Goal: Task Accomplishment & Management: Complete application form

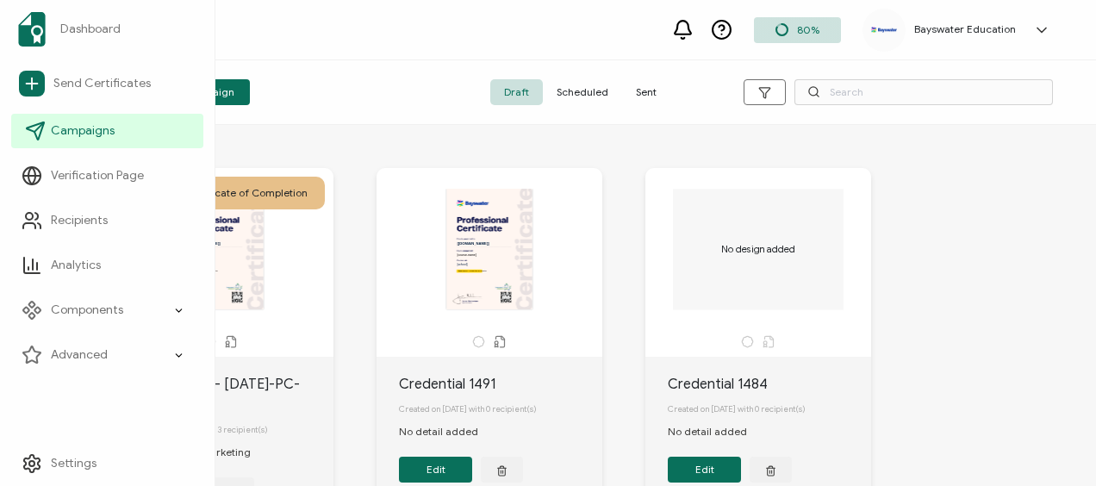
click at [134, 134] on link "Campaigns" at bounding box center [107, 131] width 192 height 34
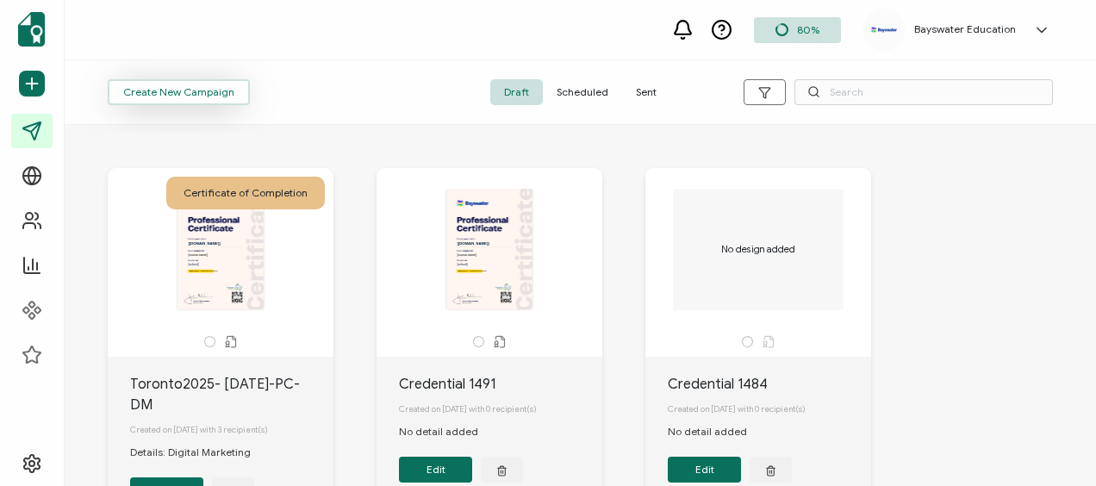
click at [222, 94] on span "Create New Campaign" at bounding box center [178, 92] width 111 height 10
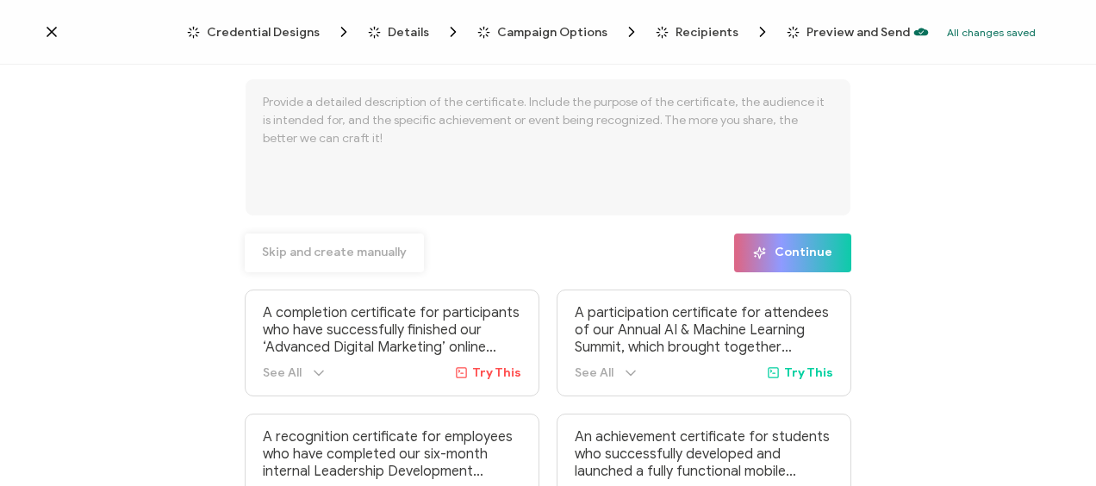
click at [350, 248] on span "Skip and create manually" at bounding box center [334, 252] width 145 height 12
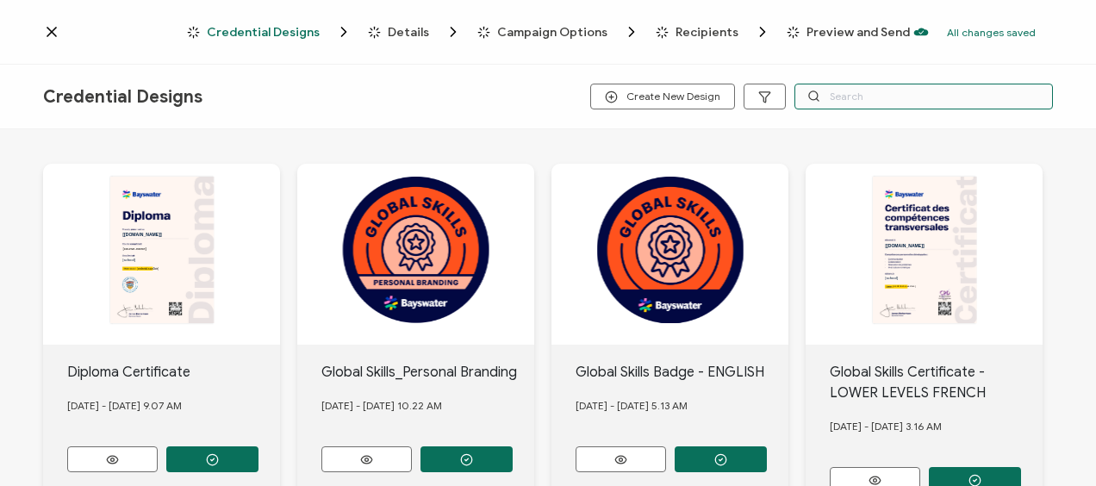
click at [823, 93] on input "text" at bounding box center [924, 97] width 259 height 26
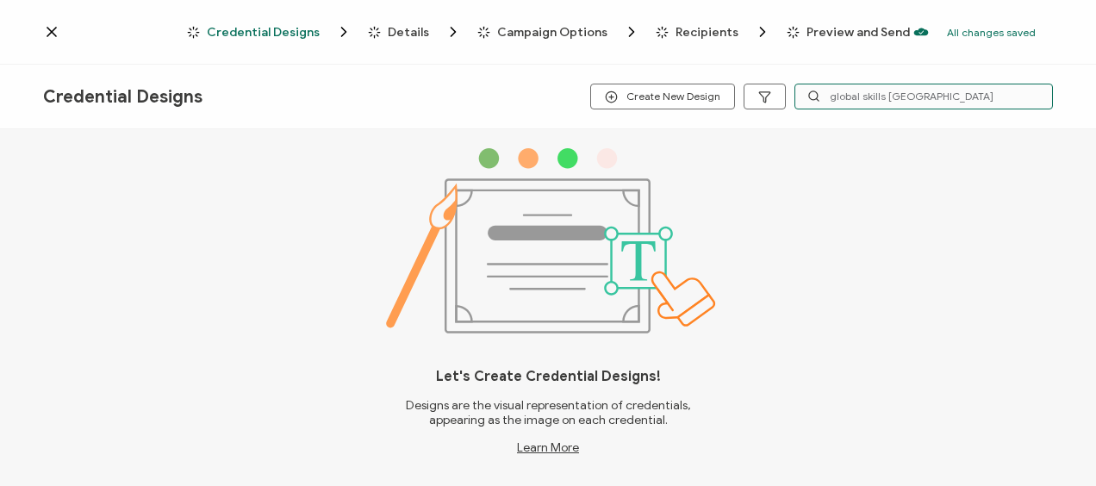
drag, startPoint x: 915, startPoint y: 97, endPoint x: 884, endPoint y: 98, distance: 31.1
click at [884, 98] on input "global skills [GEOGRAPHIC_DATA]" at bounding box center [924, 97] width 259 height 26
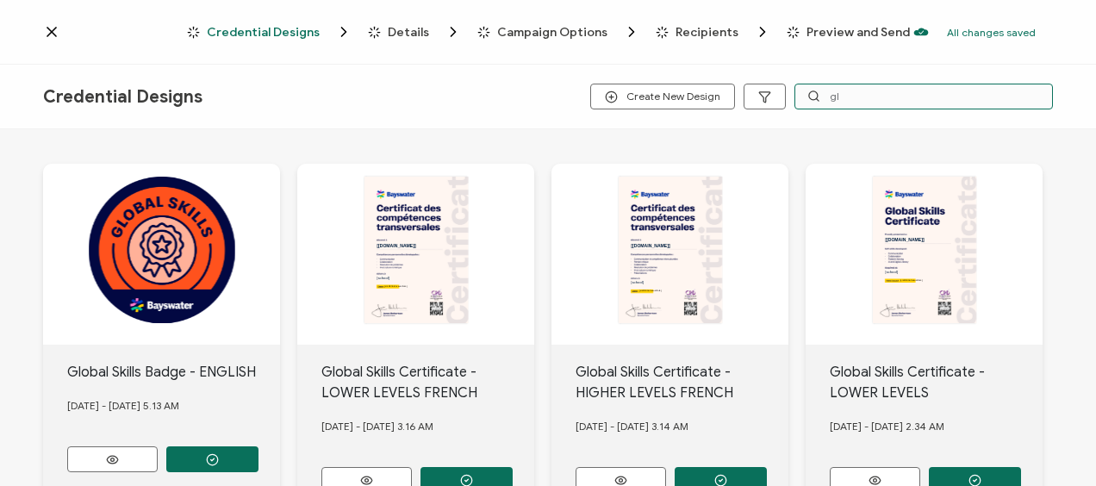
type input "g"
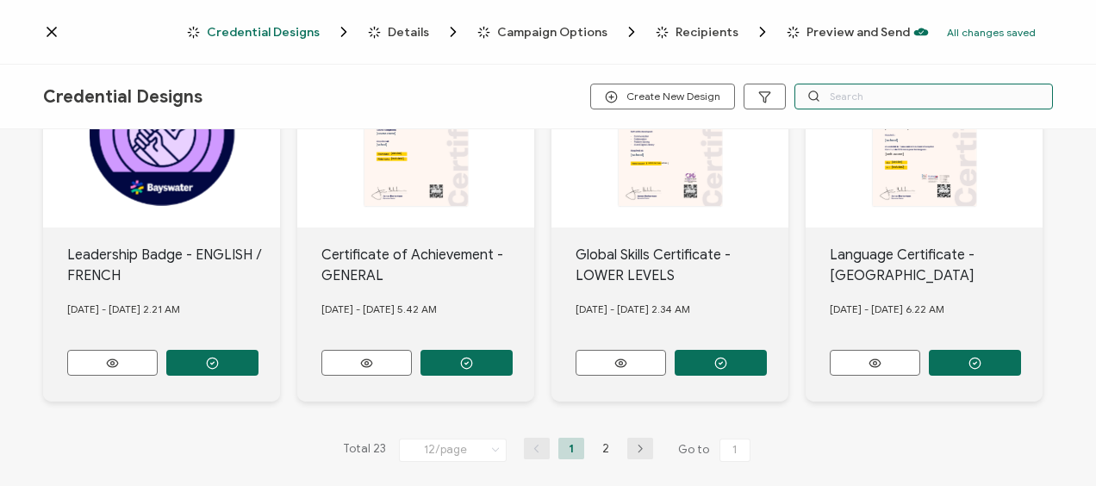
scroll to position [869, 0]
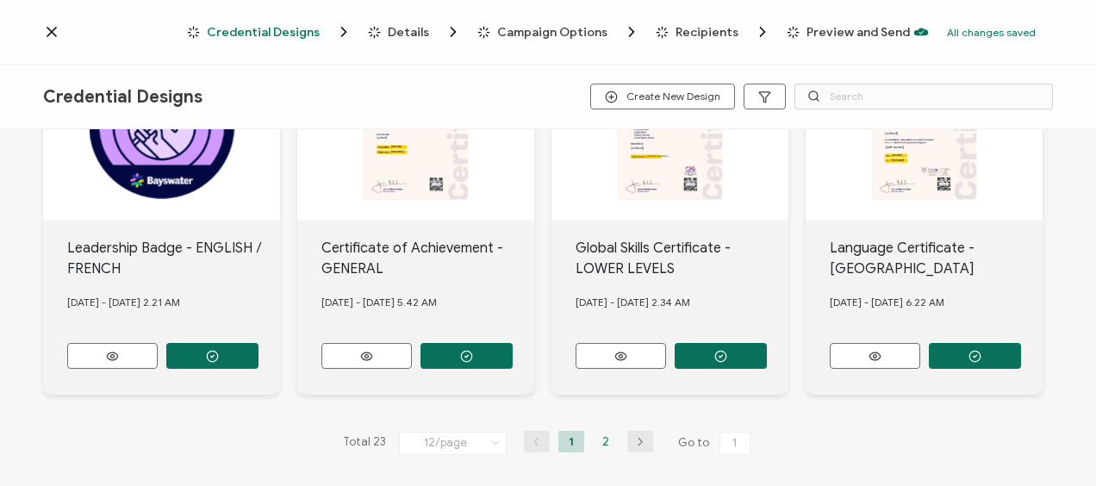
click at [595, 431] on li "2" at bounding box center [606, 442] width 26 height 22
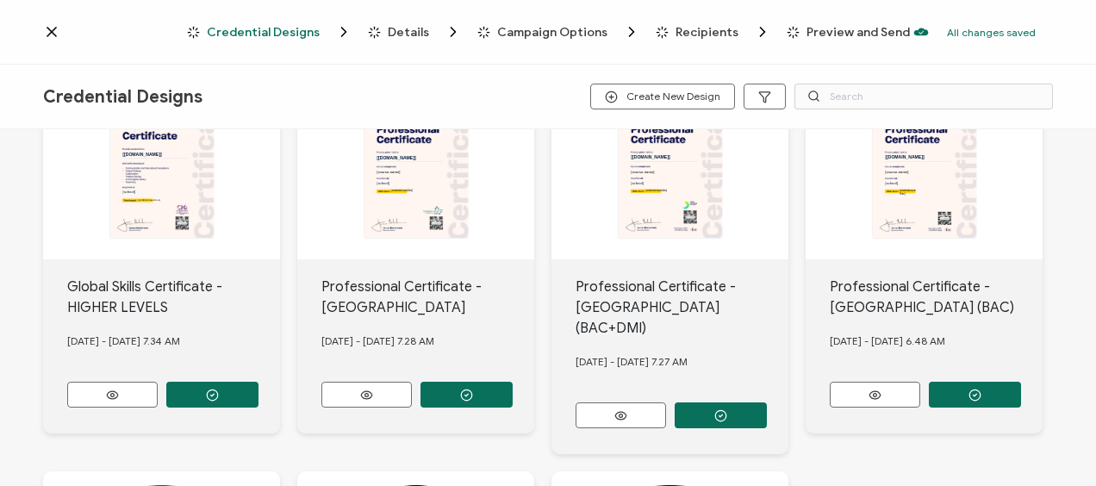
scroll to position [431, 0]
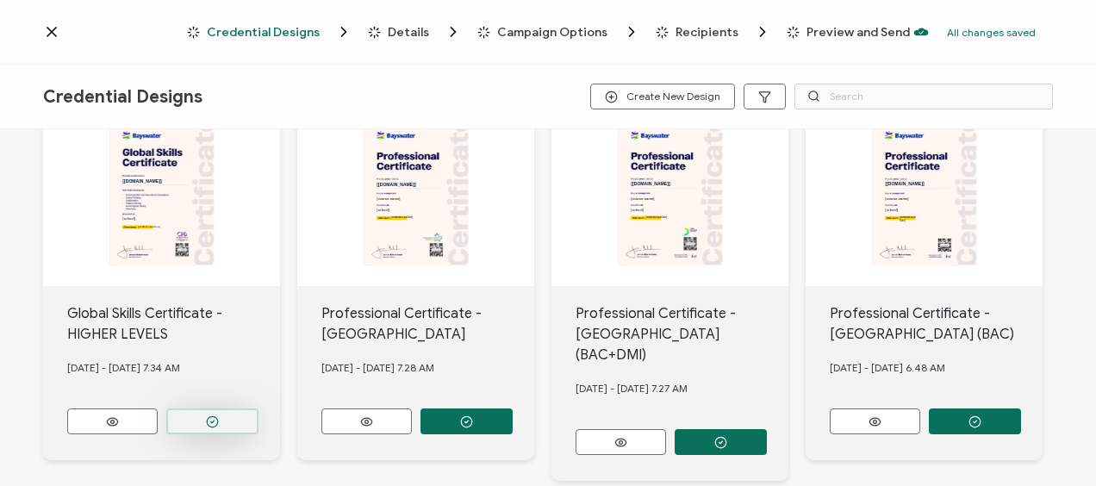
click at [215, 56] on icon "button" at bounding box center [212, 49] width 13 height 13
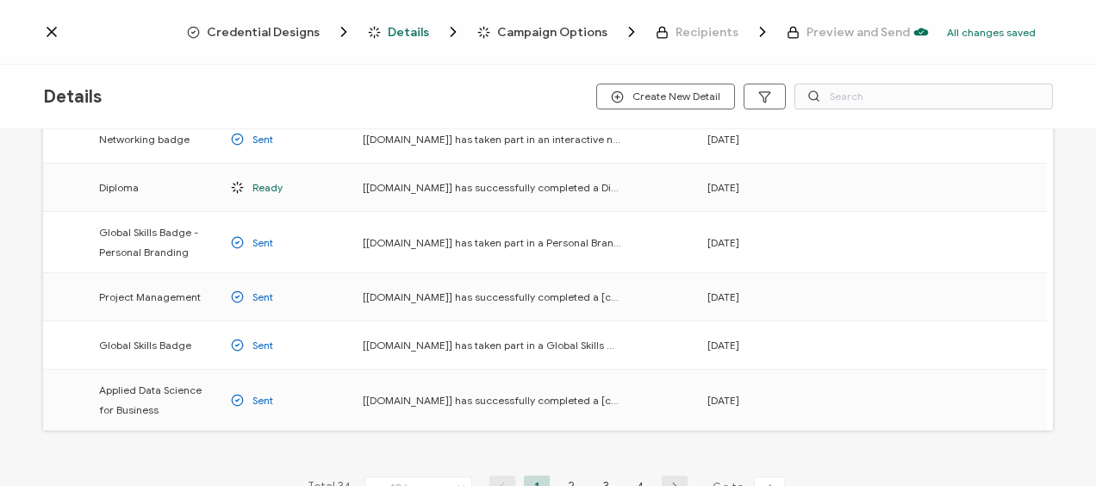
scroll to position [345, 0]
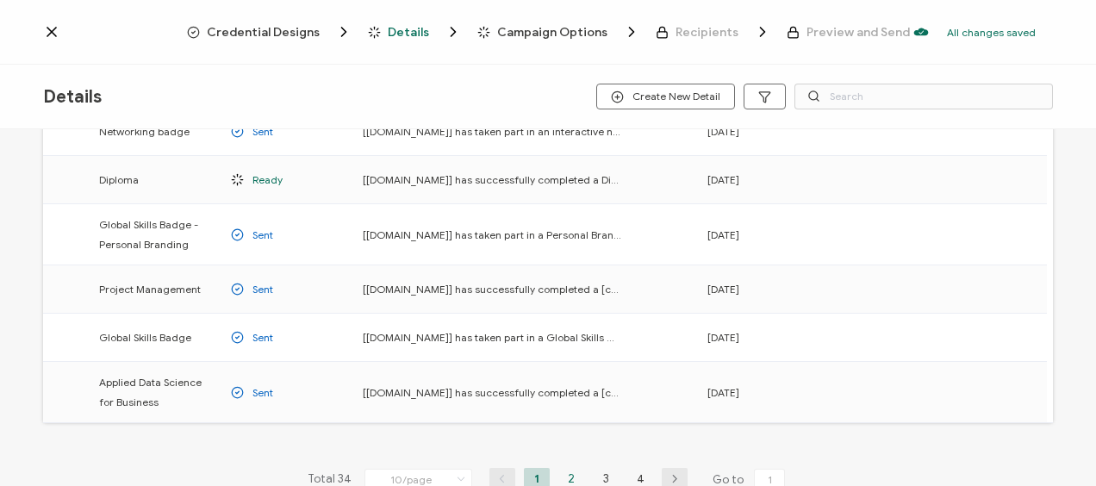
click at [568, 468] on li "2" at bounding box center [571, 479] width 26 height 22
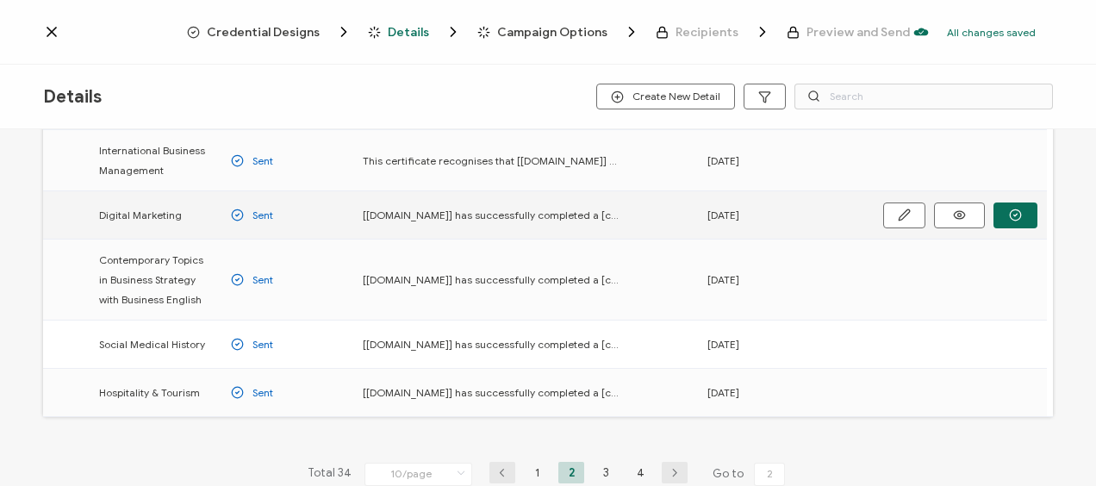
scroll to position [431, 0]
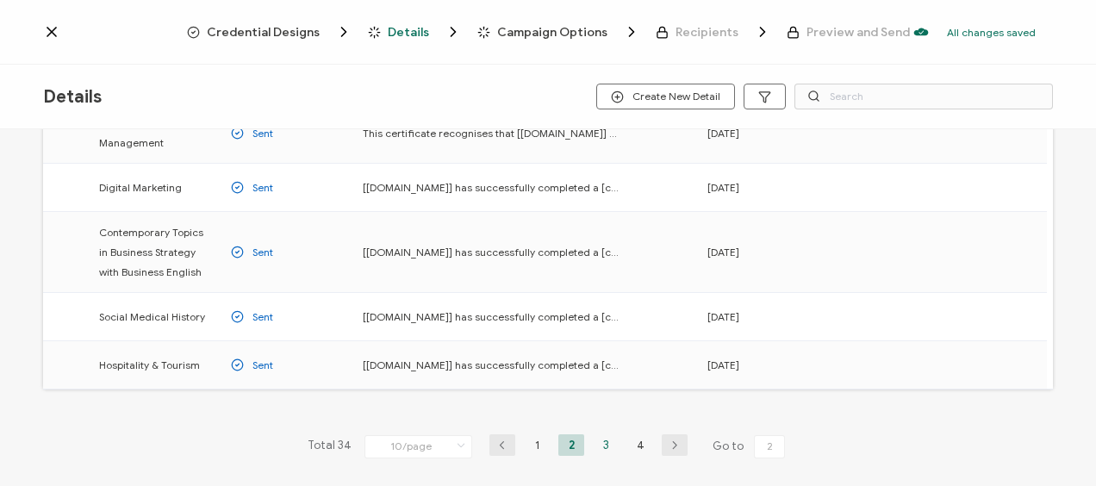
click at [603, 444] on li "3" at bounding box center [606, 445] width 26 height 22
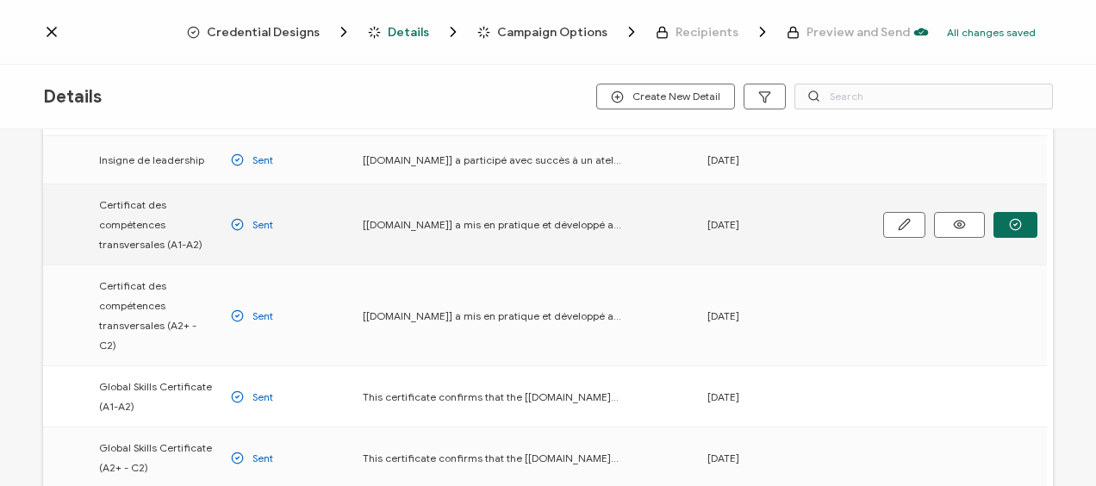
scroll to position [259, 0]
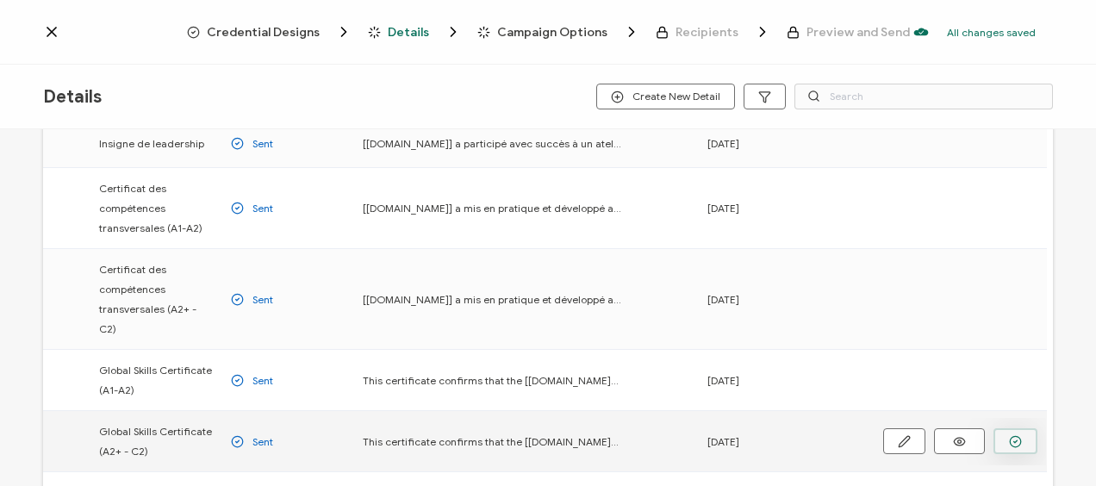
click at [0, 0] on icon "button" at bounding box center [0, 0] width 0 height 0
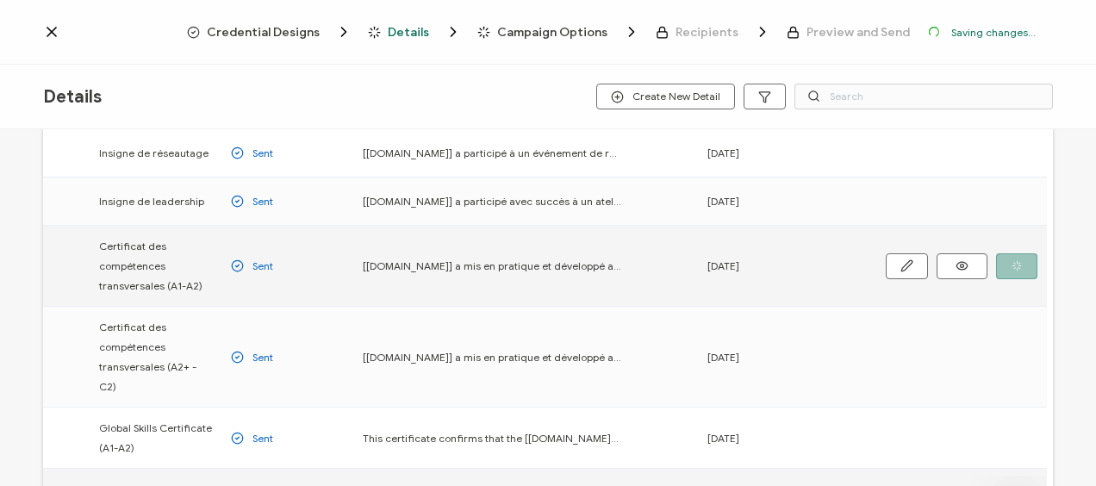
scroll to position [315, 0]
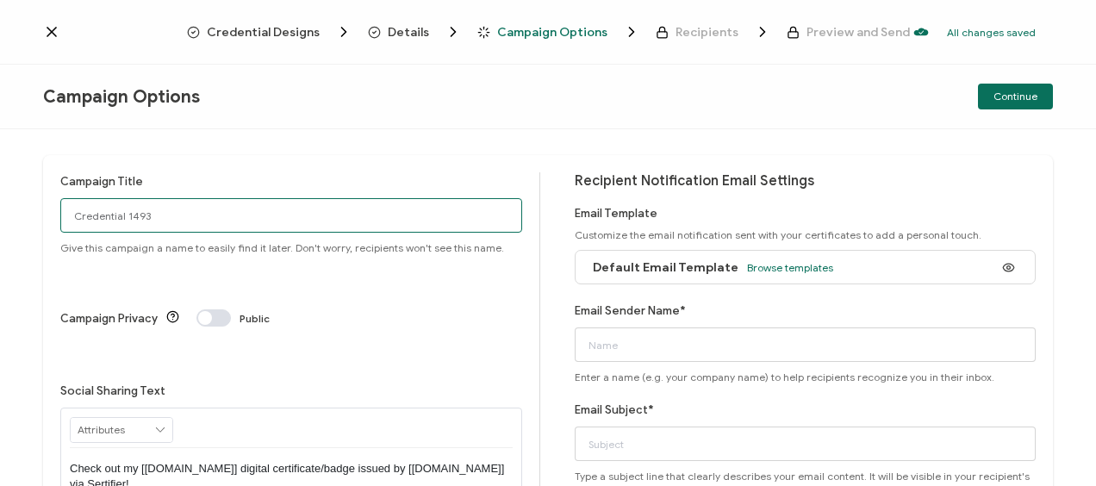
click at [153, 218] on input "Credential 1493" at bounding box center [291, 215] width 462 height 34
type input "C"
click at [112, 213] on input "[GEOGRAPHIC_DATA]-2025-" at bounding box center [291, 215] width 462 height 34
click at [171, 215] on input "Toronto2025-" at bounding box center [291, 215] width 462 height 34
type input "Toronto2025-[DATE]-GS"
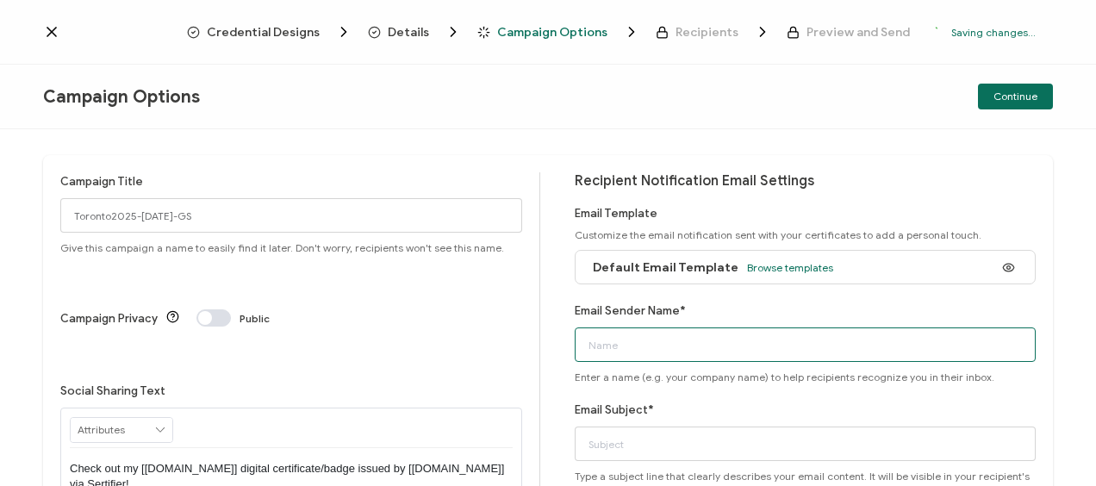
click at [641, 350] on input "Email Sender Name*" at bounding box center [806, 345] width 462 height 34
type input "Bayswater [GEOGRAPHIC_DATA]"
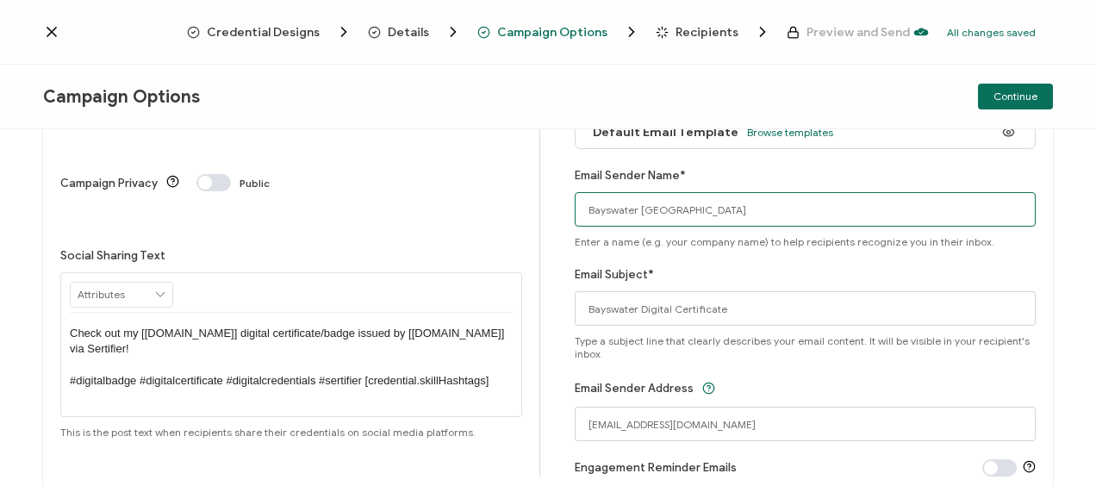
scroll to position [172, 0]
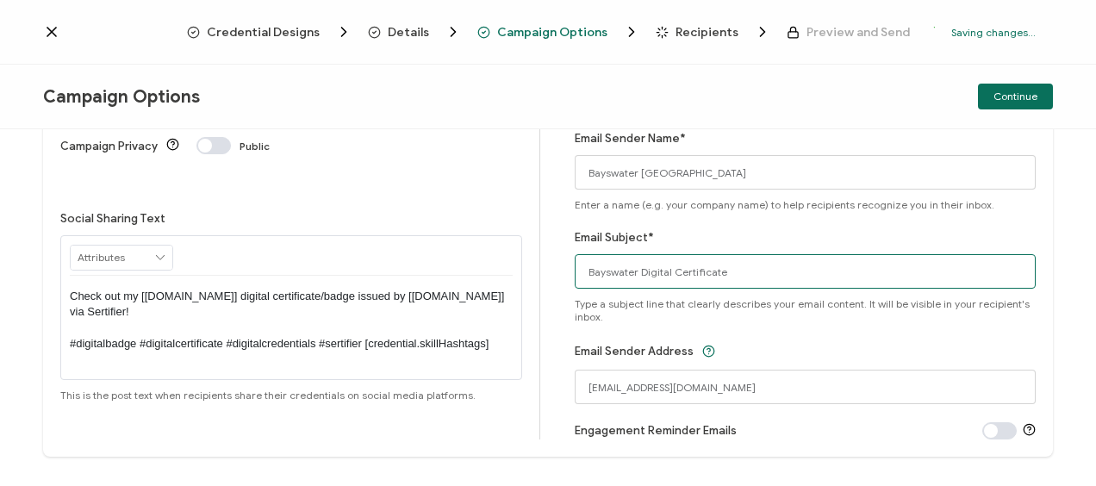
click at [667, 269] on input "Bayswater Digital Certificate" at bounding box center [806, 271] width 462 height 34
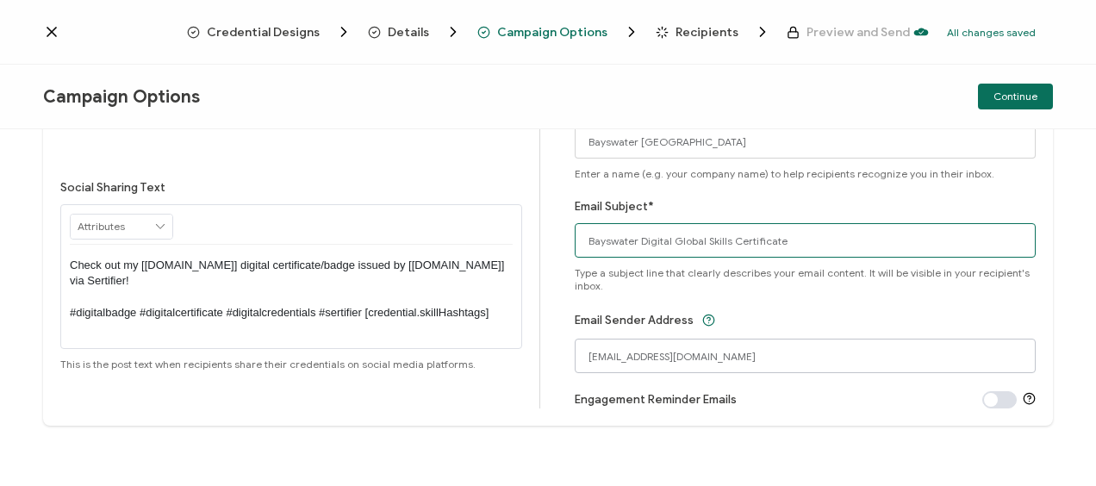
type input "Bayswater Digital Global Skills Certificate"
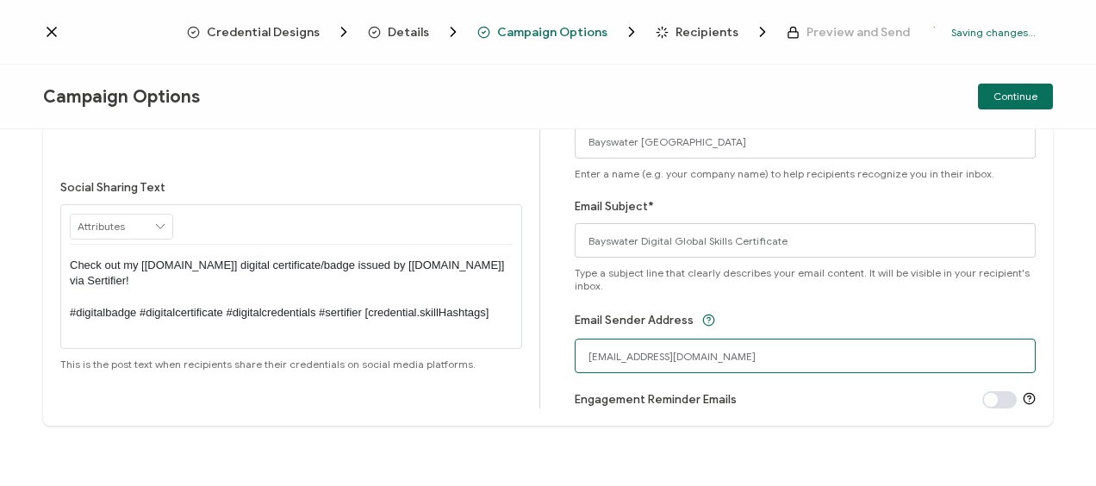
click at [632, 362] on input "[EMAIL_ADDRESS][DOMAIN_NAME]" at bounding box center [806, 356] width 462 height 34
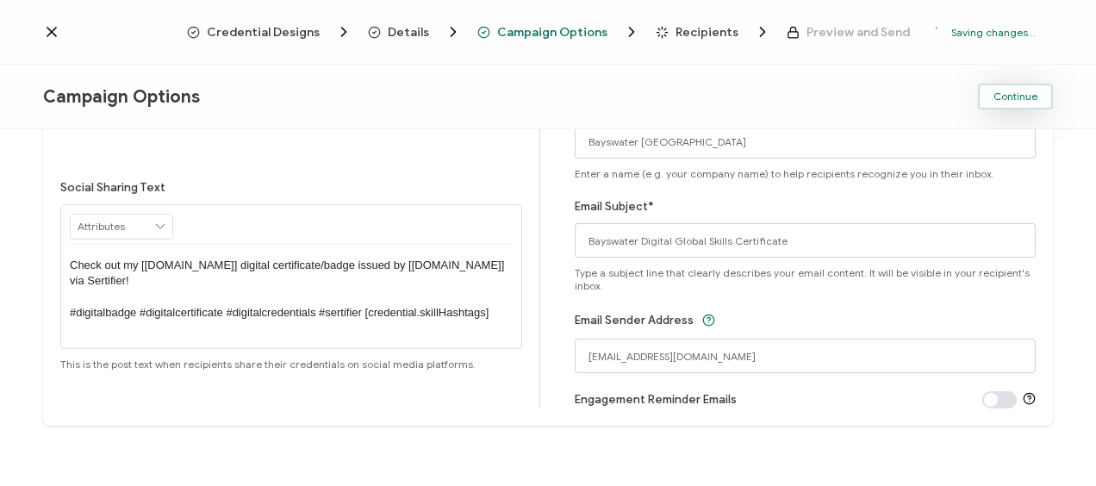
click at [1013, 91] on span "Continue" at bounding box center [1016, 96] width 44 height 10
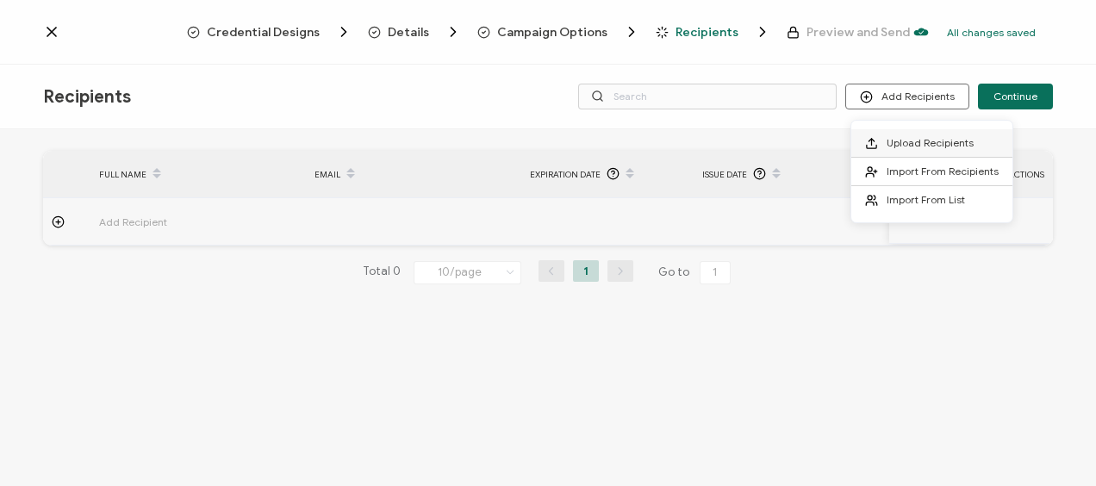
click at [903, 140] on span "Upload Recipients" at bounding box center [930, 142] width 87 height 13
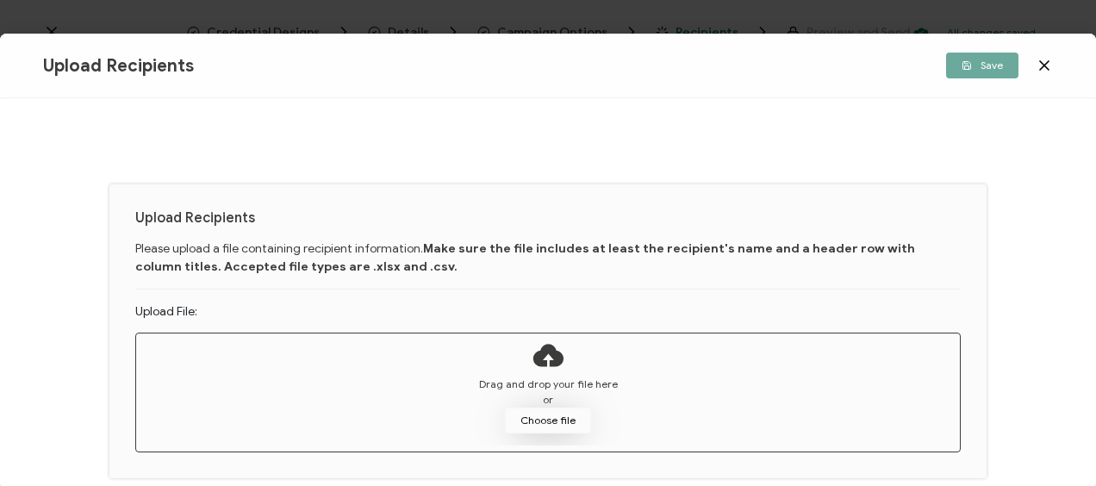
click at [548, 421] on button "Choose file" at bounding box center [548, 421] width 86 height 26
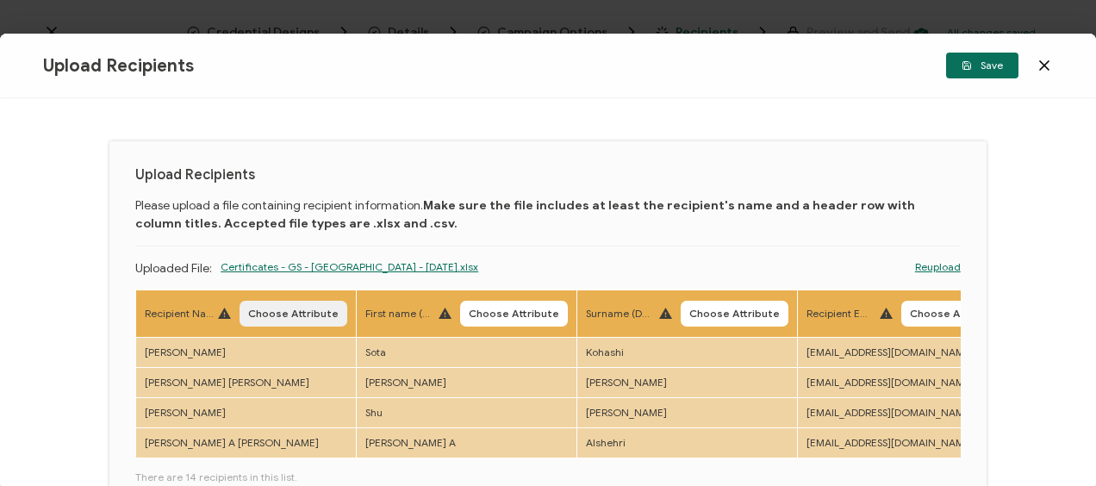
click at [295, 315] on span "Choose Attribute" at bounding box center [293, 314] width 90 height 10
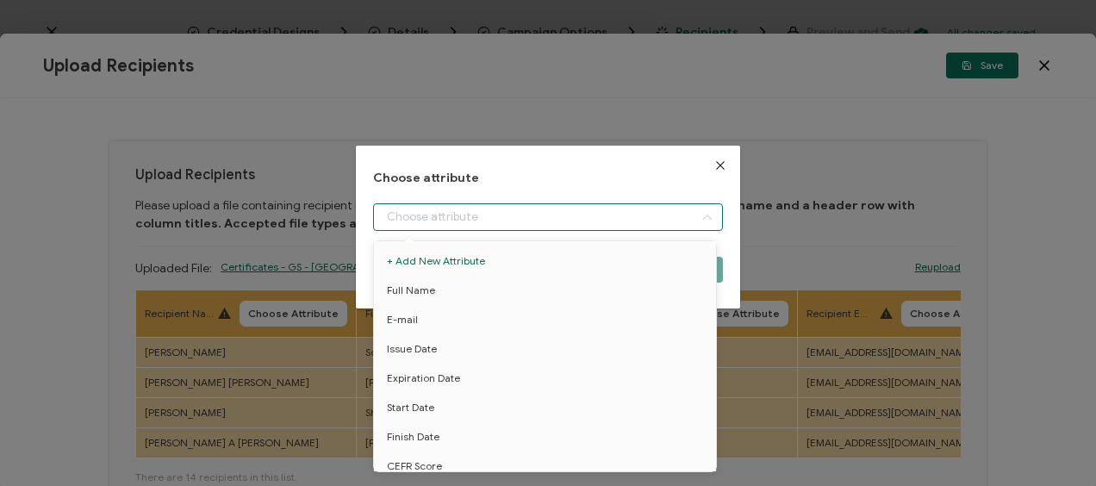
click at [457, 216] on input "dialog" at bounding box center [547, 217] width 349 height 28
click at [417, 291] on span "Full Name" at bounding box center [411, 290] width 48 height 29
type input "Full Name"
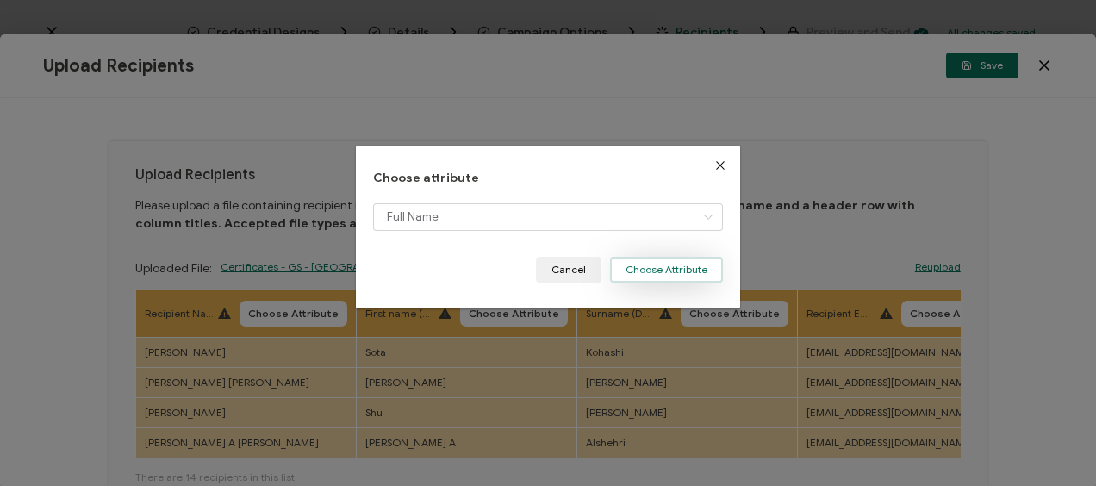
click at [630, 262] on button "Choose Attribute" at bounding box center [666, 270] width 113 height 26
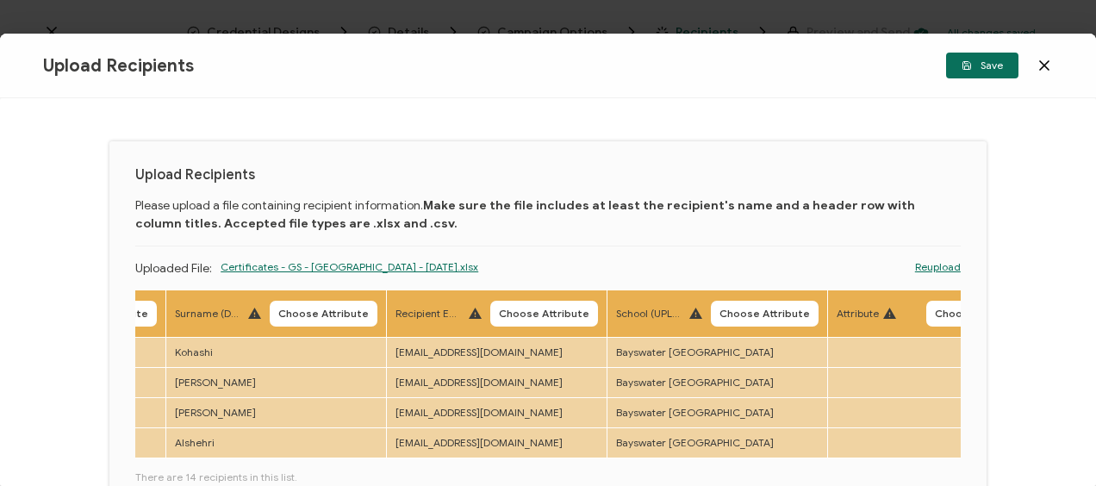
scroll to position [0, 417]
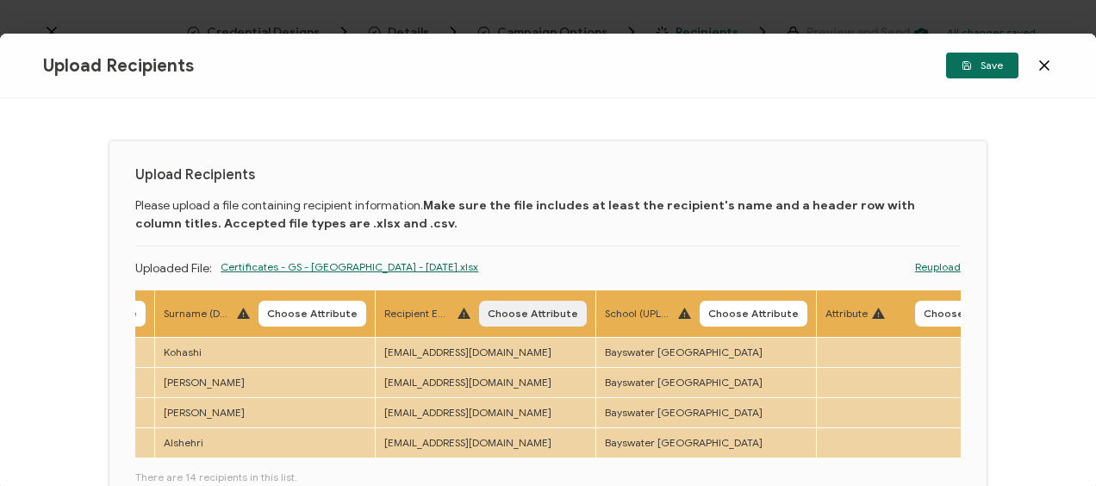
click at [499, 302] on button "Choose Attribute" at bounding box center [533, 314] width 108 height 26
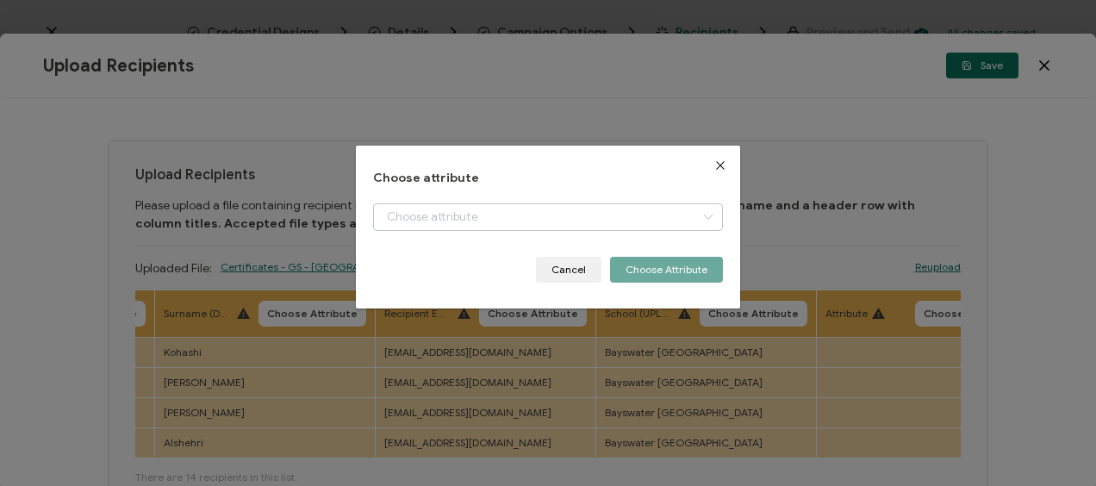
click at [712, 216] on icon "dialog" at bounding box center [708, 217] width 22 height 28
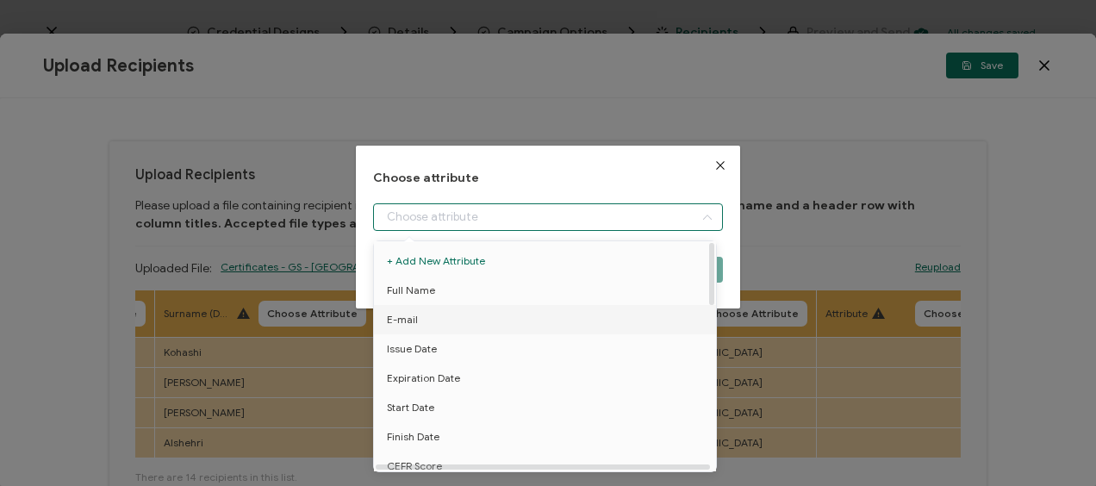
click at [443, 324] on li "E-mail" at bounding box center [548, 319] width 357 height 29
type input "E-mail"
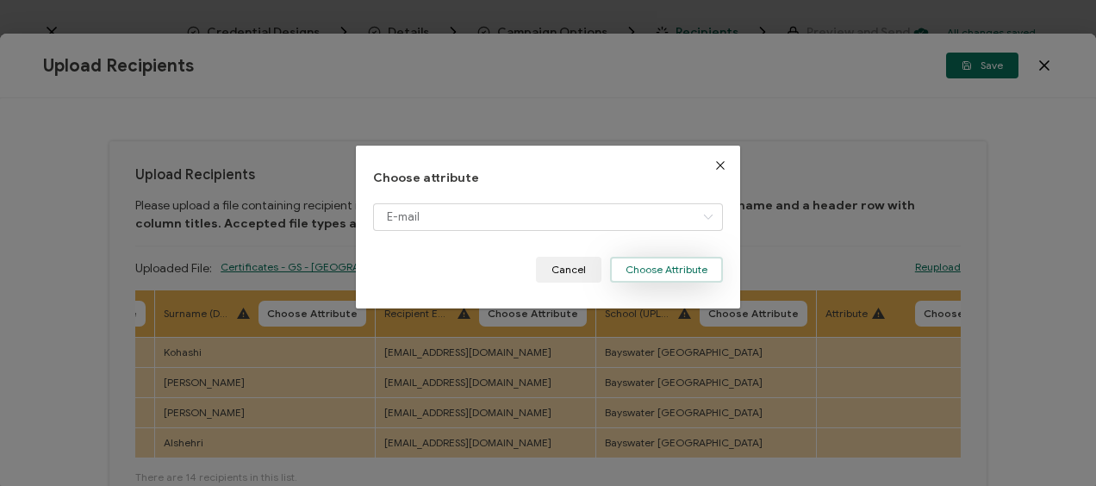
click at [641, 272] on button "Choose Attribute" at bounding box center [666, 270] width 113 height 26
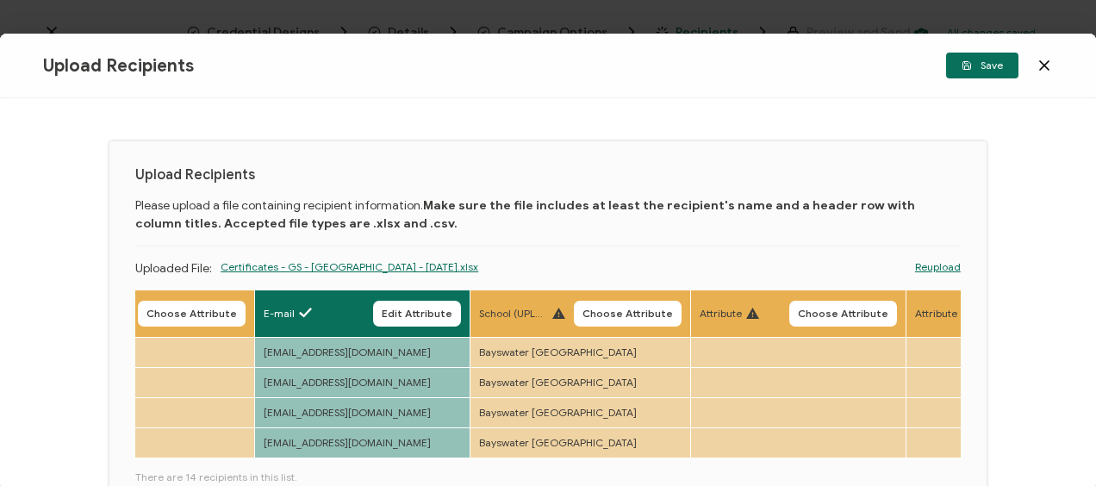
scroll to position [0, 541]
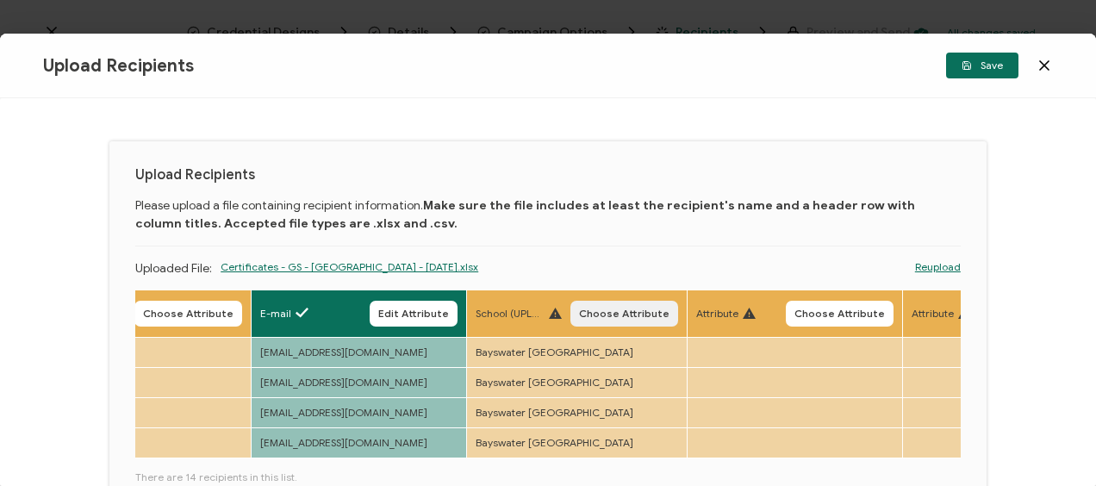
click at [616, 316] on span "Choose Attribute" at bounding box center [624, 314] width 90 height 10
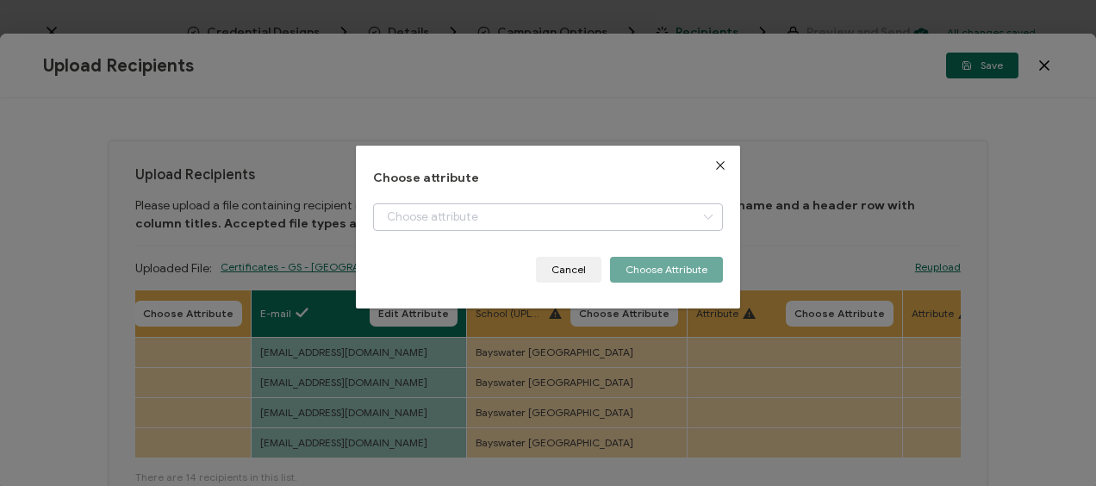
click at [702, 219] on icon "dialog" at bounding box center [708, 217] width 22 height 28
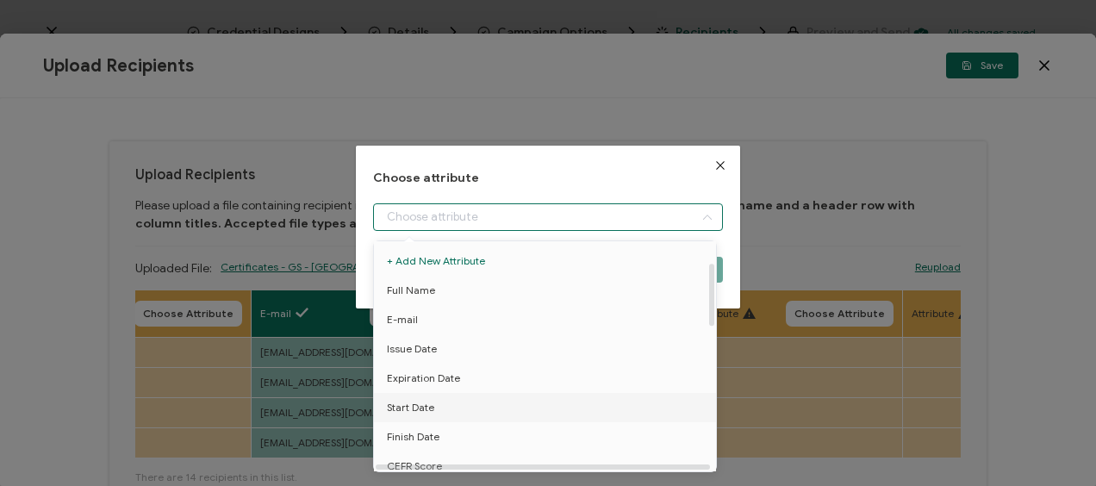
scroll to position [172, 0]
click at [402, 350] on span "School" at bounding box center [403, 352] width 32 height 29
type input "School"
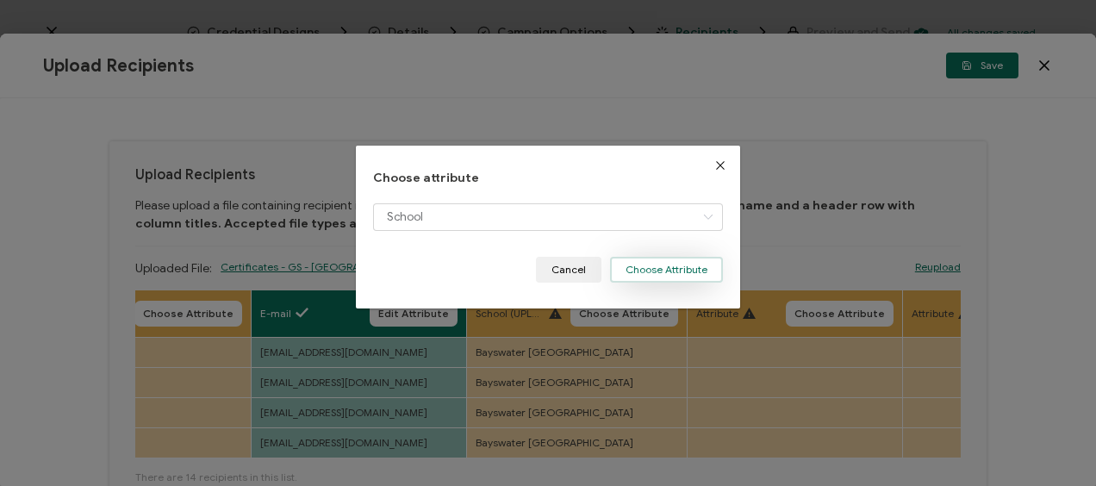
click at [671, 277] on button "Choose Attribute" at bounding box center [666, 270] width 113 height 26
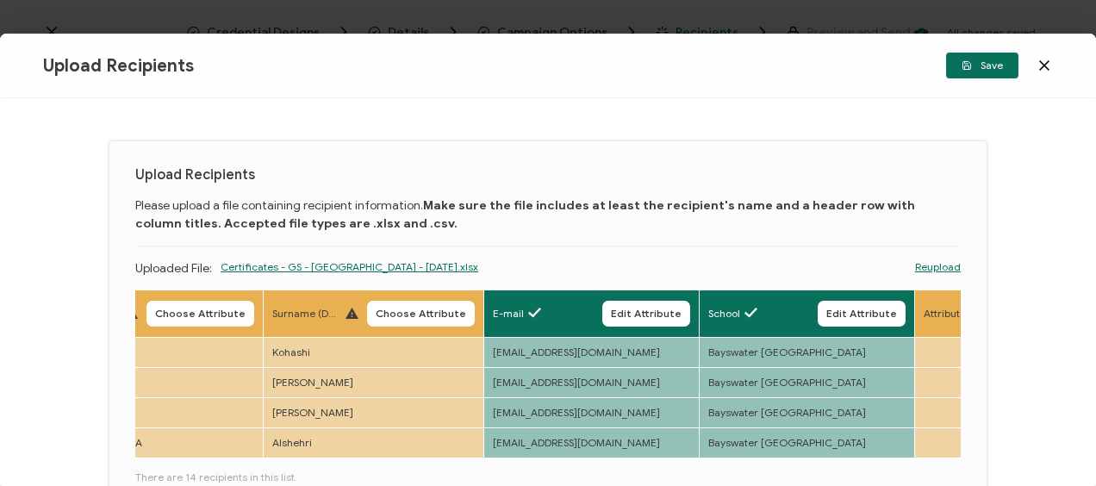
scroll to position [0, 209]
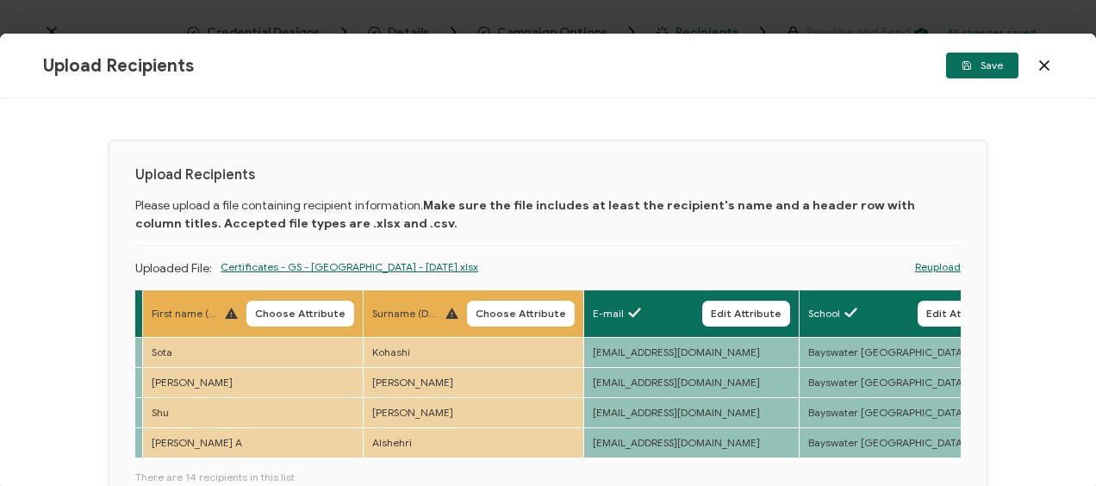
drag, startPoint x: 1089, startPoint y: 319, endPoint x: 1089, endPoint y: 346, distance: 27.6
click at [1089, 346] on div "Upload Recipients Please upload a file containing recipient information. Make s…" at bounding box center [548, 292] width 1096 height 388
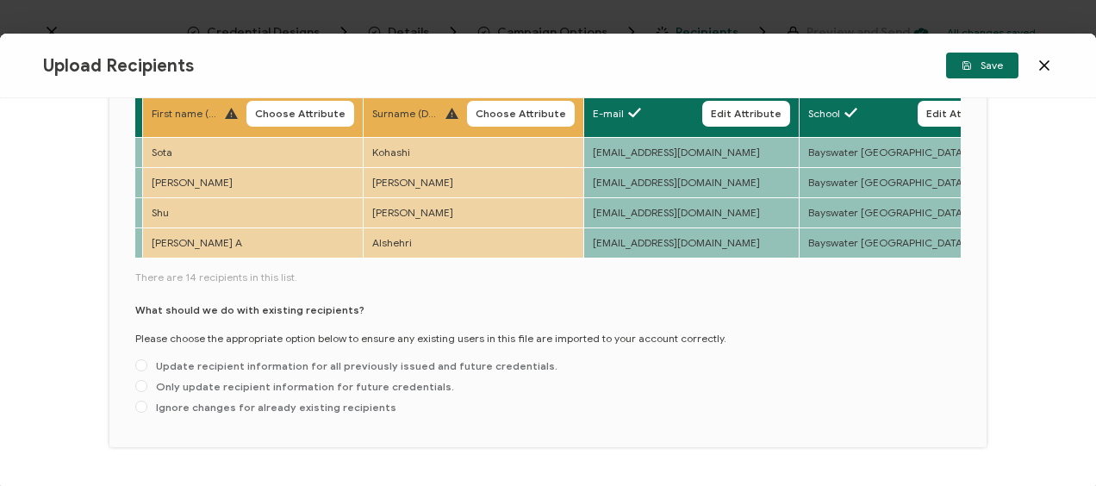
scroll to position [215, 0]
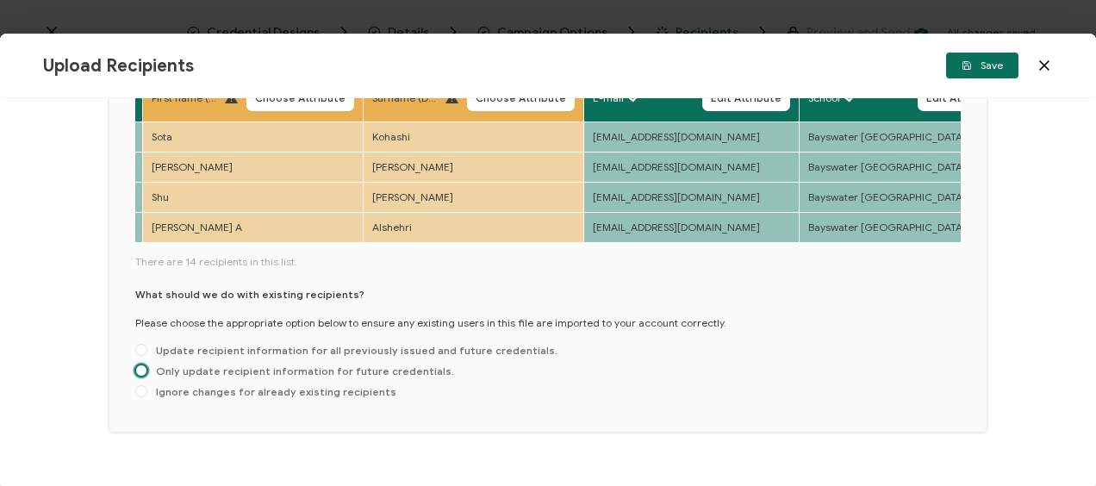
click at [141, 371] on span at bounding box center [141, 371] width 12 height 12
click at [141, 371] on input "Only update recipient information for future credentials." at bounding box center [141, 372] width 12 height 14
radio input "true"
click at [136, 141] on td "[PERSON_NAME]" at bounding box center [35, 137] width 215 height 30
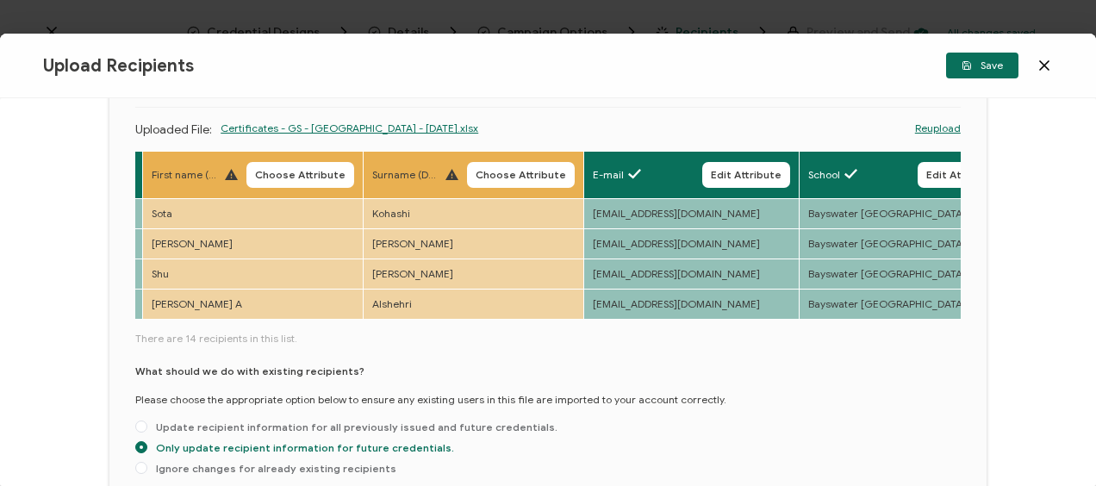
scroll to position [165, 0]
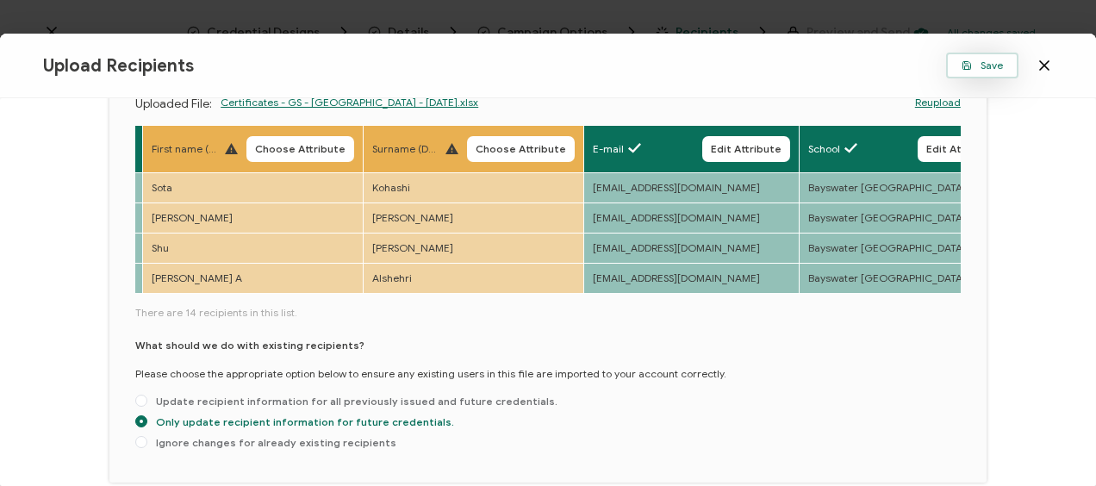
click at [1000, 66] on span "Save" at bounding box center [982, 65] width 41 height 10
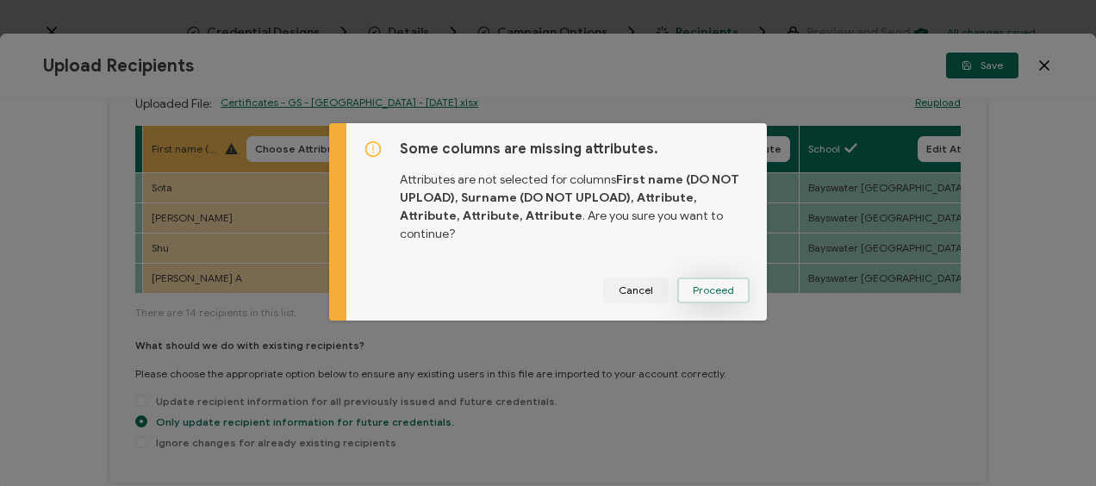
click at [693, 285] on span "Proceed" at bounding box center [713, 290] width 41 height 10
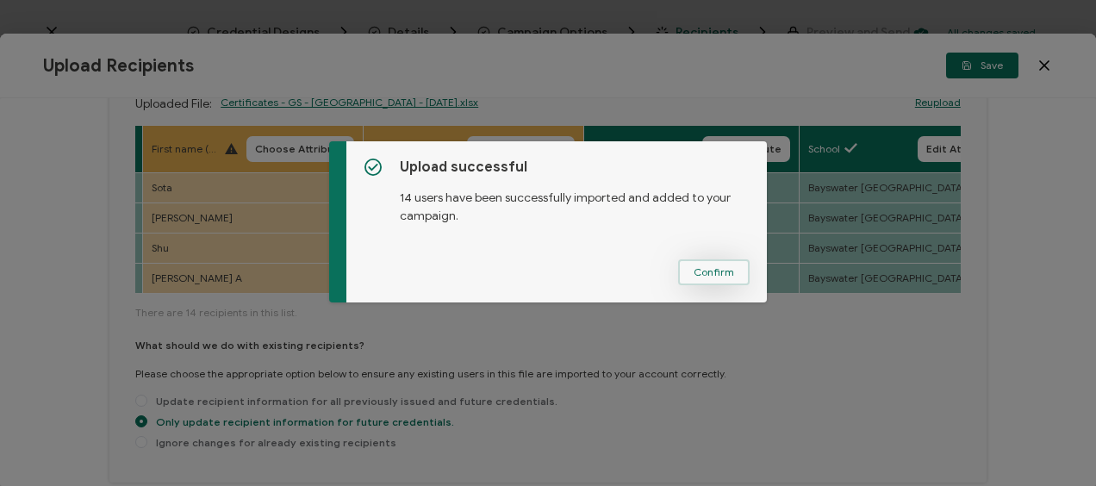
click at [704, 269] on span "Confirm" at bounding box center [714, 272] width 41 height 10
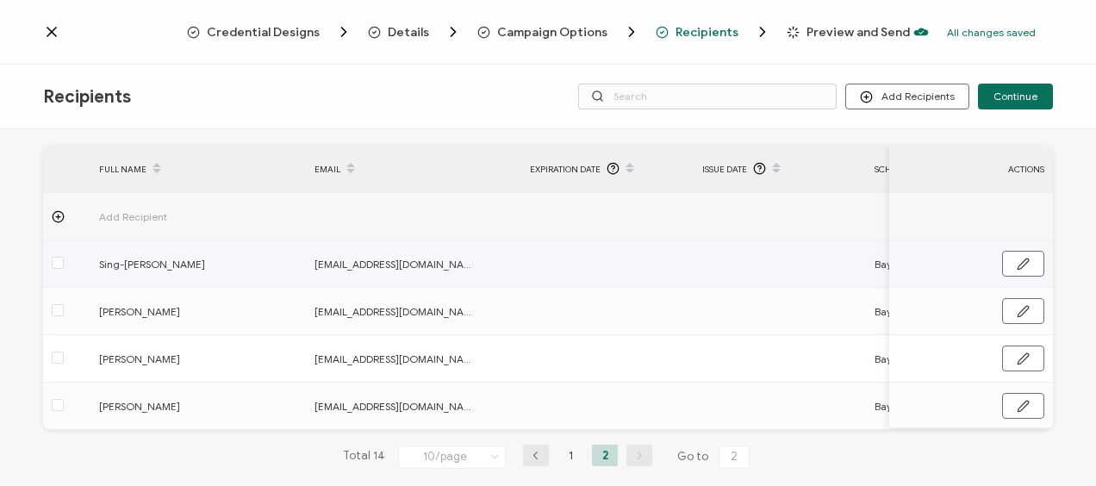
scroll to position [80, 0]
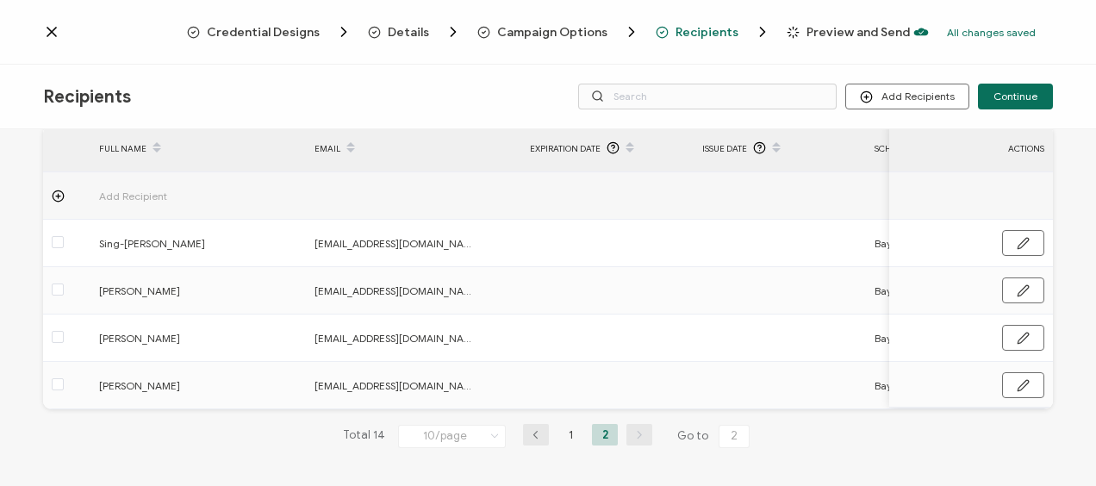
click at [534, 434] on icon "button" at bounding box center [536, 435] width 26 height 10
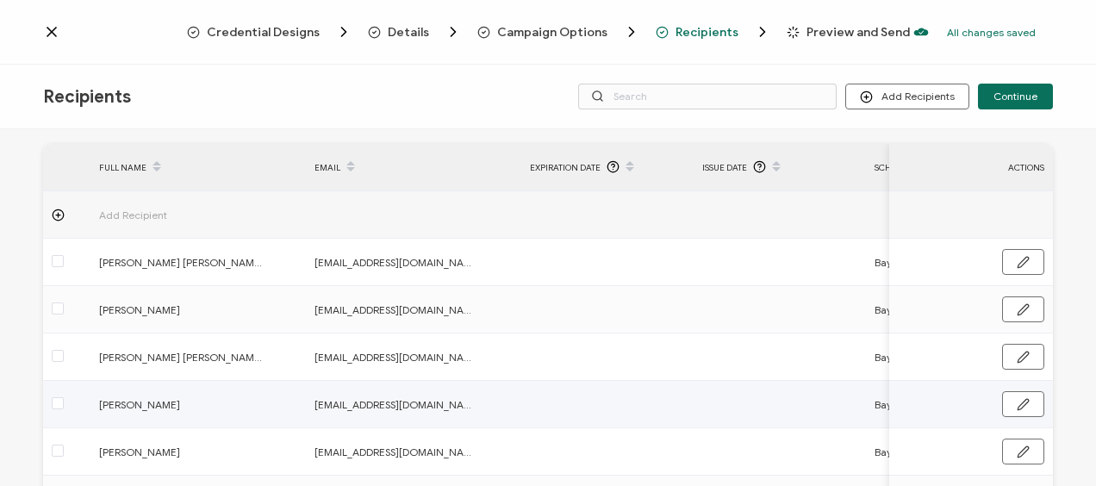
scroll to position [20, 0]
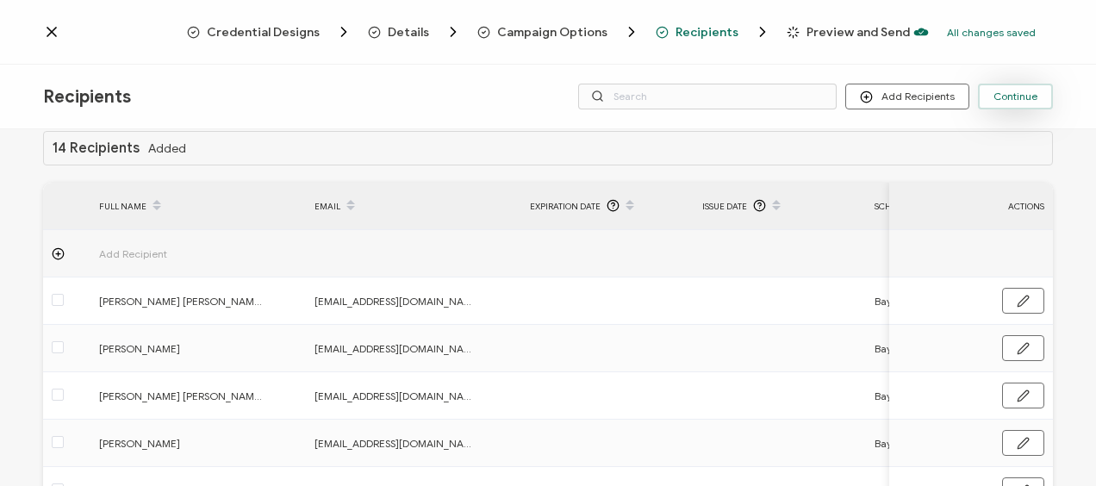
click at [1007, 95] on span "Continue" at bounding box center [1016, 96] width 44 height 10
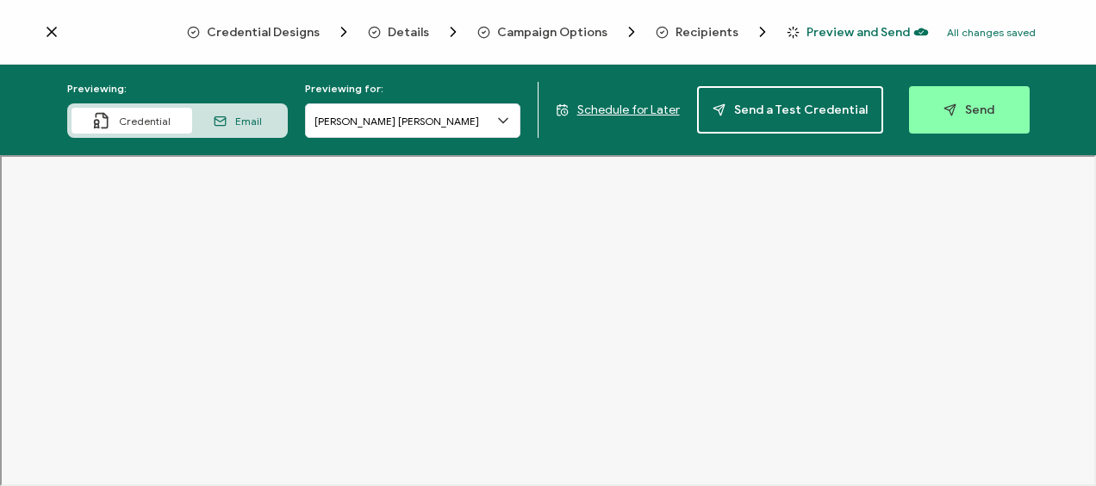
click at [641, 109] on span "Schedule for Later" at bounding box center [628, 110] width 103 height 15
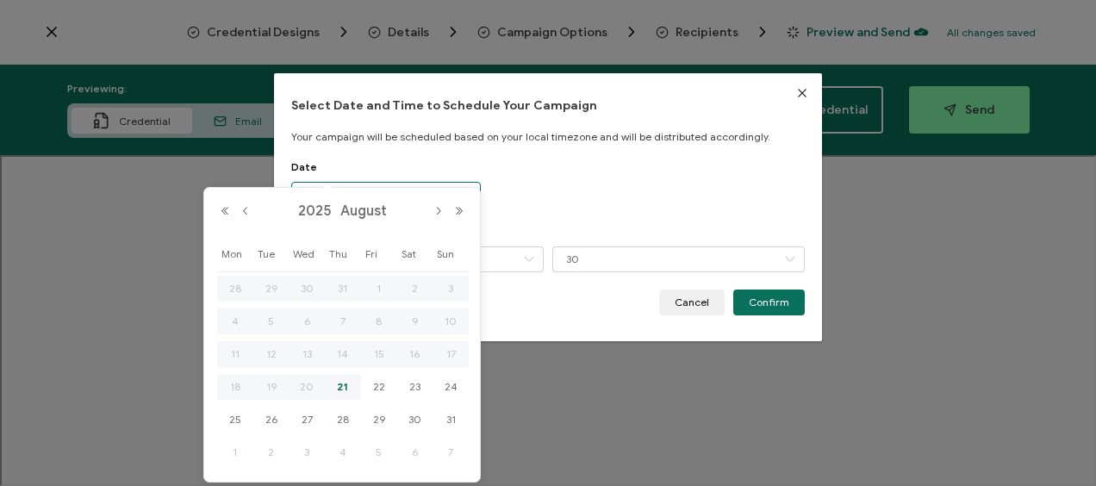
click at [367, 196] on body "Credential Designs Details Campaign Options Recipients Preview and Send All cha…" at bounding box center [548, 243] width 1096 height 486
click at [381, 384] on span "22" at bounding box center [379, 387] width 21 height 21
type input "[DATE]"
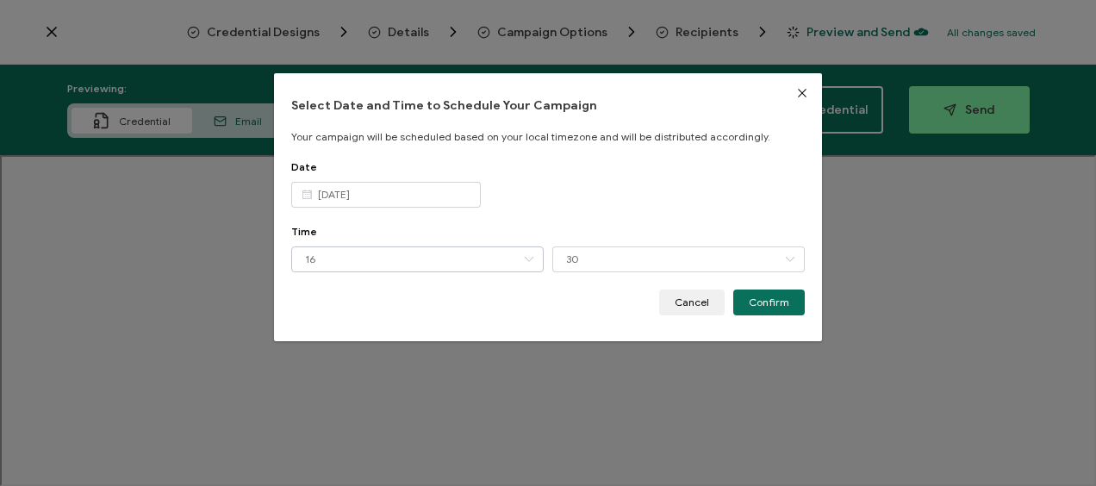
click at [521, 256] on icon "dialog" at bounding box center [529, 259] width 22 height 26
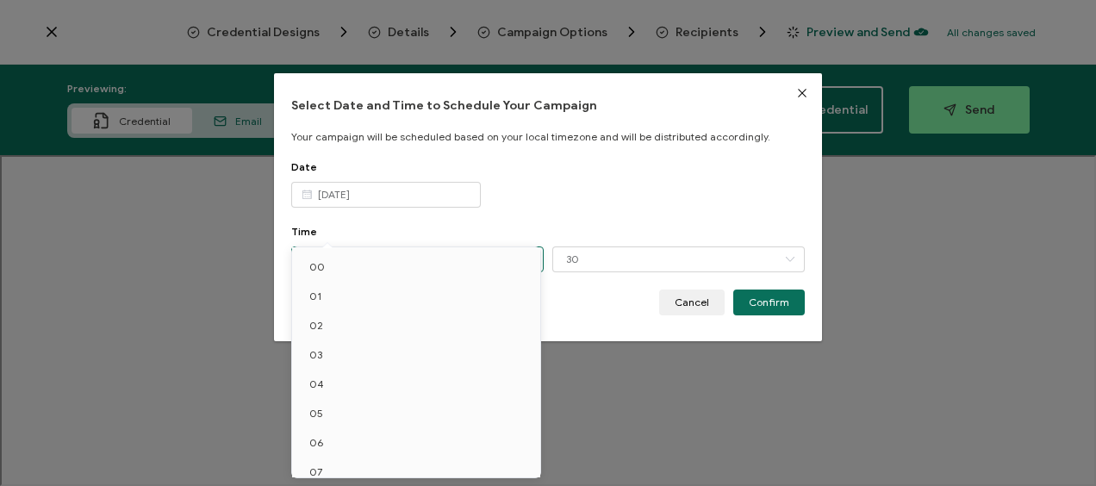
scroll to position [276, 0]
click at [341, 334] on li "12" at bounding box center [419, 342] width 254 height 29
type input "12"
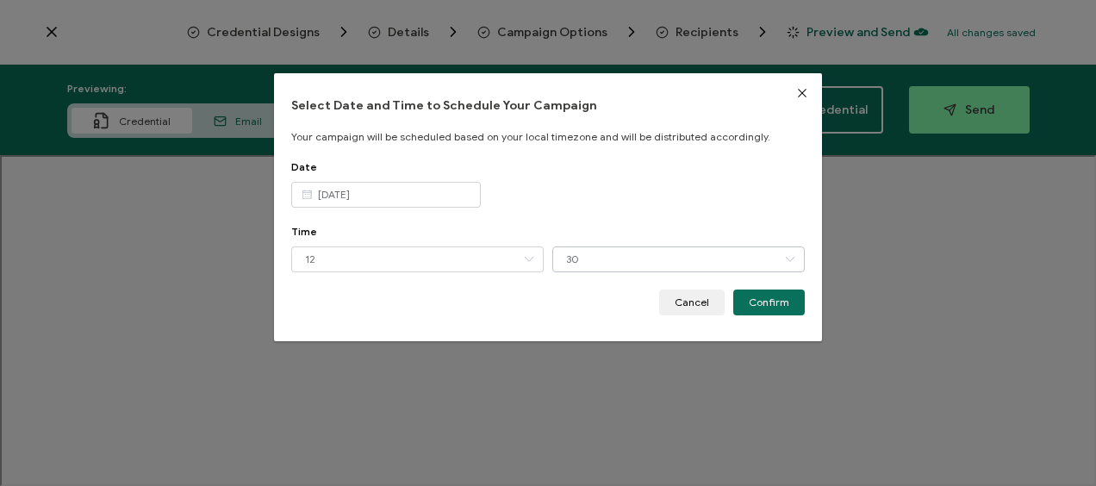
click at [783, 254] on icon "dialog" at bounding box center [790, 259] width 22 height 26
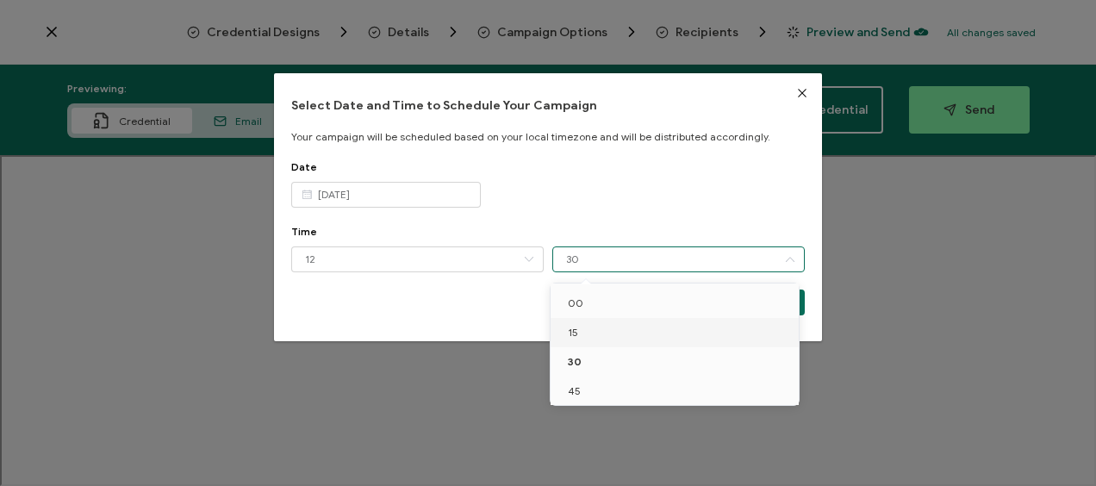
click at [595, 335] on li "15" at bounding box center [678, 332] width 254 height 29
type input "15"
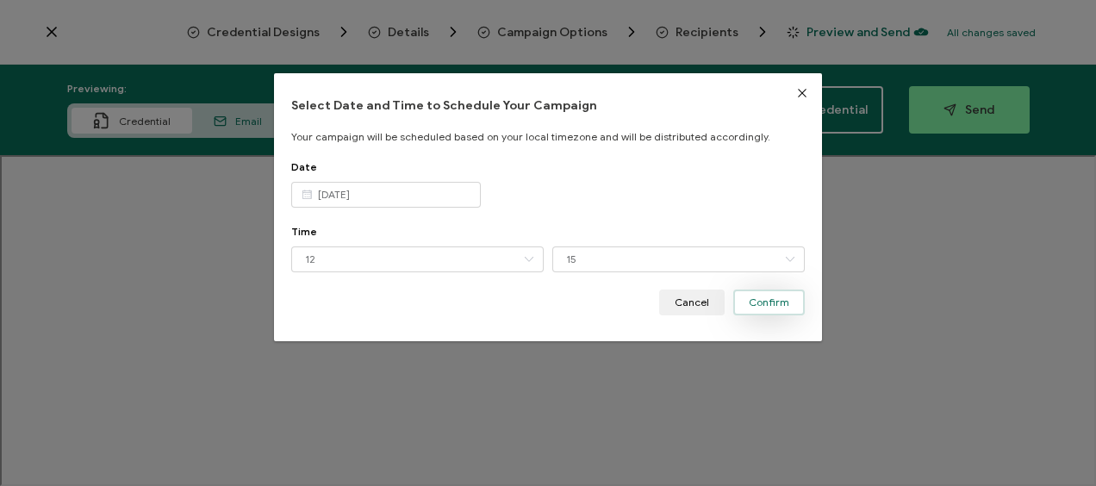
click at [764, 300] on span "Confirm" at bounding box center [769, 302] width 41 height 10
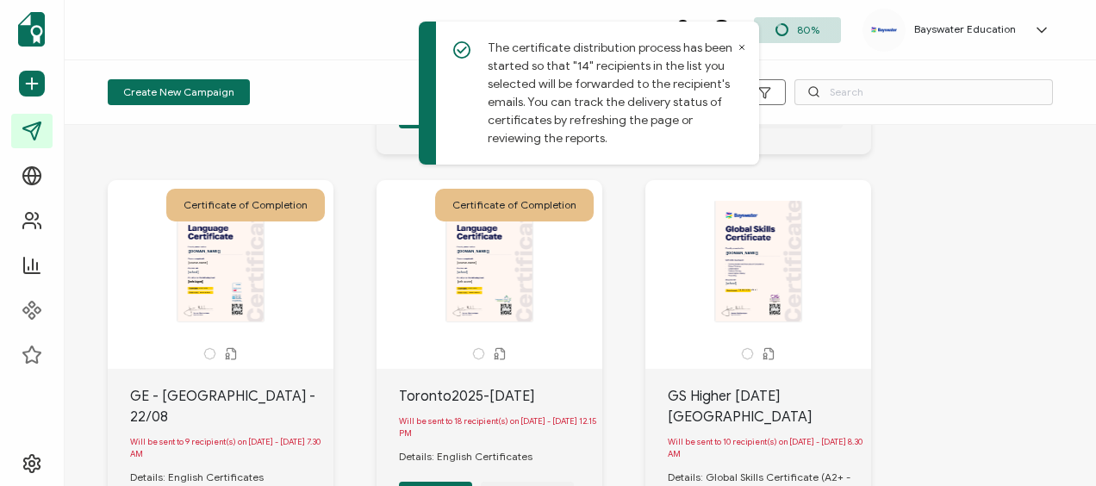
scroll to position [431, 0]
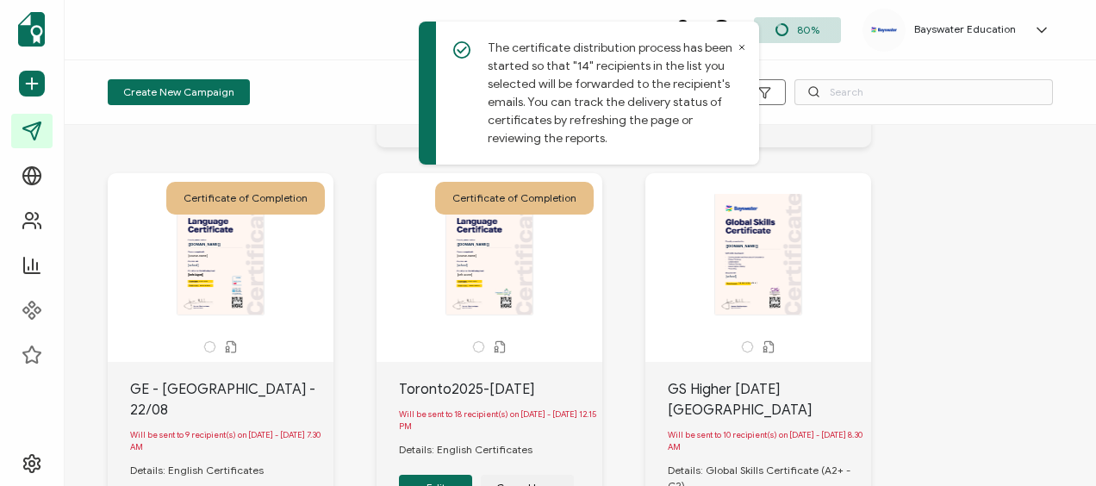
click at [452, 475] on button "Edit" at bounding box center [435, 488] width 73 height 26
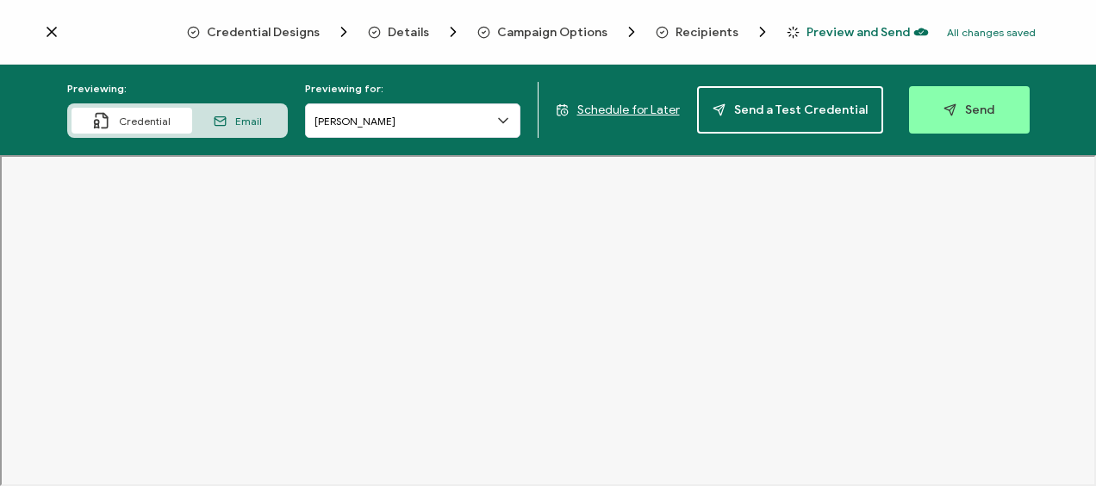
click at [507, 126] on icon at bounding box center [503, 120] width 17 height 17
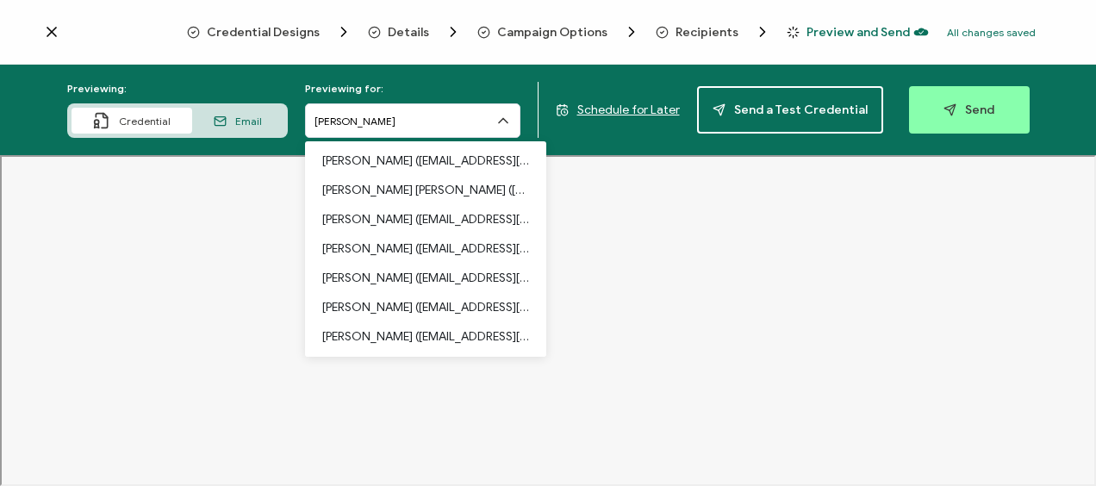
click at [705, 33] on span "Recipients" at bounding box center [707, 32] width 63 height 13
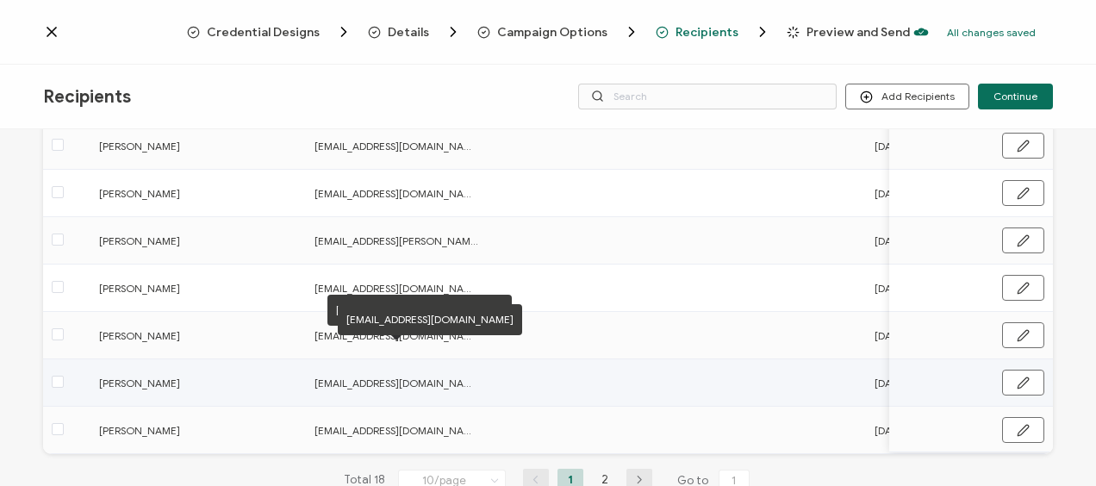
scroll to position [365, 0]
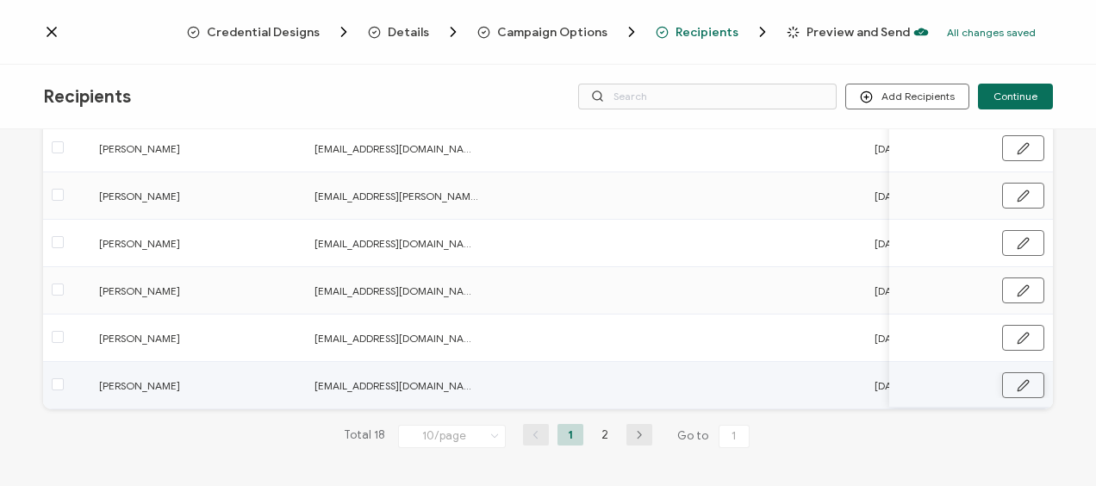
click at [1019, 384] on icon "button" at bounding box center [1023, 385] width 13 height 13
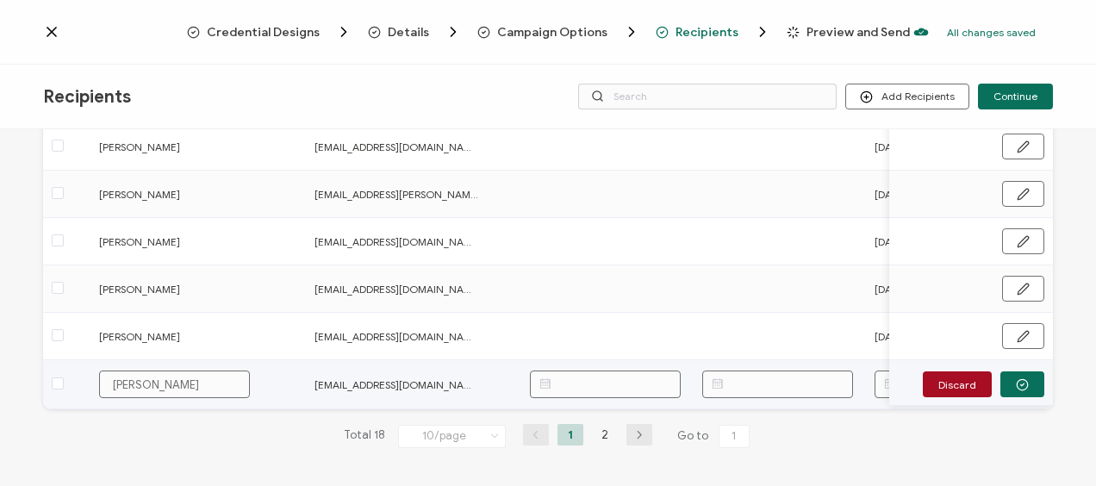
scroll to position [366, 0]
click at [53, 383] on span at bounding box center [58, 383] width 12 height 12
click at [64, 377] on input "checkbox" at bounding box center [64, 377] width 0 height 0
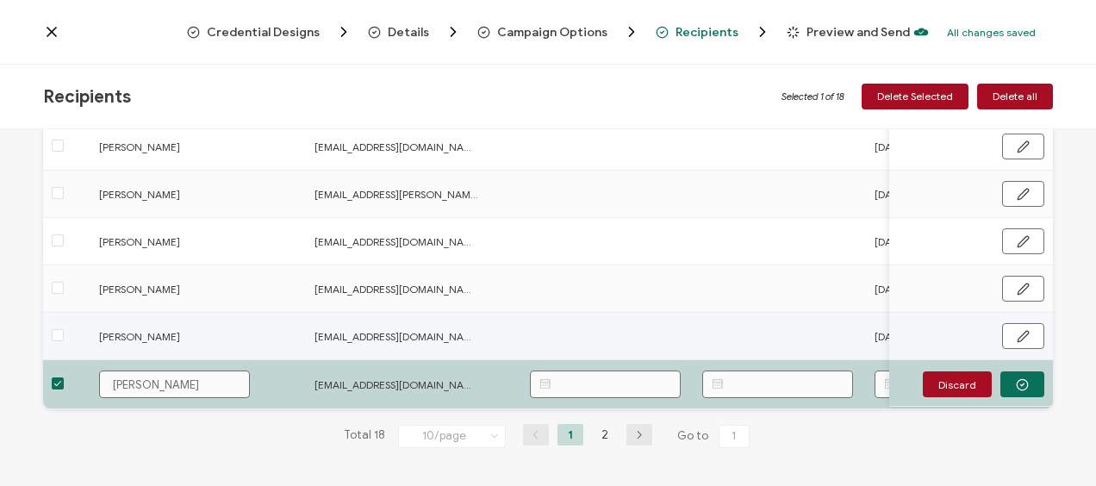
click at [57, 342] on label at bounding box center [58, 337] width 12 height 20
click at [64, 329] on input "checkbox" at bounding box center [64, 329] width 0 height 0
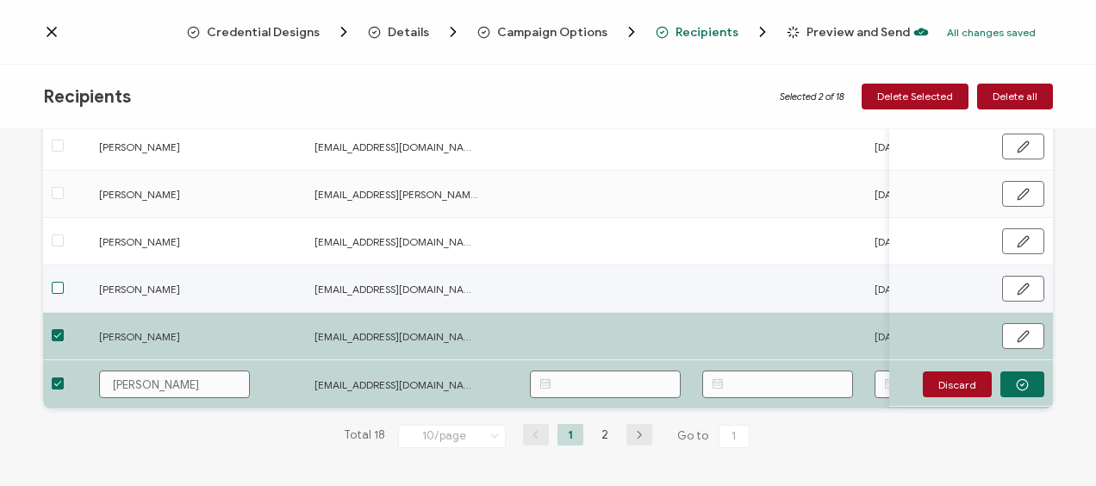
click at [62, 285] on span at bounding box center [58, 288] width 12 height 12
click at [64, 282] on input "checkbox" at bounding box center [64, 282] width 0 height 0
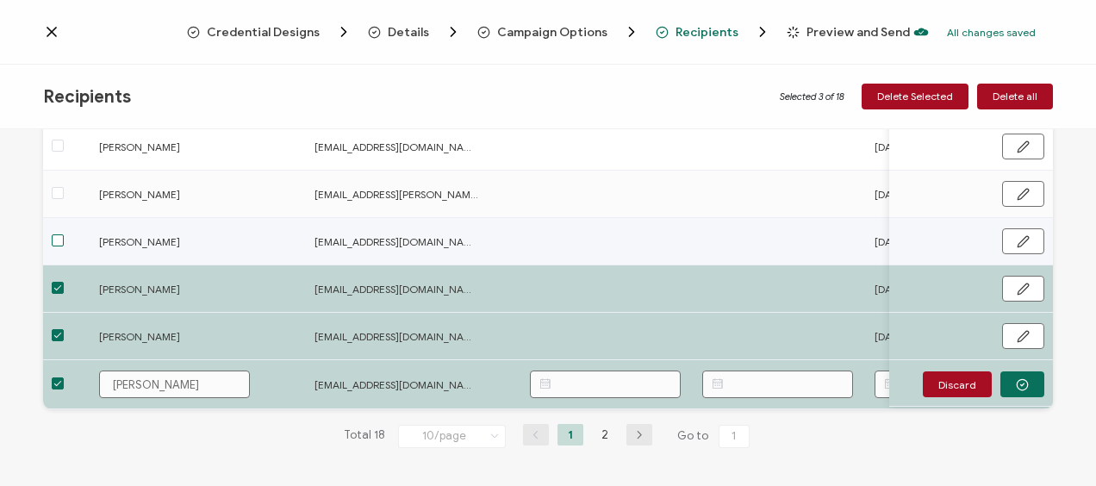
click at [57, 239] on span at bounding box center [58, 240] width 12 height 12
click at [64, 234] on input "checkbox" at bounding box center [64, 234] width 0 height 0
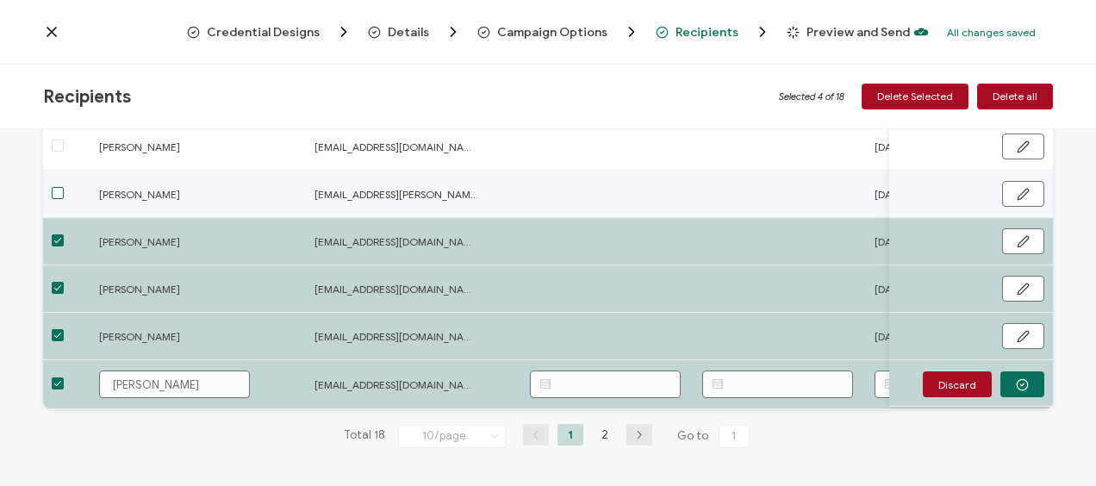
click at [55, 187] on span at bounding box center [58, 193] width 12 height 12
click at [64, 187] on input "checkbox" at bounding box center [64, 187] width 0 height 0
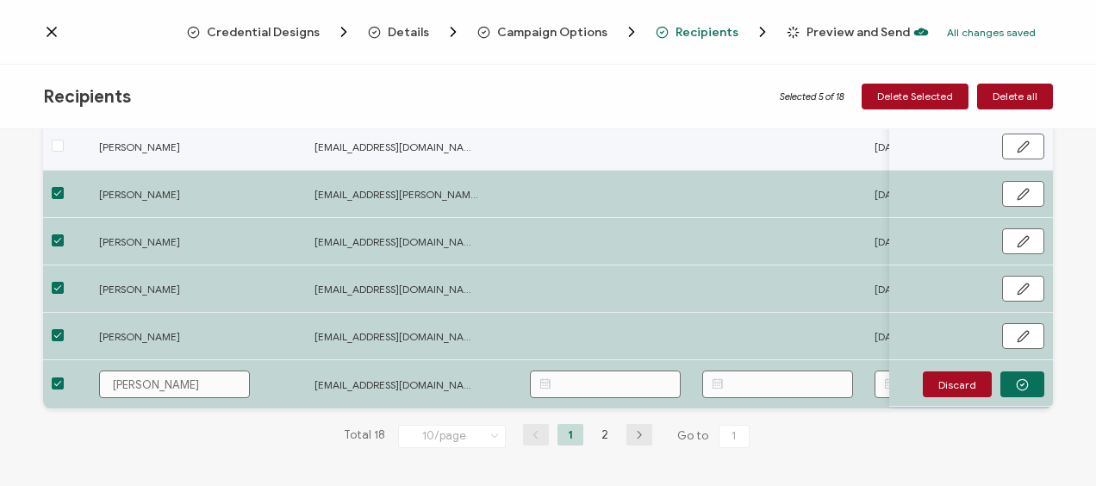
click at [57, 154] on td at bounding box center [66, 146] width 47 height 47
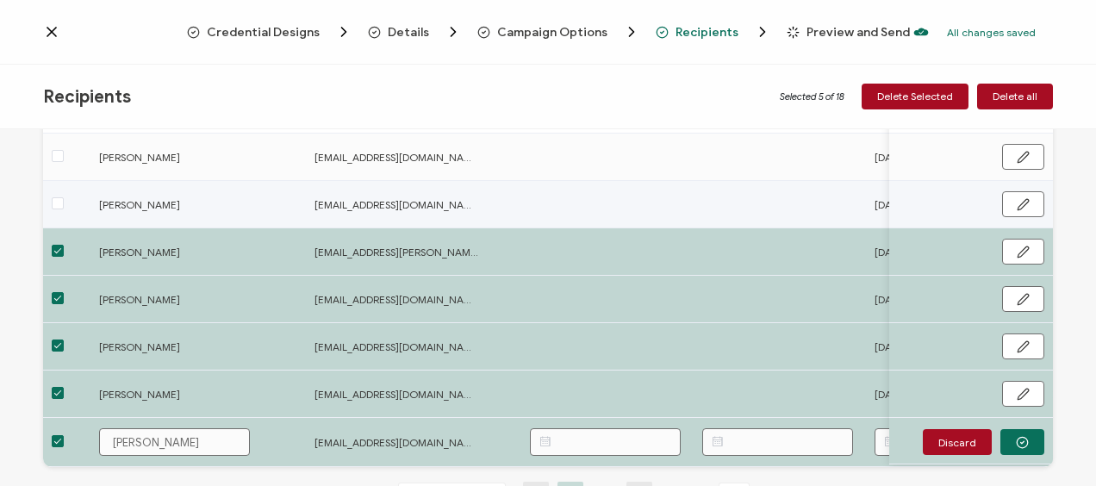
scroll to position [280, 0]
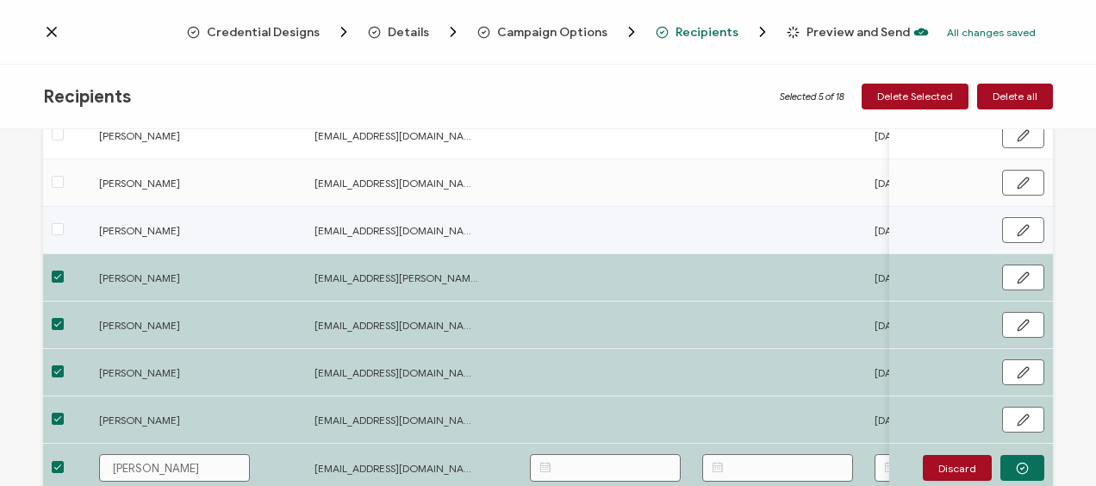
drag, startPoint x: 57, startPoint y: 229, endPoint x: 59, endPoint y: 209, distance: 20.8
click at [56, 229] on span at bounding box center [58, 229] width 12 height 12
click at [64, 223] on input "checkbox" at bounding box center [64, 223] width 0 height 0
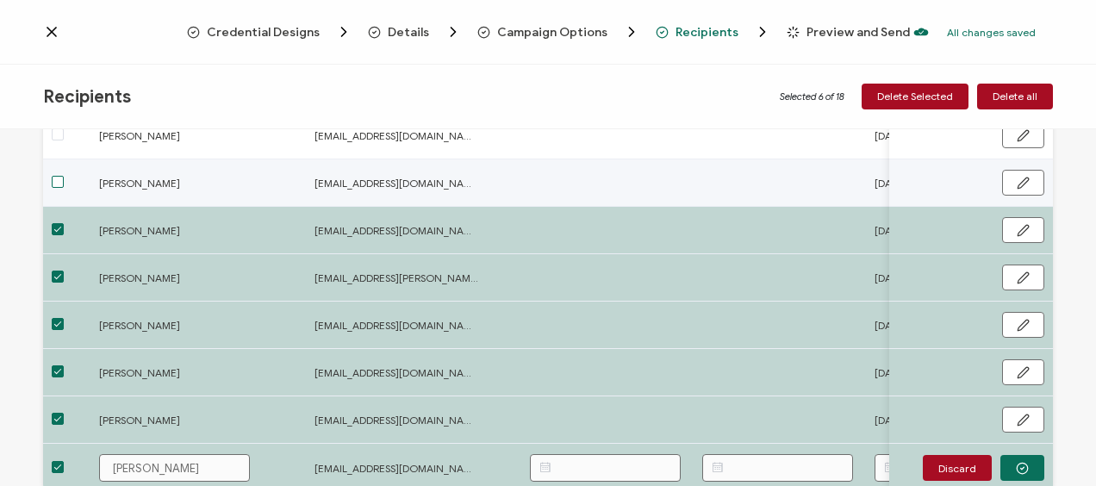
click at [58, 178] on span at bounding box center [58, 182] width 12 height 12
click at [64, 176] on input "checkbox" at bounding box center [64, 176] width 0 height 0
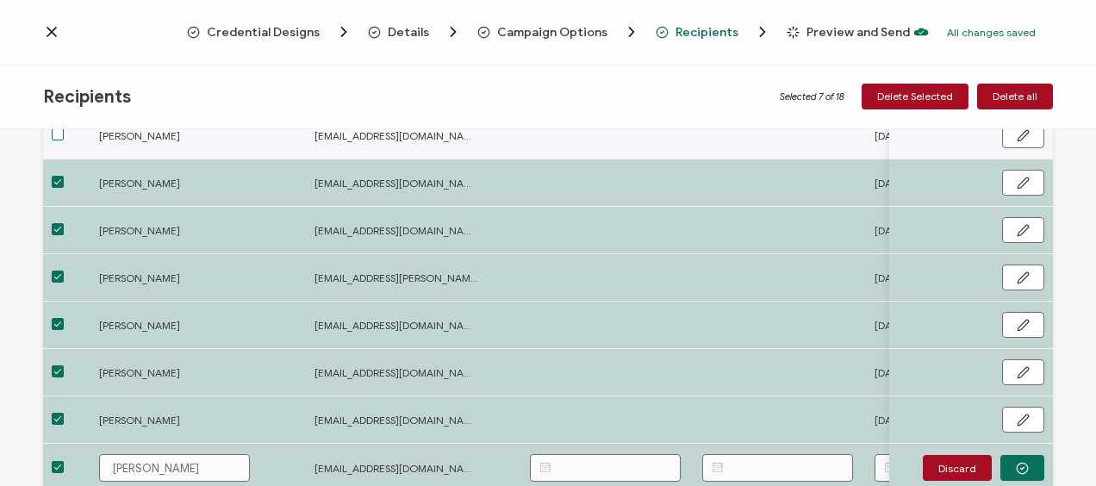
click at [59, 140] on span at bounding box center [58, 134] width 12 height 12
click at [64, 128] on input "checkbox" at bounding box center [64, 128] width 0 height 0
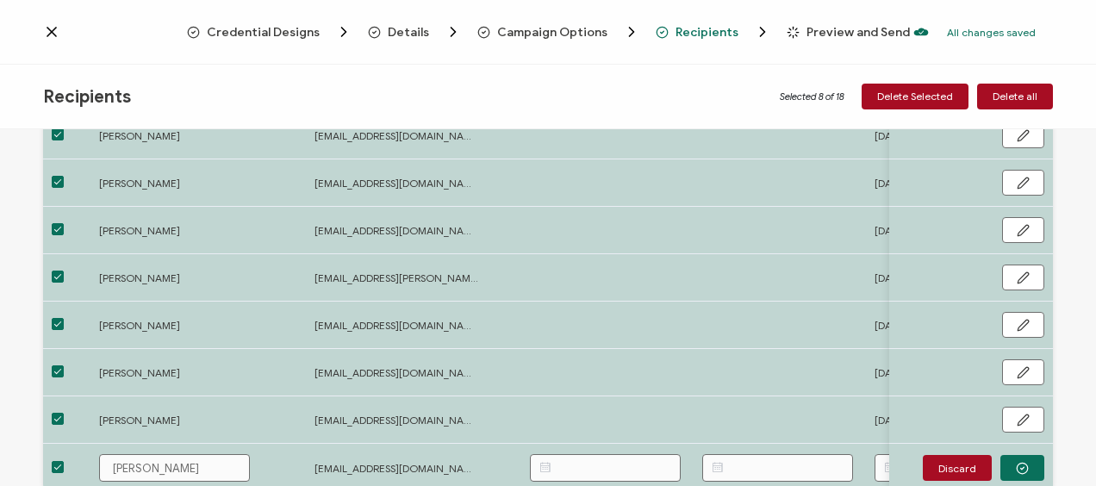
scroll to position [98, 0]
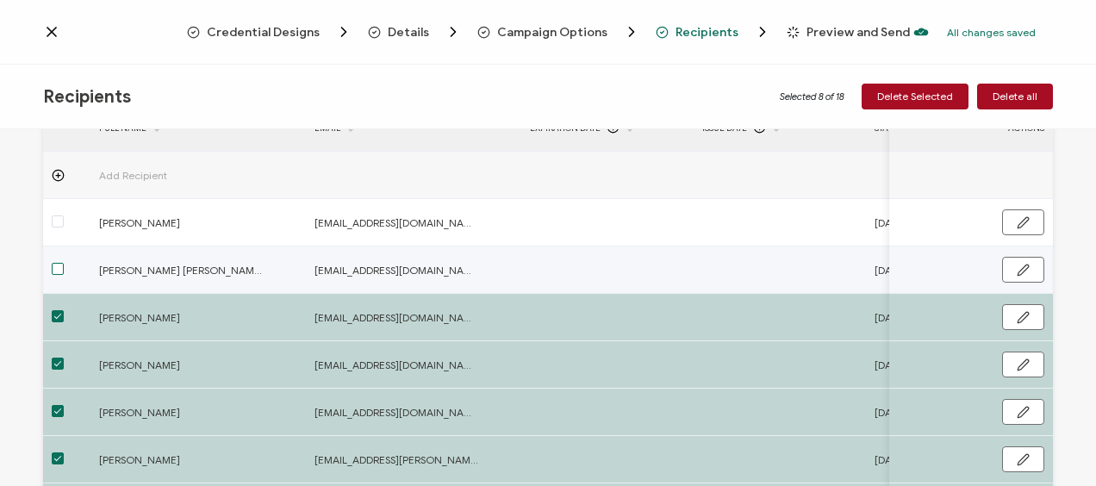
click at [60, 265] on span at bounding box center [58, 269] width 12 height 12
click at [64, 263] on input "checkbox" at bounding box center [64, 263] width 0 height 0
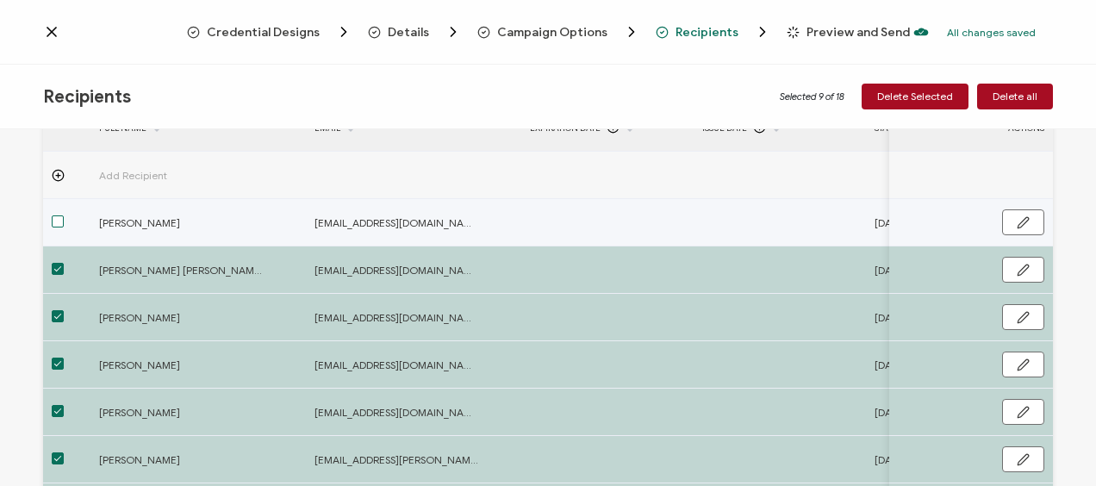
click at [58, 225] on span at bounding box center [58, 221] width 12 height 12
click at [64, 215] on input "checkbox" at bounding box center [64, 215] width 0 height 0
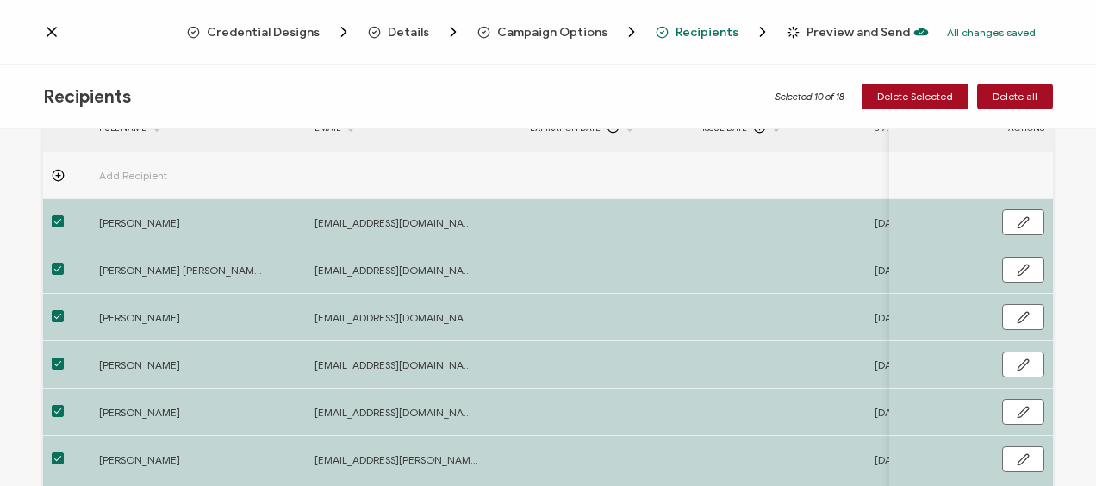
click at [682, 97] on div "Recipients Selected 10 of 18 Delete Selected Delete all" at bounding box center [548, 97] width 1096 height 65
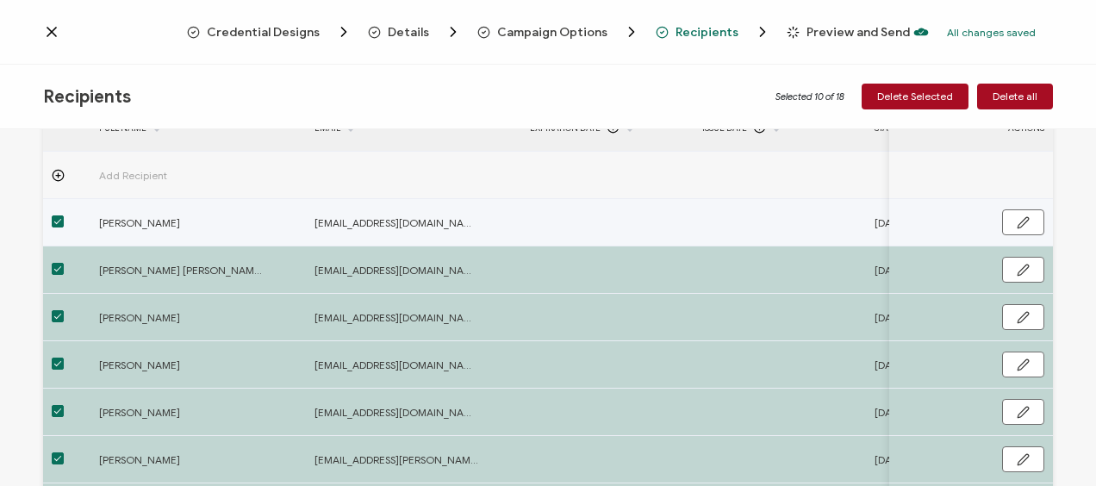
drag, startPoint x: 53, startPoint y: 221, endPoint x: 53, endPoint y: 234, distance: 13.8
click at [54, 221] on span at bounding box center [58, 221] width 12 height 12
click at [64, 215] on input "checkbox" at bounding box center [64, 215] width 0 height 0
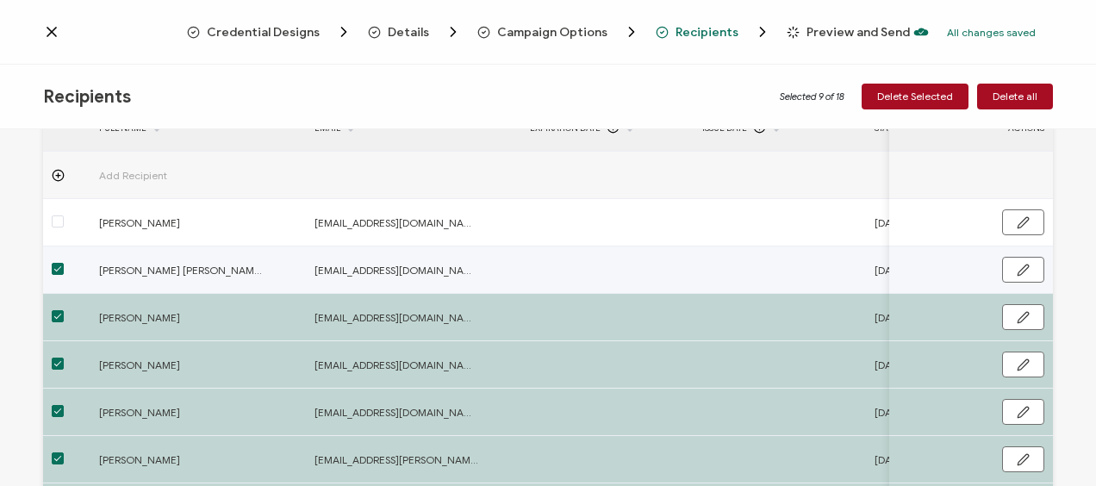
click at [52, 265] on span at bounding box center [58, 269] width 12 height 12
click at [64, 263] on input "checkbox" at bounding box center [64, 263] width 0 height 0
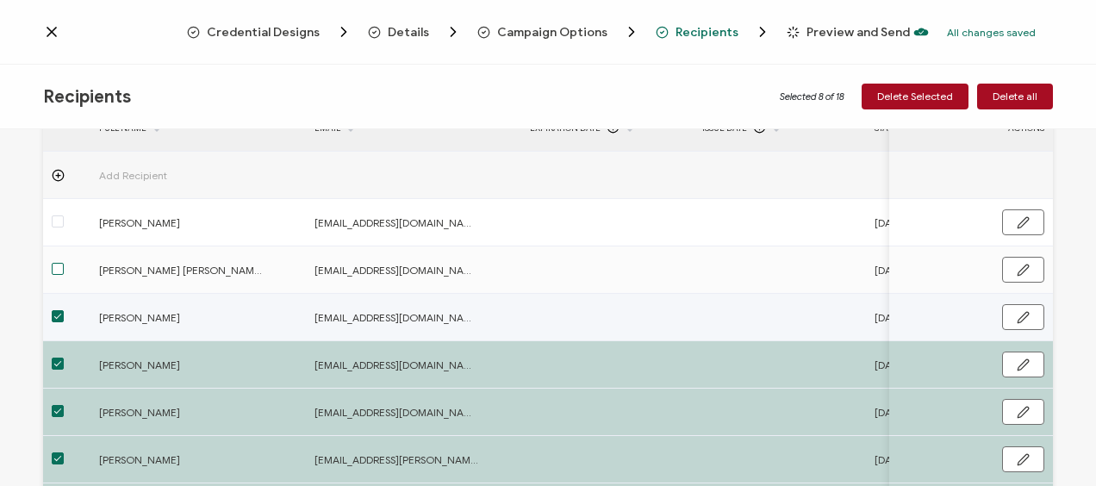
drag, startPoint x: 59, startPoint y: 315, endPoint x: 57, endPoint y: 324, distance: 9.6
click at [58, 315] on span at bounding box center [58, 316] width 12 height 12
click at [64, 310] on input "checkbox" at bounding box center [64, 310] width 0 height 0
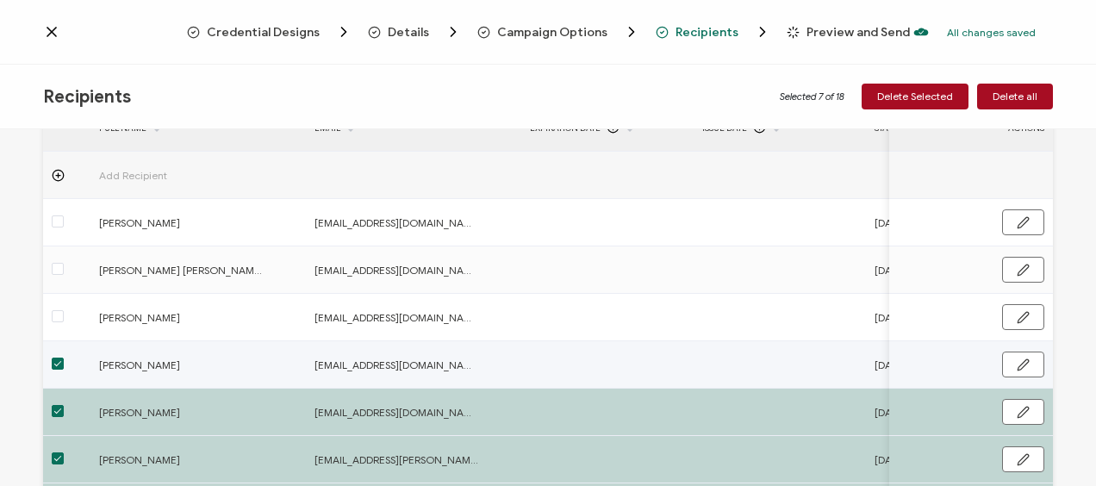
click at [58, 359] on span at bounding box center [58, 364] width 12 height 12
click at [64, 358] on input "checkbox" at bounding box center [64, 358] width 0 height 0
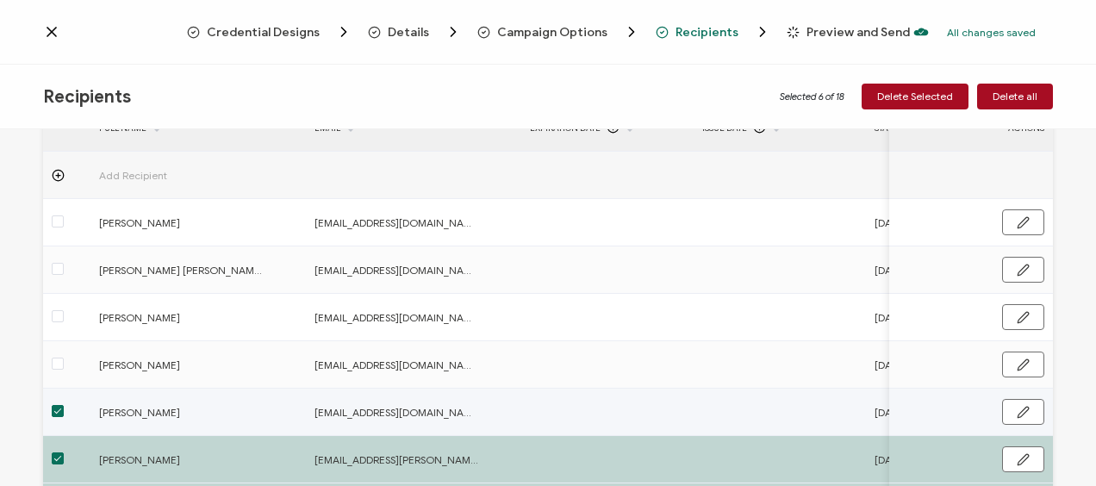
click at [52, 409] on span at bounding box center [58, 411] width 12 height 12
click at [64, 405] on input "checkbox" at bounding box center [64, 405] width 0 height 0
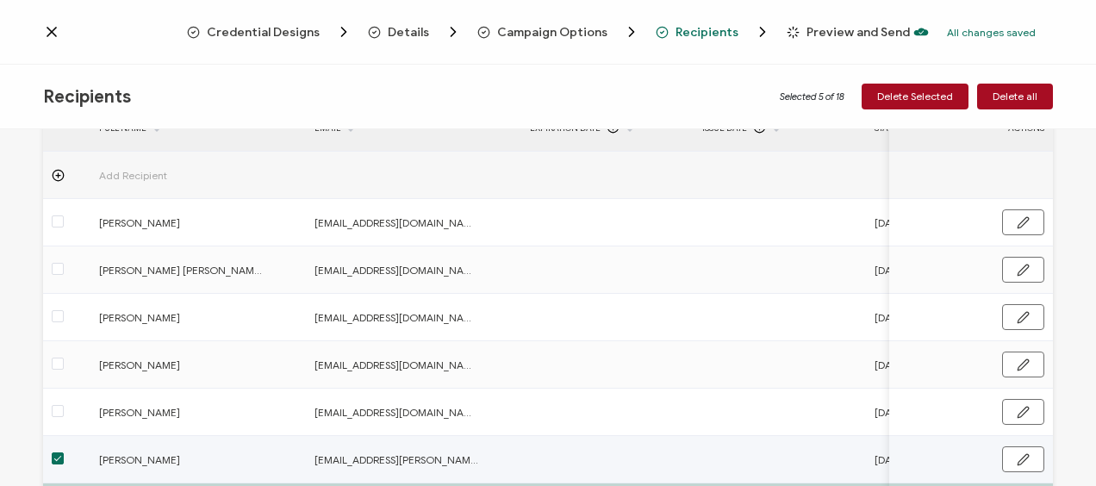
click at [52, 459] on span at bounding box center [58, 458] width 12 height 12
click at [64, 452] on input "checkbox" at bounding box center [64, 452] width 0 height 0
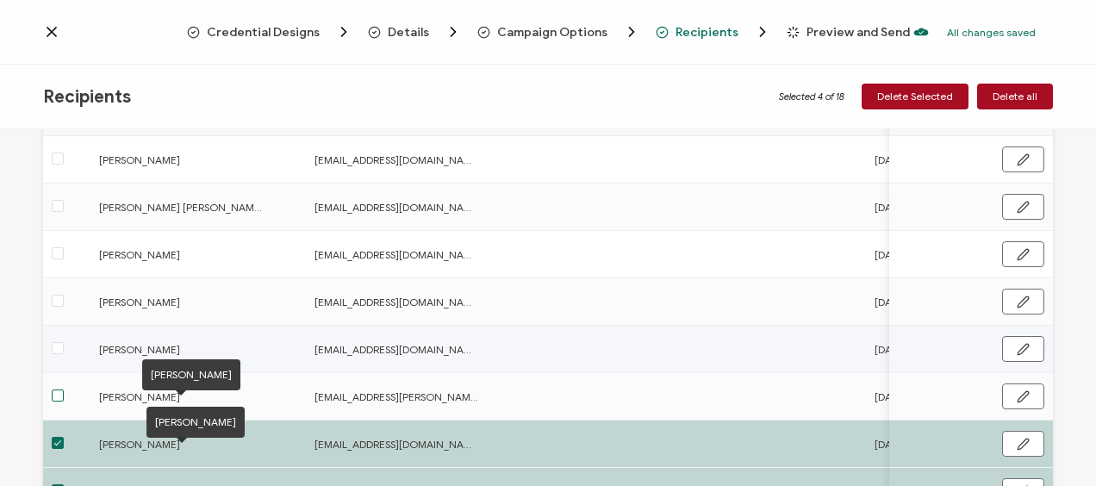
scroll to position [184, 0]
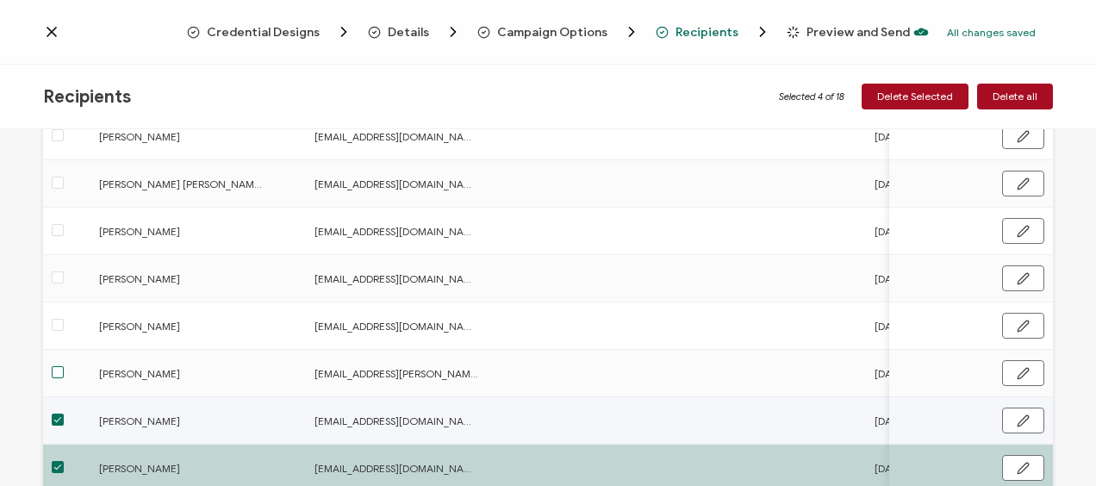
click at [62, 421] on span at bounding box center [58, 420] width 12 height 12
click at [64, 414] on input "checkbox" at bounding box center [64, 414] width 0 height 0
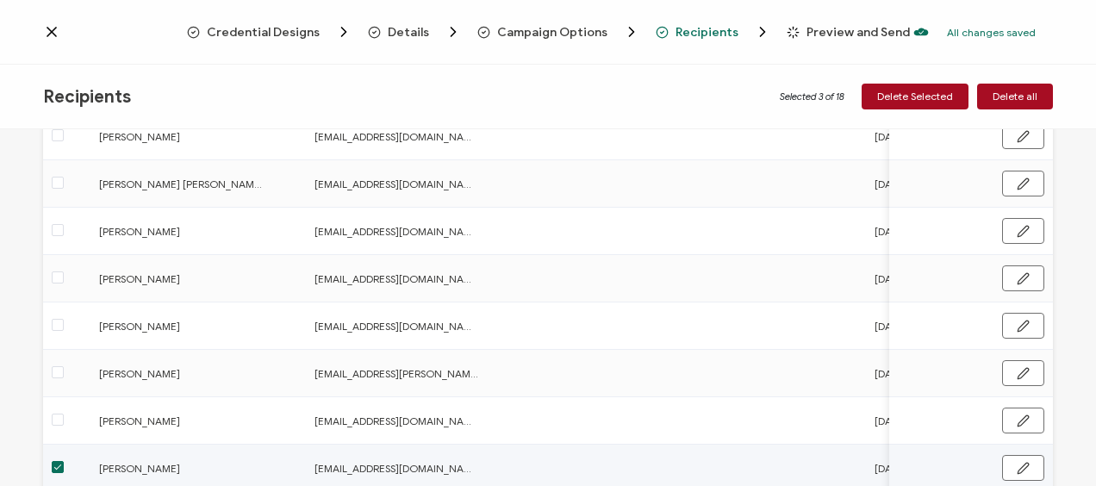
drag, startPoint x: 55, startPoint y: 461, endPoint x: 63, endPoint y: 453, distance: 11.0
click at [55, 462] on span at bounding box center [58, 467] width 12 height 12
click at [64, 461] on input "checkbox" at bounding box center [64, 461] width 0 height 0
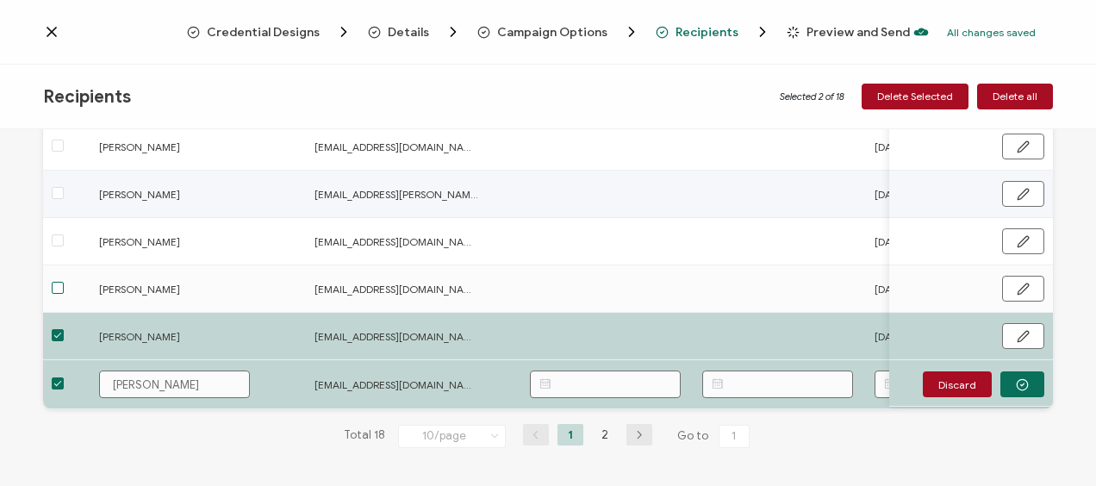
scroll to position [366, 0]
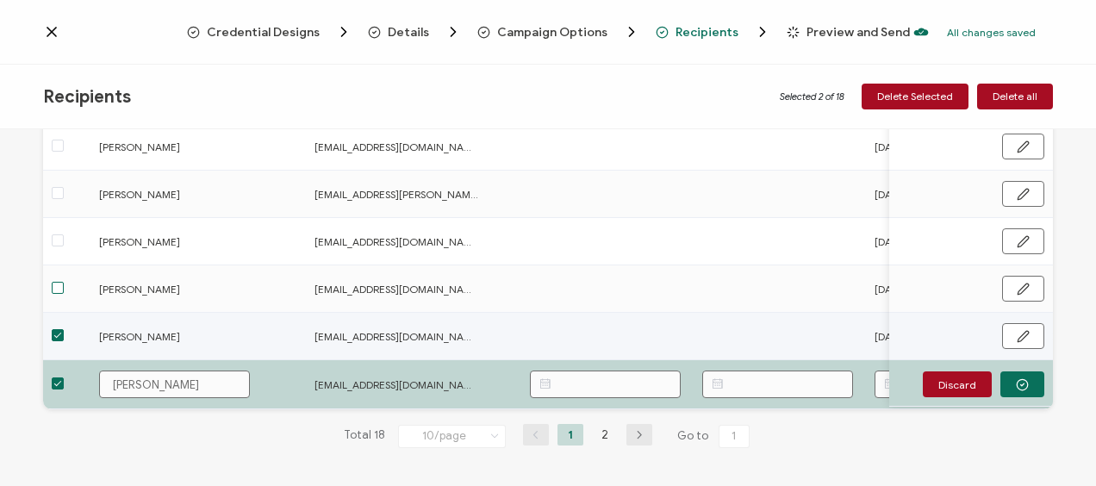
click at [60, 329] on span at bounding box center [58, 335] width 12 height 12
click at [64, 329] on input "checkbox" at bounding box center [64, 329] width 0 height 0
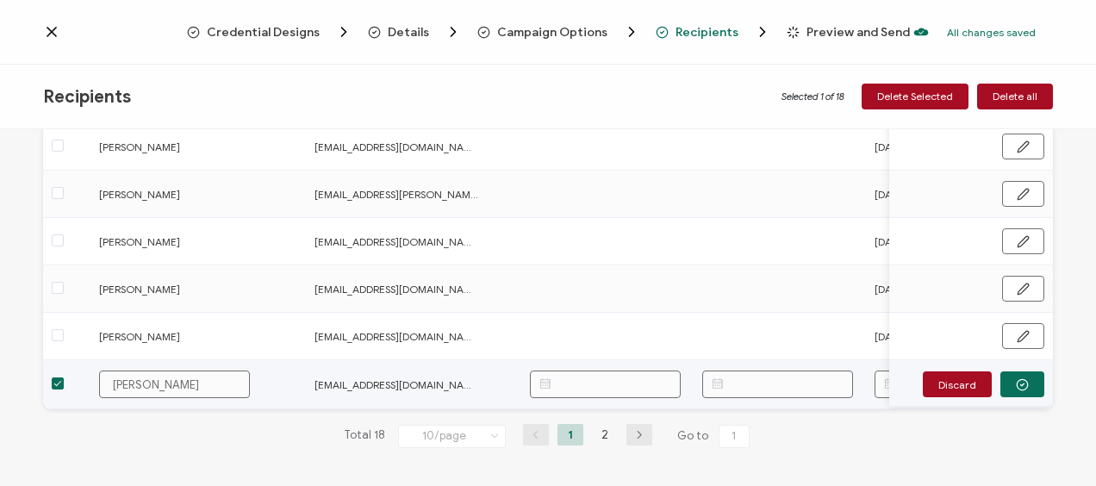
click at [52, 385] on span at bounding box center [58, 383] width 12 height 12
click at [64, 377] on input "checkbox" at bounding box center [64, 377] width 0 height 0
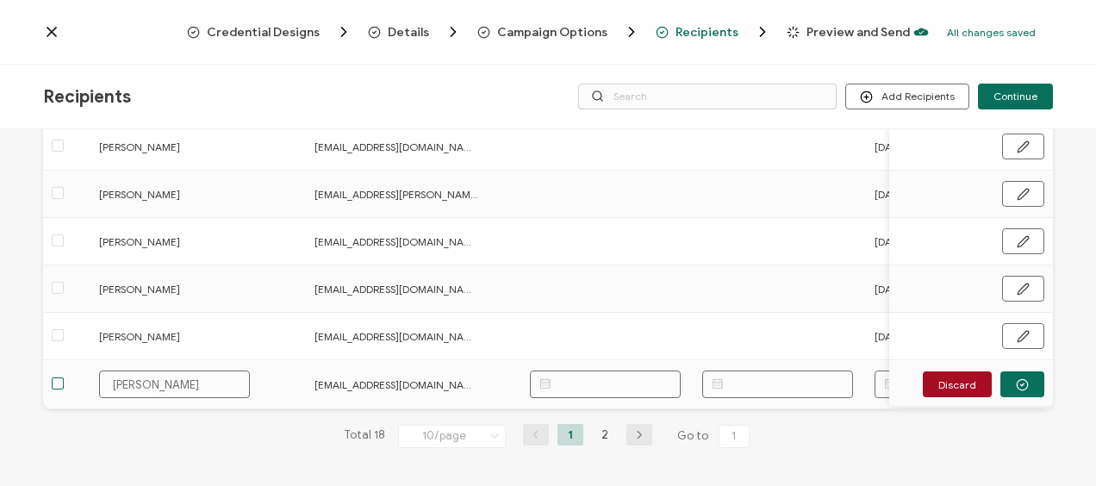
click at [981, 455] on div "18 Recipients Added FULL NAME EMAIL Expiration Date Issue Date Start Date Finis…" at bounding box center [548, 131] width 1010 height 689
click at [926, 94] on button "Add Recipients" at bounding box center [907, 97] width 124 height 26
click at [920, 140] on span "Upload Recipients" at bounding box center [930, 142] width 87 height 13
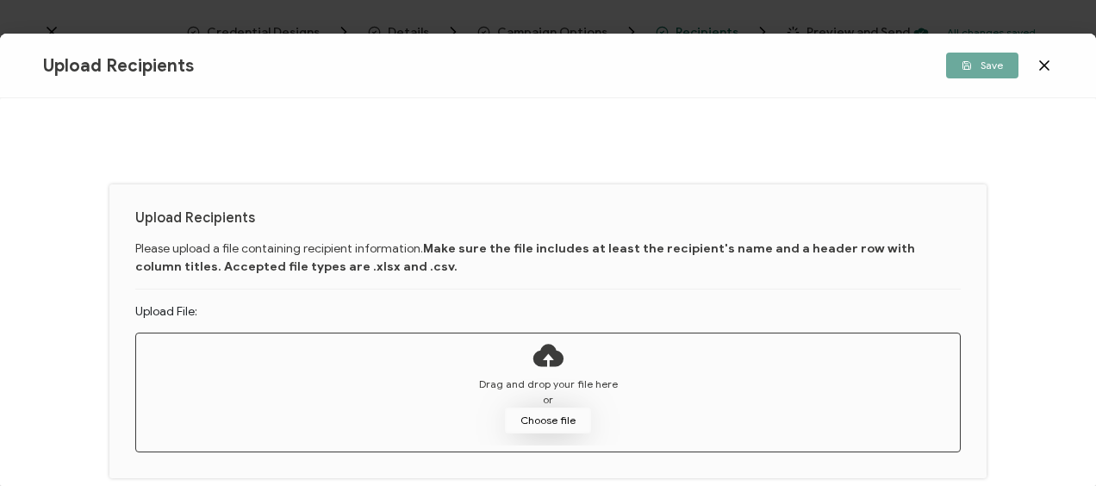
click at [545, 415] on button "Choose file" at bounding box center [548, 421] width 86 height 26
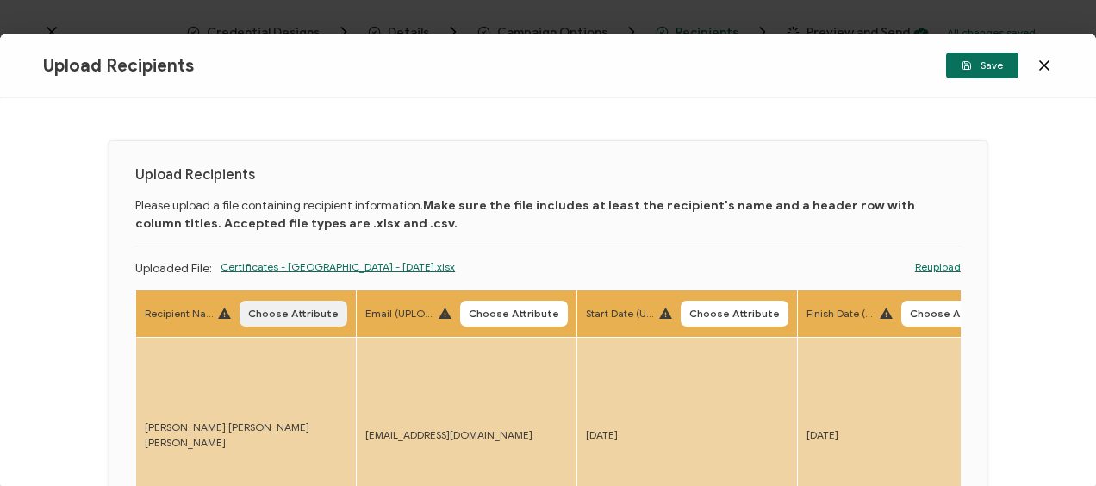
click at [280, 314] on span "Choose Attribute" at bounding box center [293, 314] width 90 height 10
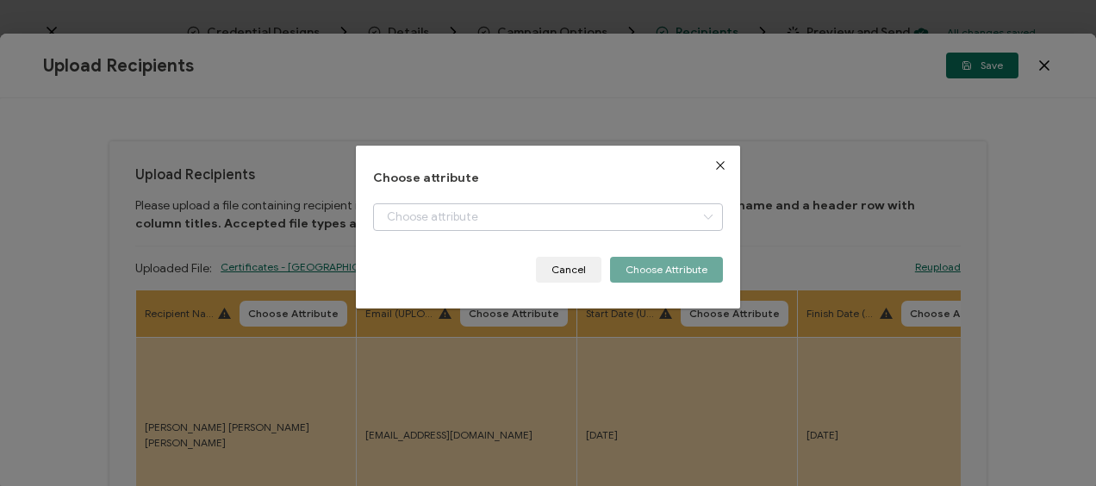
click at [705, 217] on icon "dialog" at bounding box center [708, 217] width 22 height 28
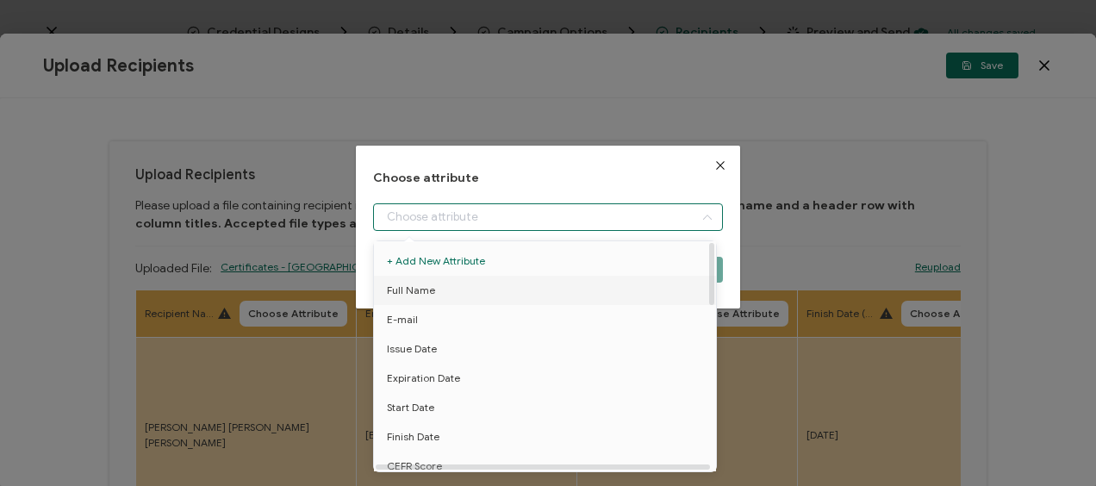
click at [430, 286] on span "Full Name" at bounding box center [411, 290] width 48 height 29
type input "Full Name"
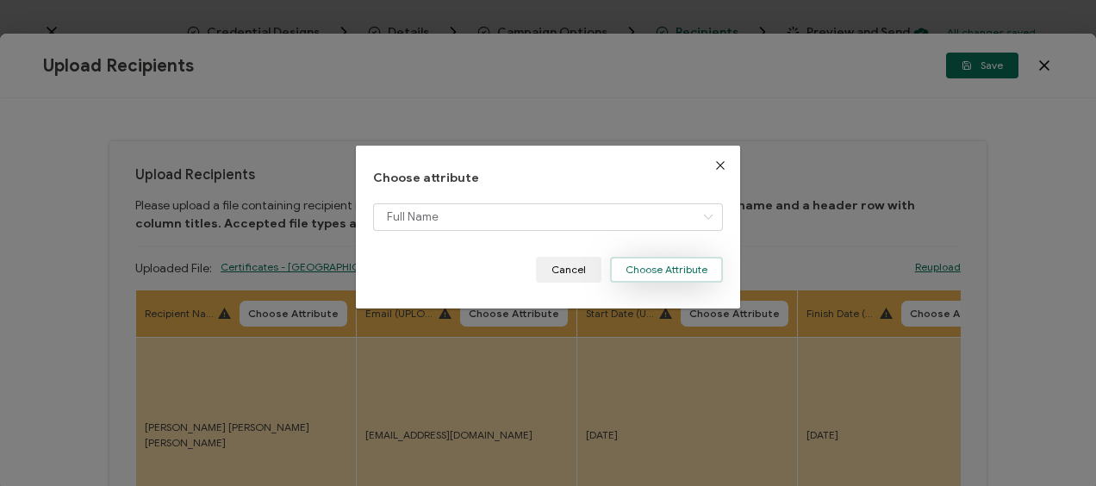
click at [635, 263] on button "Choose Attribute" at bounding box center [666, 270] width 113 height 26
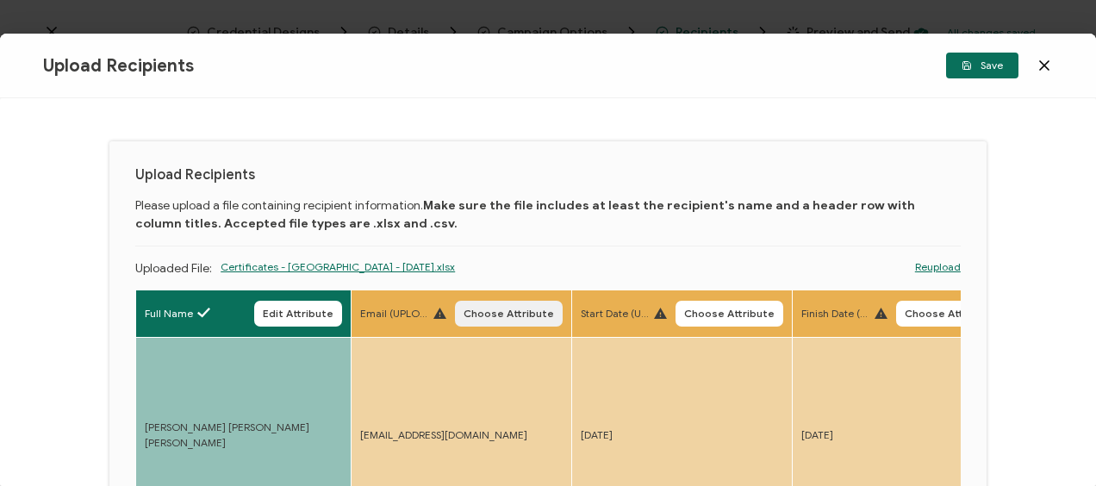
click at [510, 309] on span "Choose Attribute" at bounding box center [509, 314] width 90 height 10
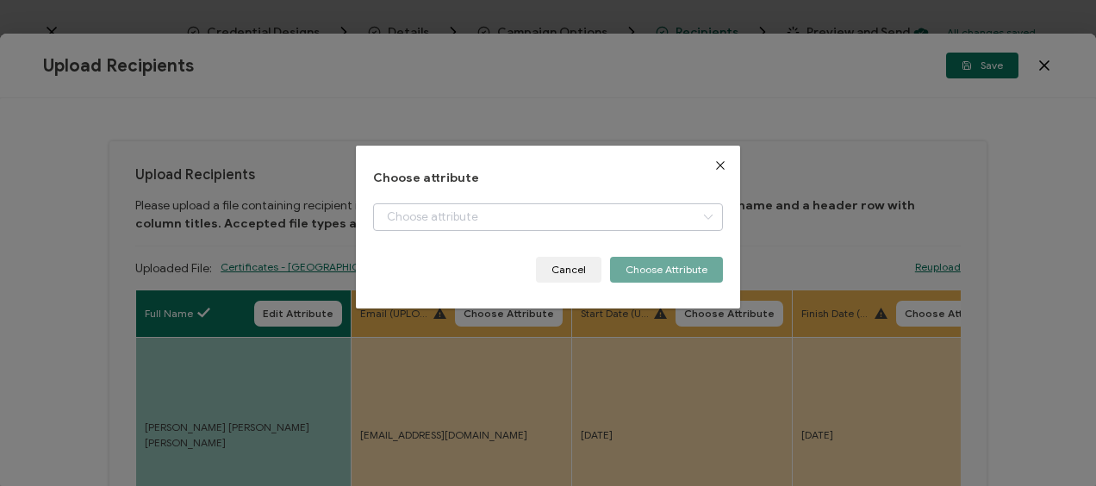
click at [705, 217] on icon "dialog" at bounding box center [708, 217] width 22 height 28
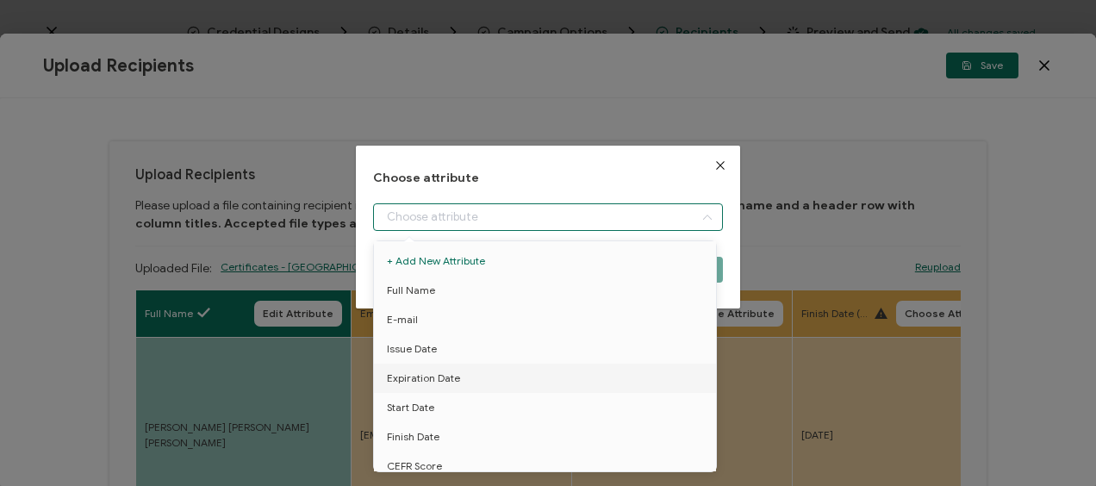
click at [714, 160] on icon "Close" at bounding box center [721, 166] width 14 height 14
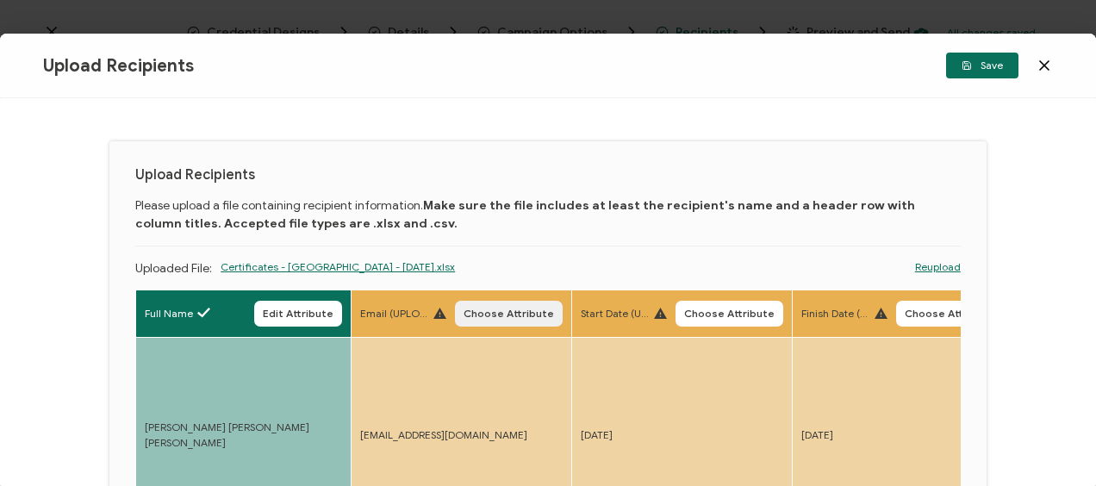
click at [534, 310] on span "Choose Attribute" at bounding box center [509, 314] width 90 height 10
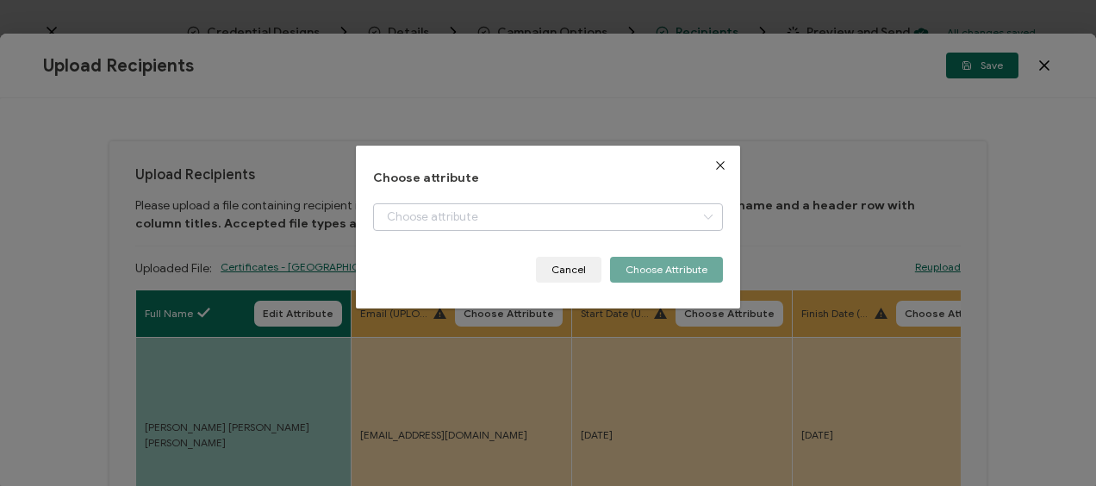
click at [705, 215] on icon "dialog" at bounding box center [708, 217] width 22 height 28
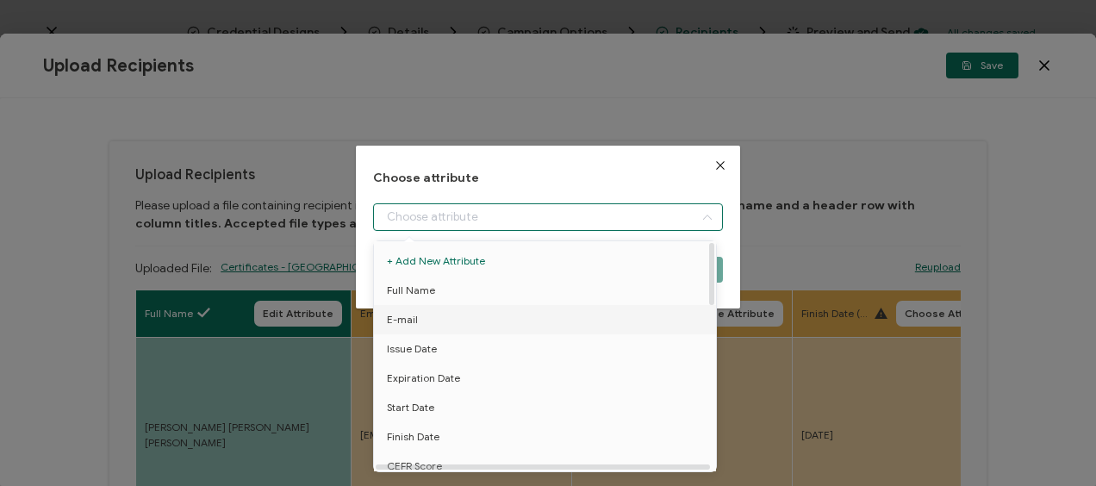
click at [431, 322] on li "E-mail" at bounding box center [548, 319] width 357 height 29
type input "E-mail"
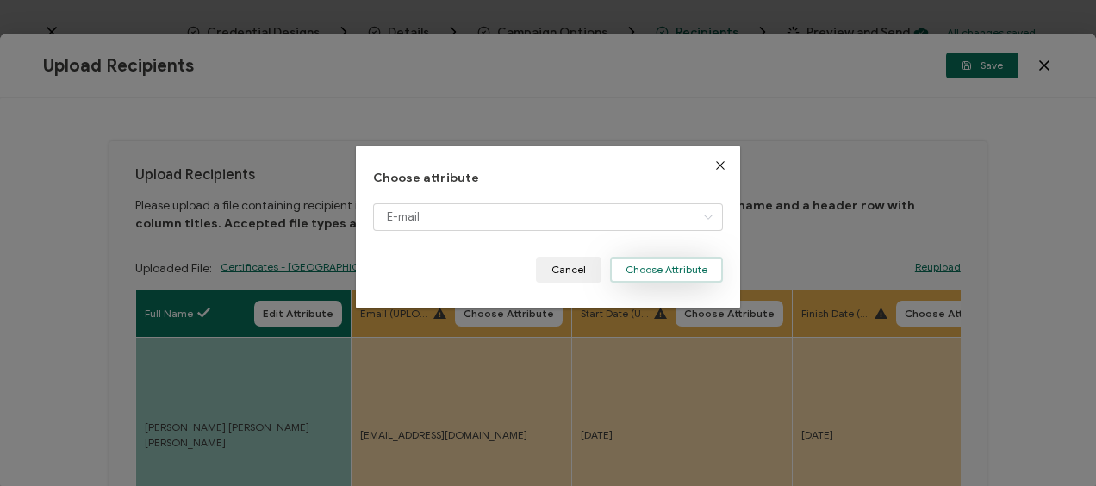
click at [651, 265] on button "Choose Attribute" at bounding box center [666, 270] width 113 height 26
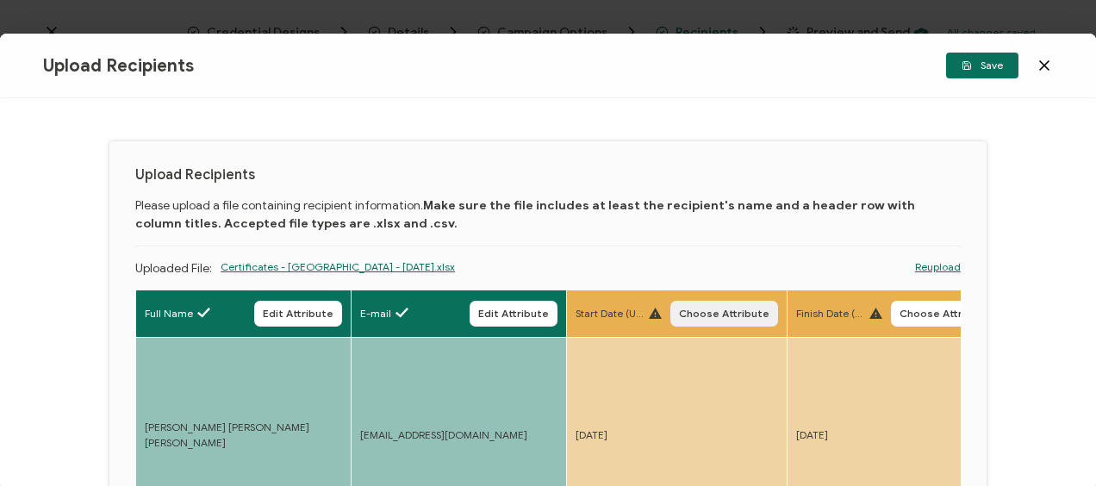
click at [724, 309] on span "Choose Attribute" at bounding box center [724, 314] width 90 height 10
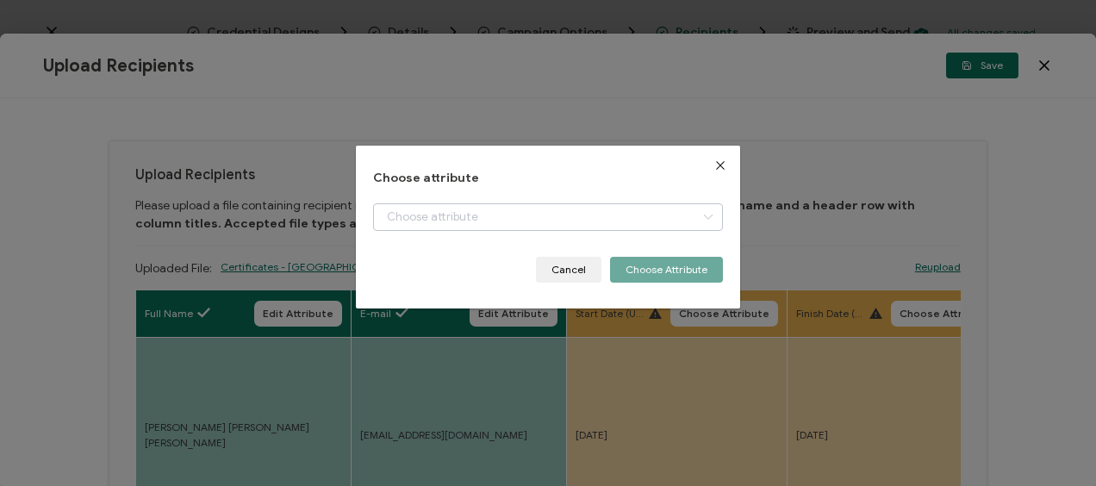
click at [700, 215] on icon "dialog" at bounding box center [708, 217] width 22 height 28
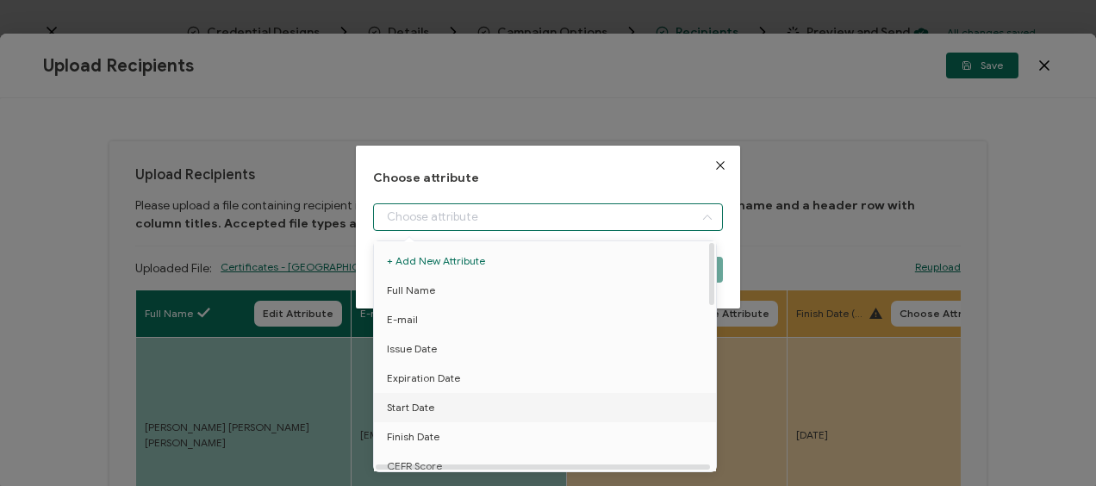
click at [427, 411] on span "Start Date" at bounding box center [410, 407] width 47 height 29
type input "Start Date"
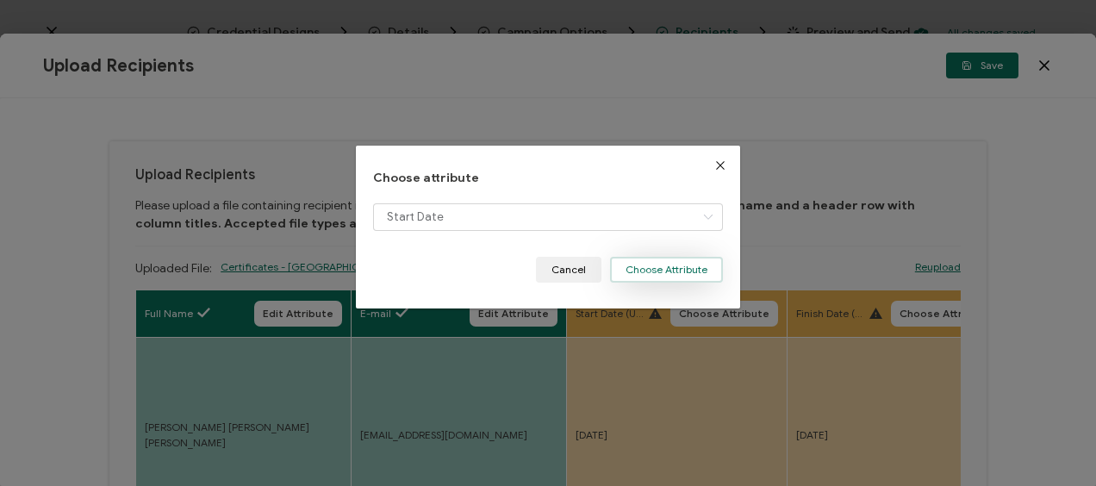
click at [646, 271] on button "Choose Attribute" at bounding box center [666, 270] width 113 height 26
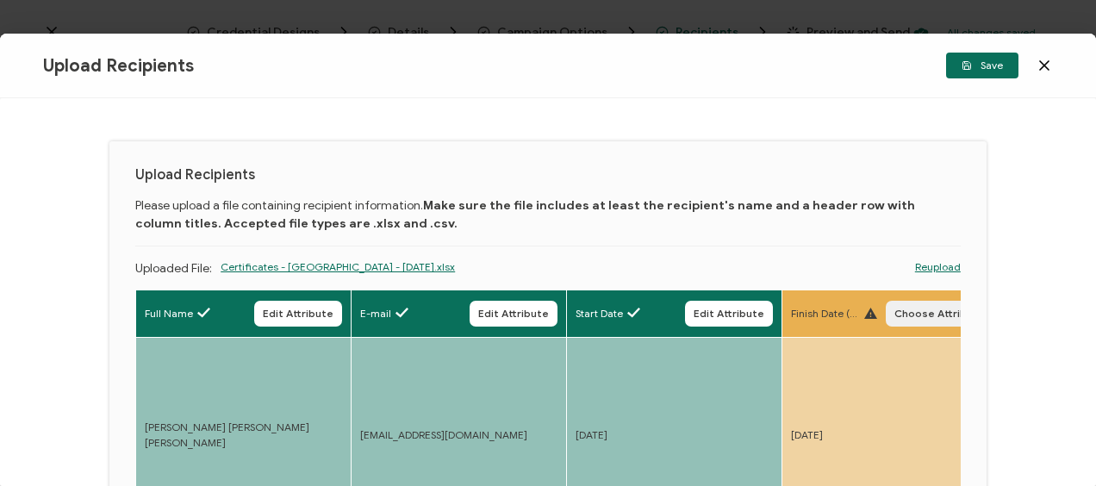
click at [933, 315] on span "Choose Attribute" at bounding box center [940, 314] width 90 height 10
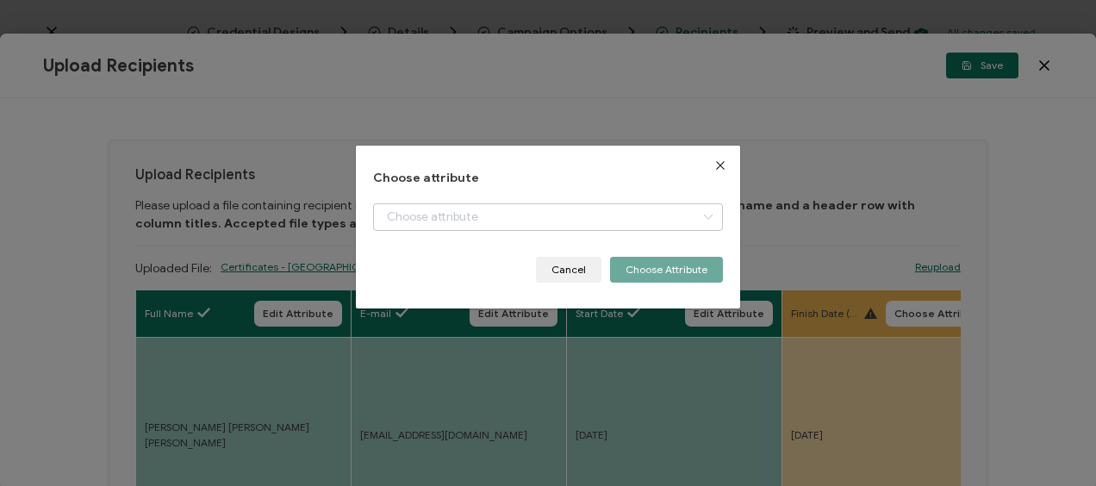
click at [710, 217] on icon "dialog" at bounding box center [708, 217] width 22 height 28
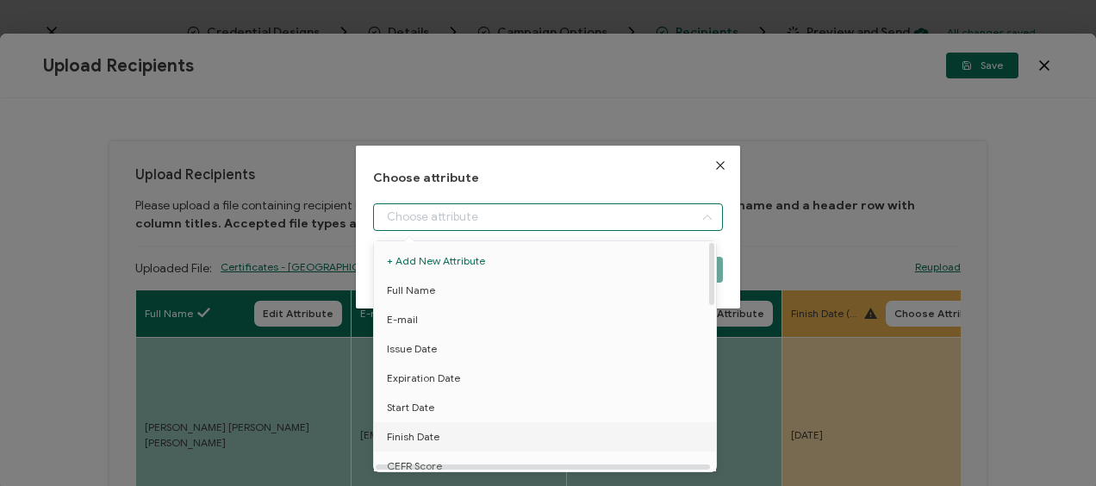
click at [426, 435] on span "Finish Date" at bounding box center [413, 436] width 53 height 29
type input "Finish Date"
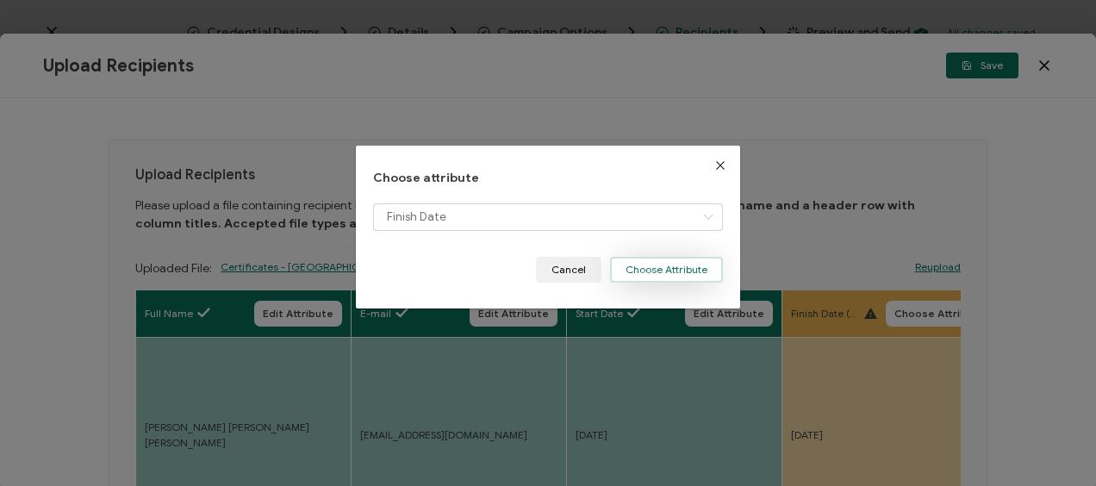
click at [651, 267] on button "Choose Attribute" at bounding box center [666, 270] width 113 height 26
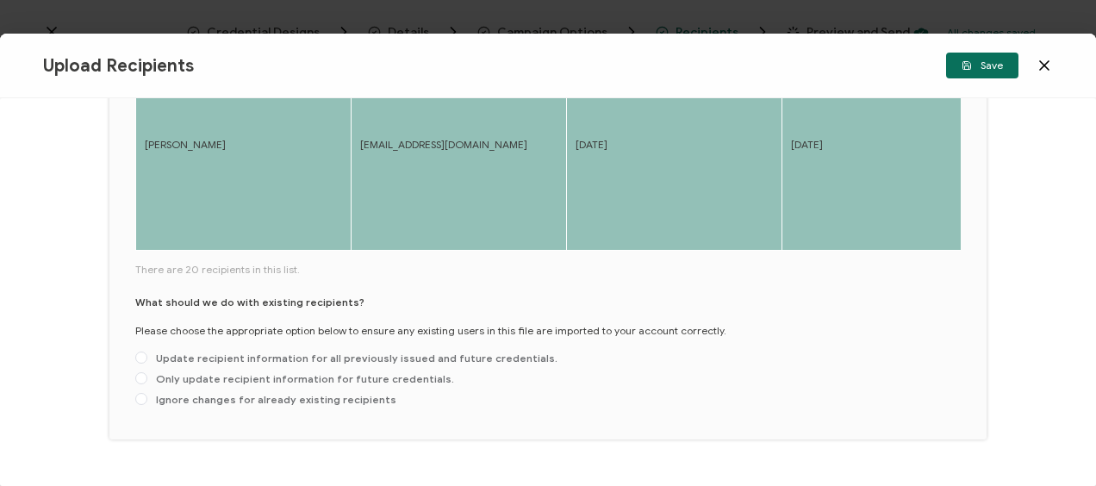
scroll to position [948, 0]
click at [143, 381] on span at bounding box center [141, 377] width 12 height 12
click at [143, 381] on input "Only update recipient information for future credentials." at bounding box center [141, 378] width 12 height 14
radio input "true"
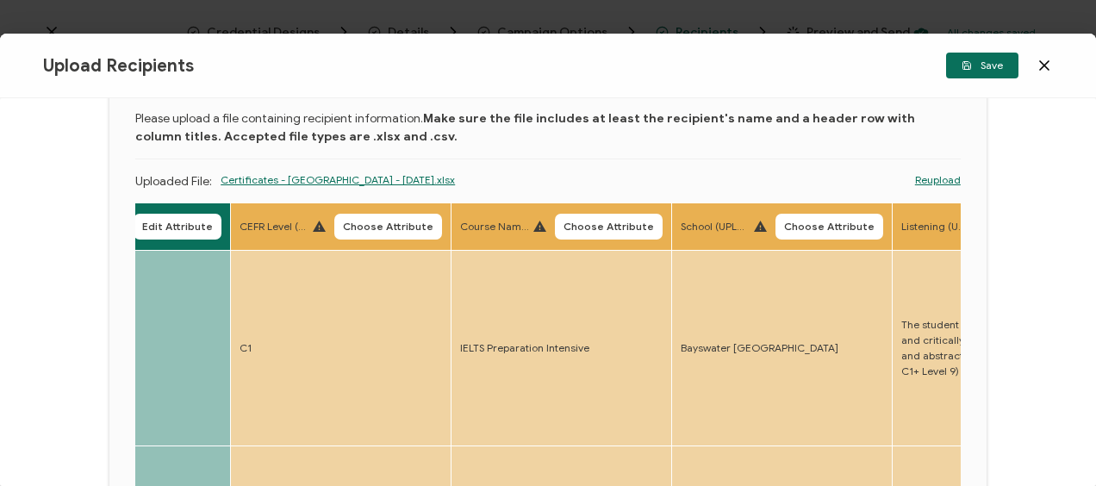
scroll to position [86, 0]
click at [367, 228] on span "Choose Attribute" at bounding box center [388, 227] width 90 height 10
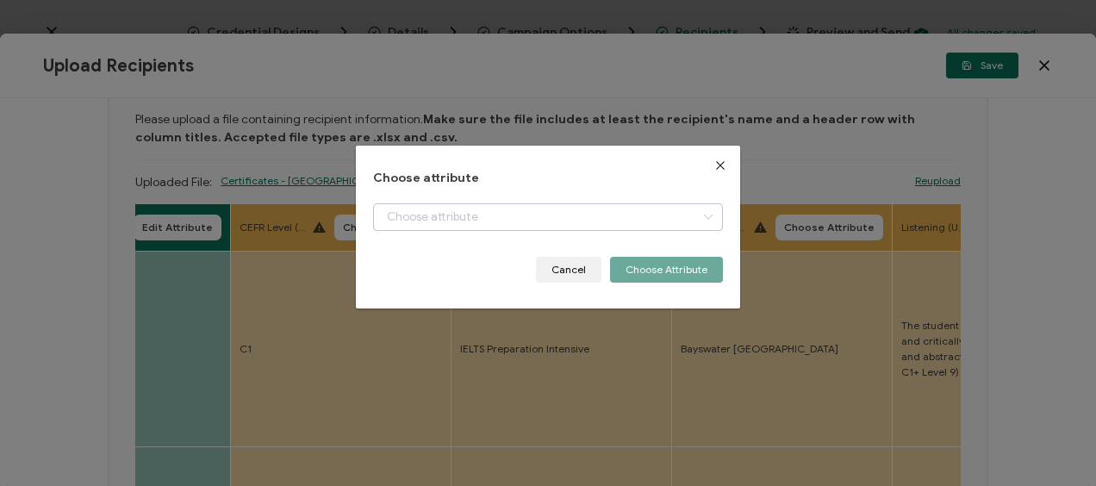
click at [703, 217] on icon "dialog" at bounding box center [708, 217] width 22 height 28
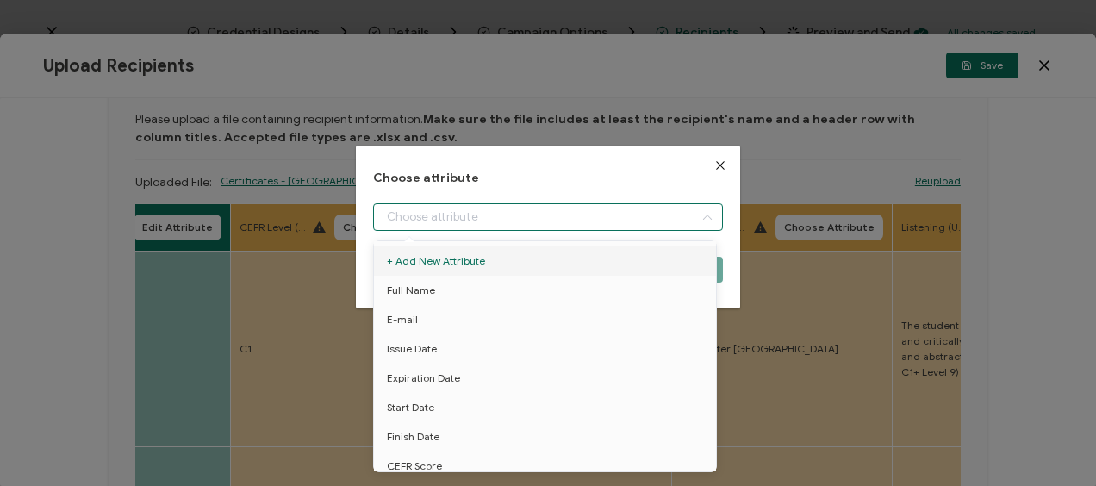
click at [715, 162] on icon "Close" at bounding box center [721, 166] width 14 height 14
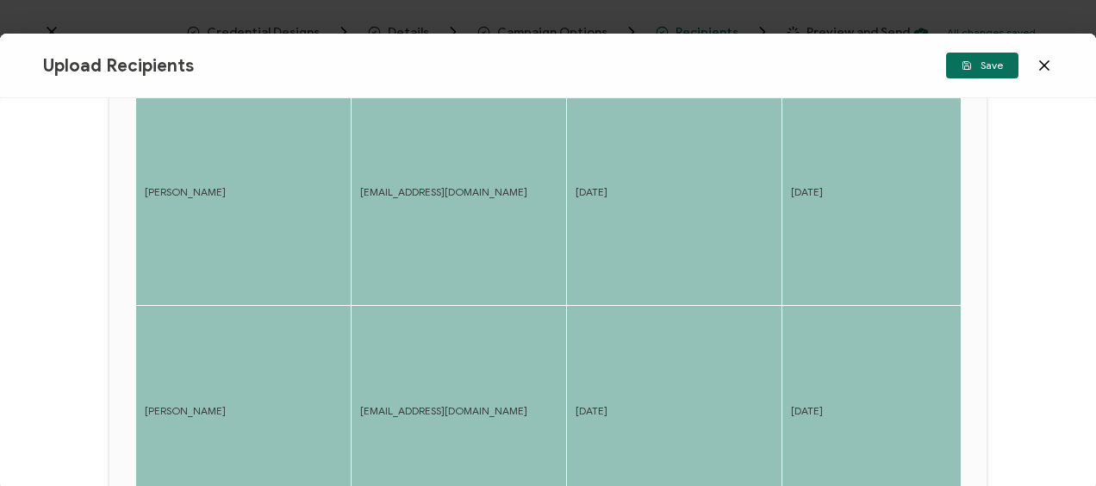
scroll to position [776, 0]
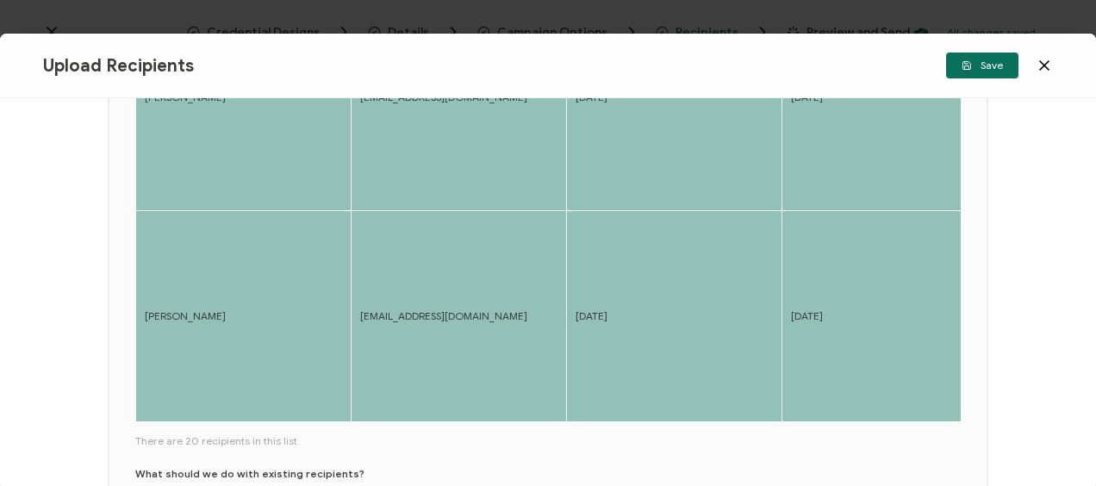
drag, startPoint x: 161, startPoint y: 422, endPoint x: 306, endPoint y: 426, distance: 144.8
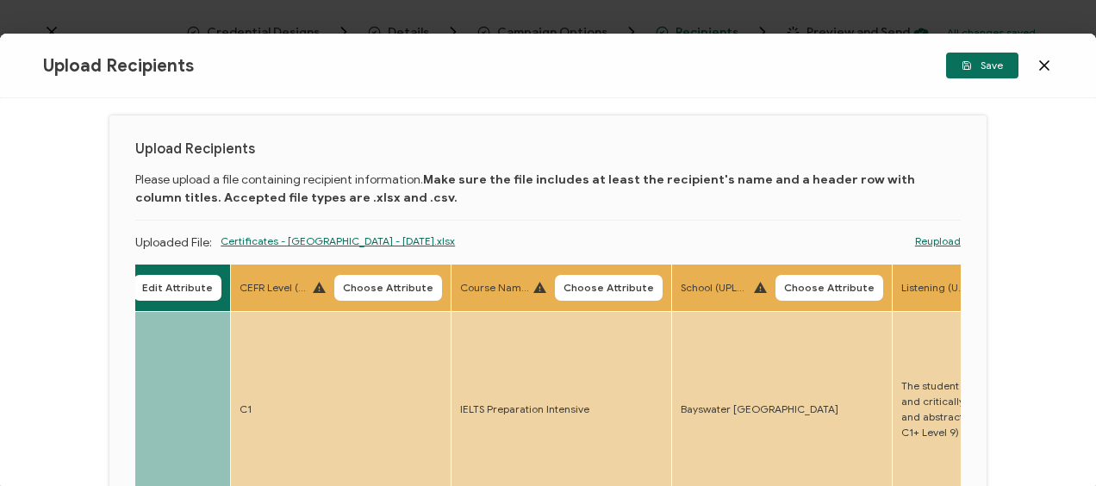
scroll to position [0, 0]
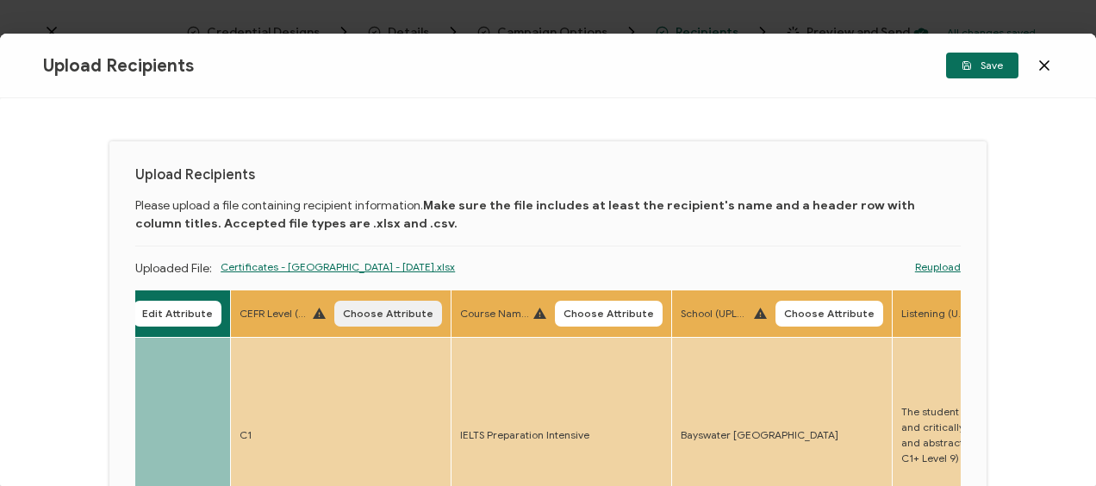
click at [367, 305] on button "Choose Attribute" at bounding box center [388, 314] width 108 height 26
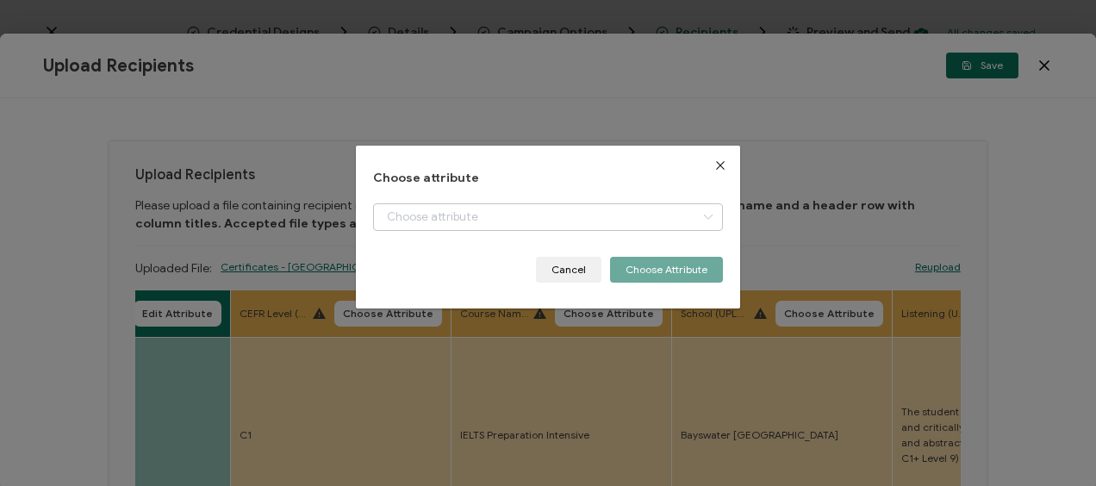
click at [704, 212] on icon "dialog" at bounding box center [708, 217] width 22 height 28
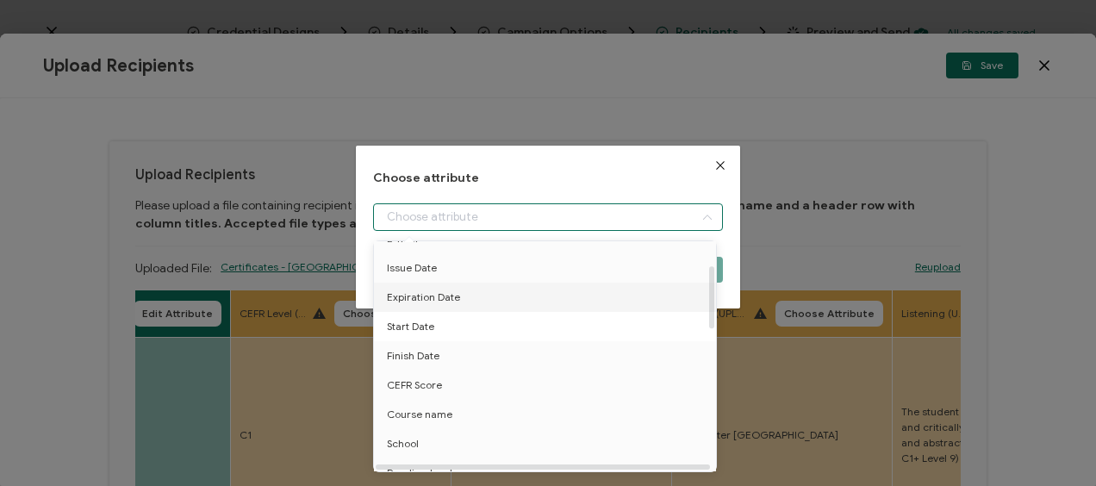
scroll to position [86, 0]
click at [427, 378] on span "CEFR Score" at bounding box center [414, 379] width 55 height 29
type input "CEFR Score"
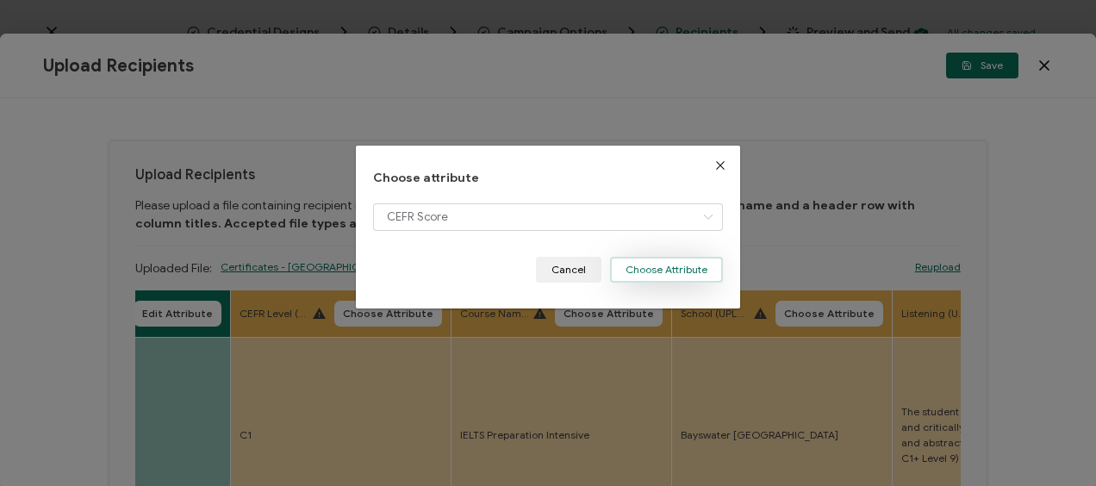
click at [643, 273] on button "Choose Attribute" at bounding box center [666, 270] width 113 height 26
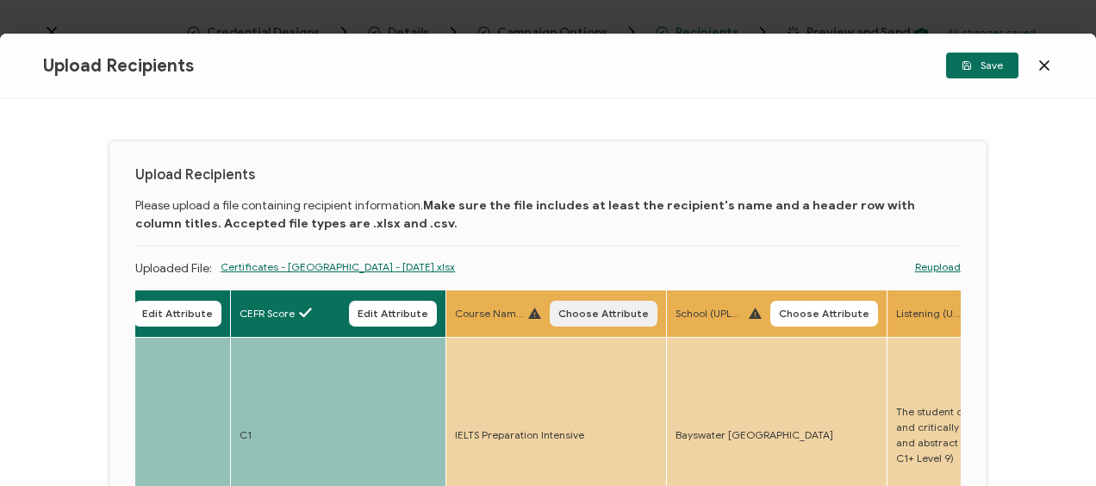
click at [631, 317] on span "Choose Attribute" at bounding box center [603, 314] width 90 height 10
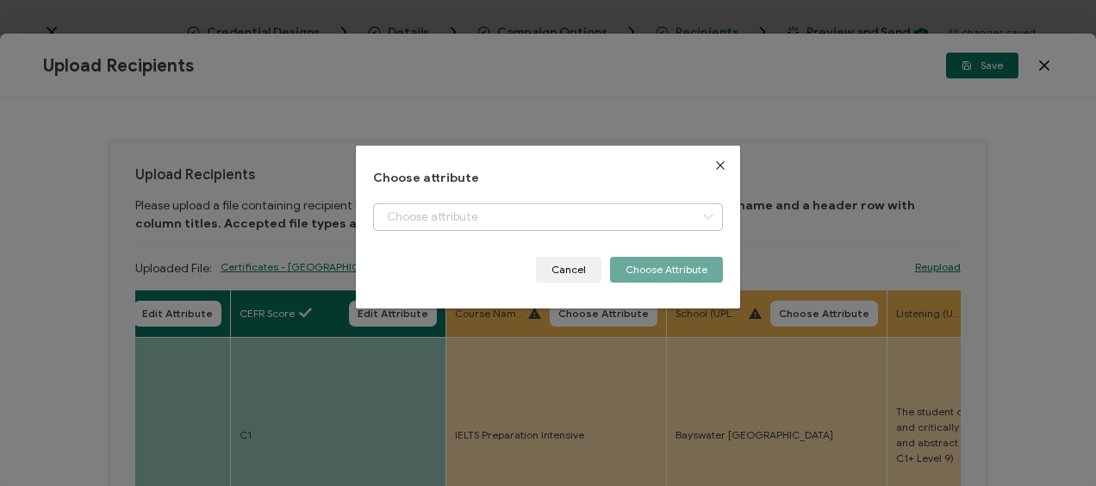
click at [698, 215] on icon "dialog" at bounding box center [708, 217] width 22 height 28
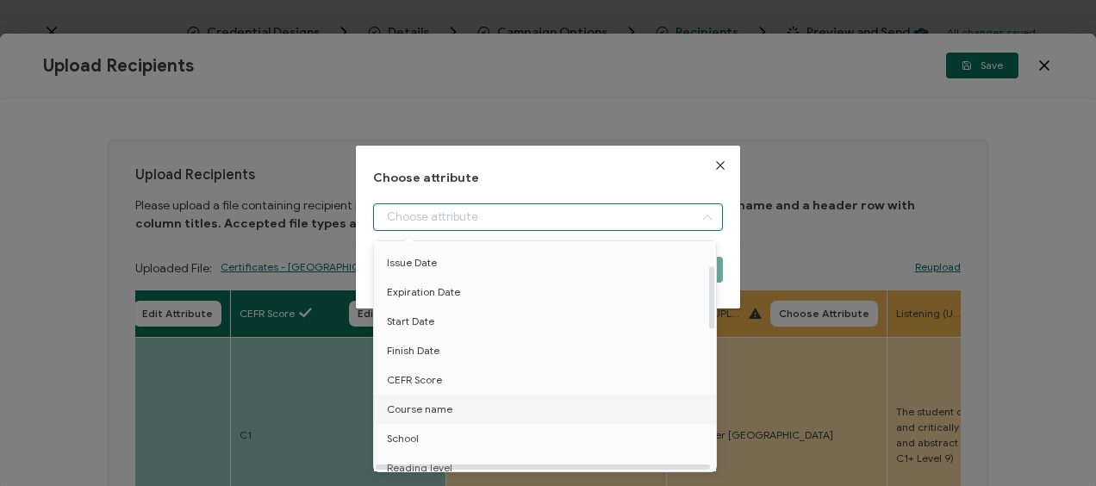
click at [436, 405] on span "Course name" at bounding box center [420, 409] width 66 height 29
type input "Course name"
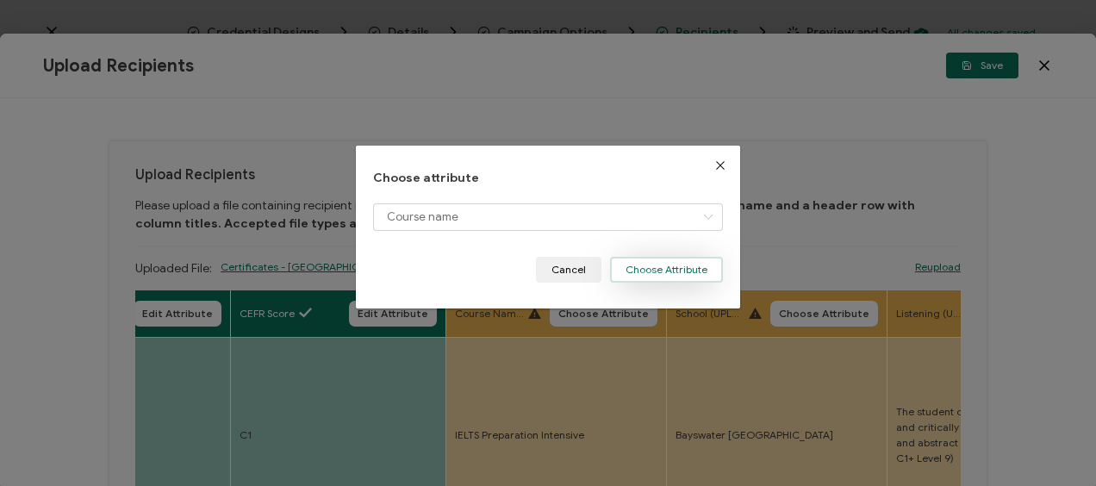
click at [677, 269] on button "Choose Attribute" at bounding box center [666, 270] width 113 height 26
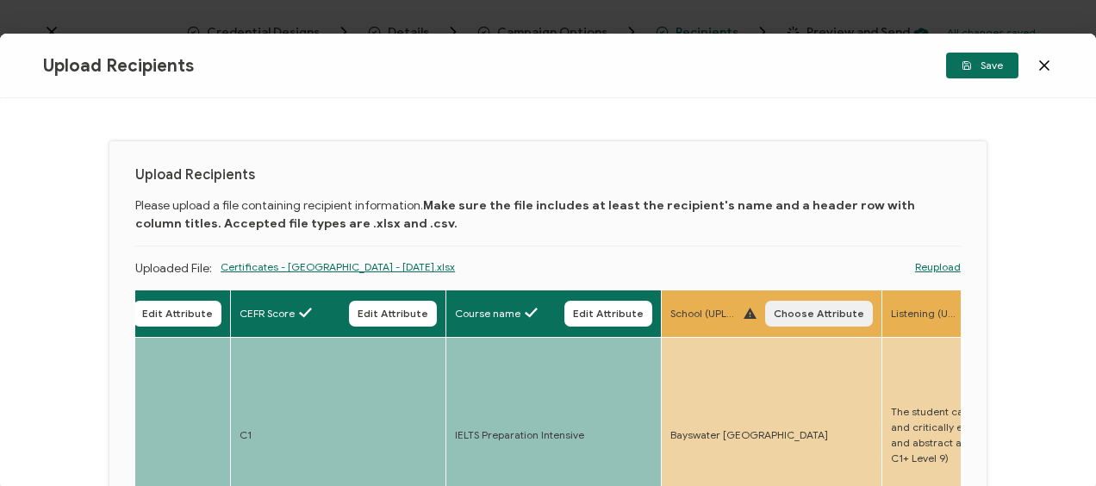
click at [794, 310] on span "Choose Attribute" at bounding box center [819, 314] width 90 height 10
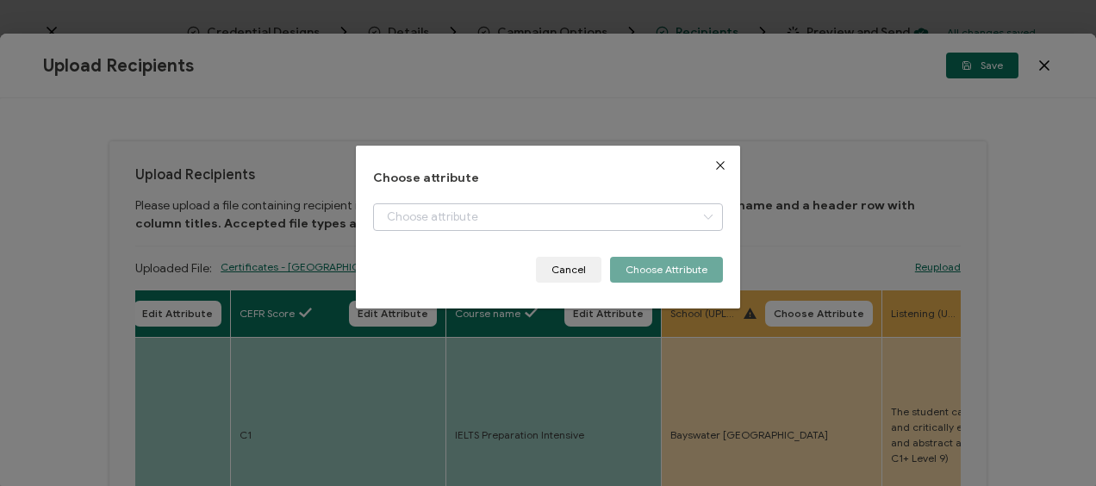
click at [699, 216] on icon "dialog" at bounding box center [708, 217] width 22 height 28
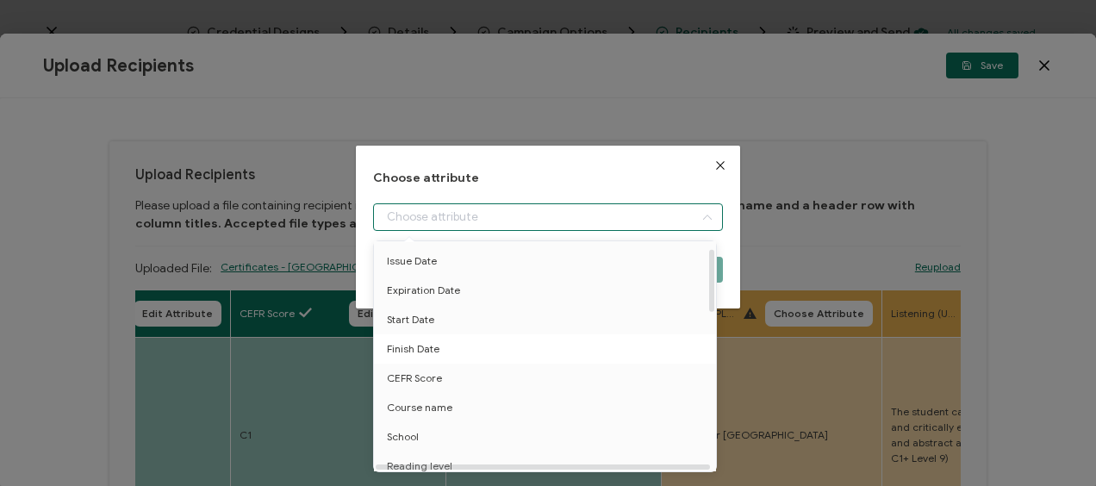
scroll to position [172, 0]
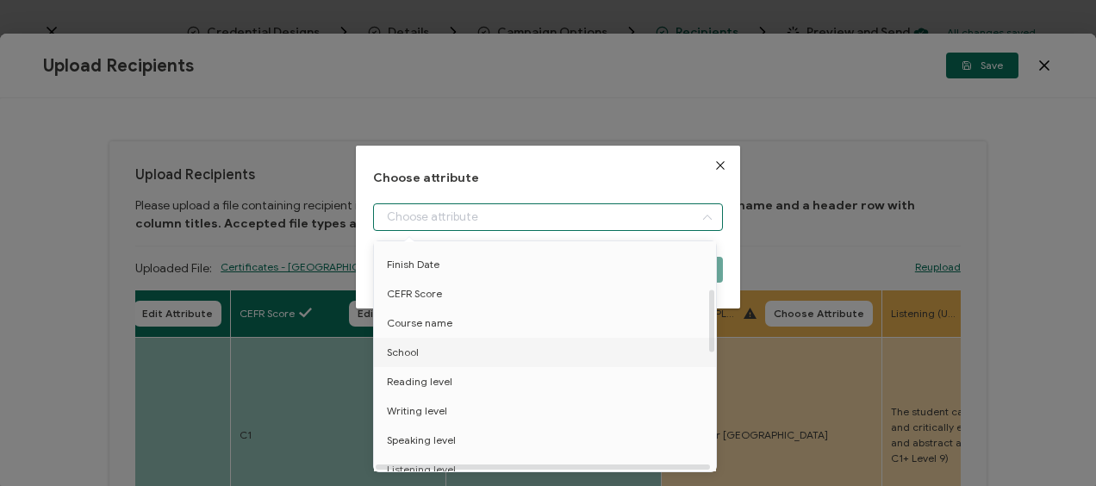
click at [411, 348] on span "School" at bounding box center [403, 352] width 32 height 29
type input "School"
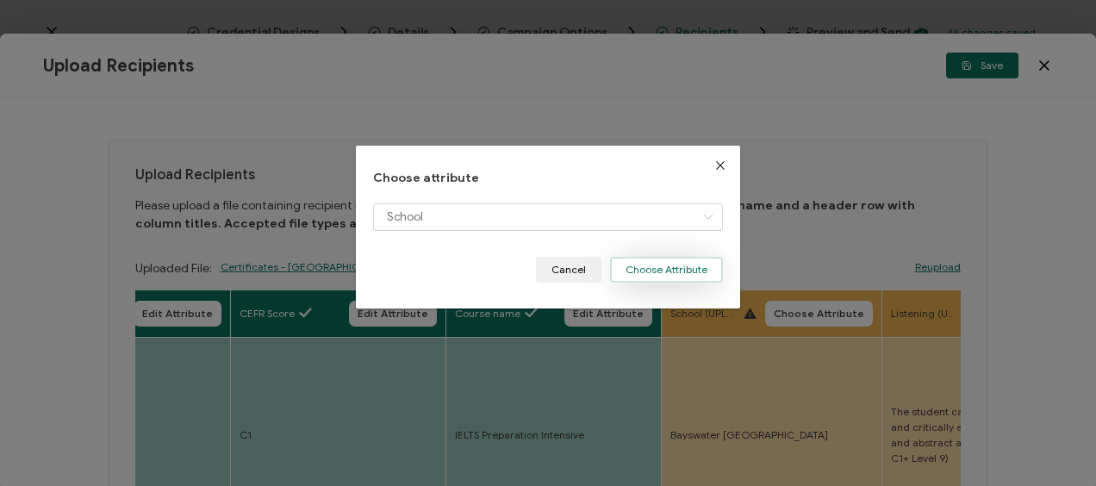
click at [682, 272] on button "Choose Attribute" at bounding box center [666, 270] width 113 height 26
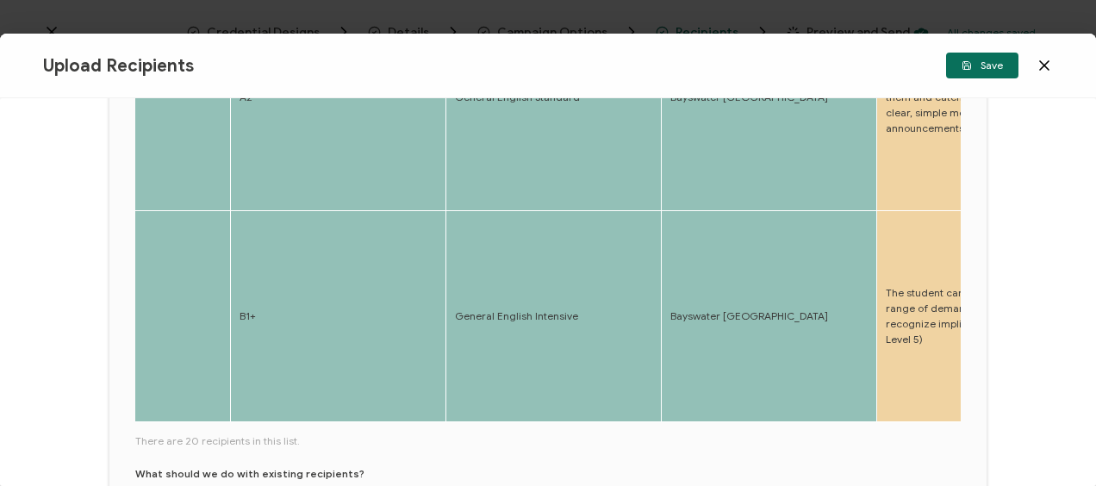
scroll to position [948, 0]
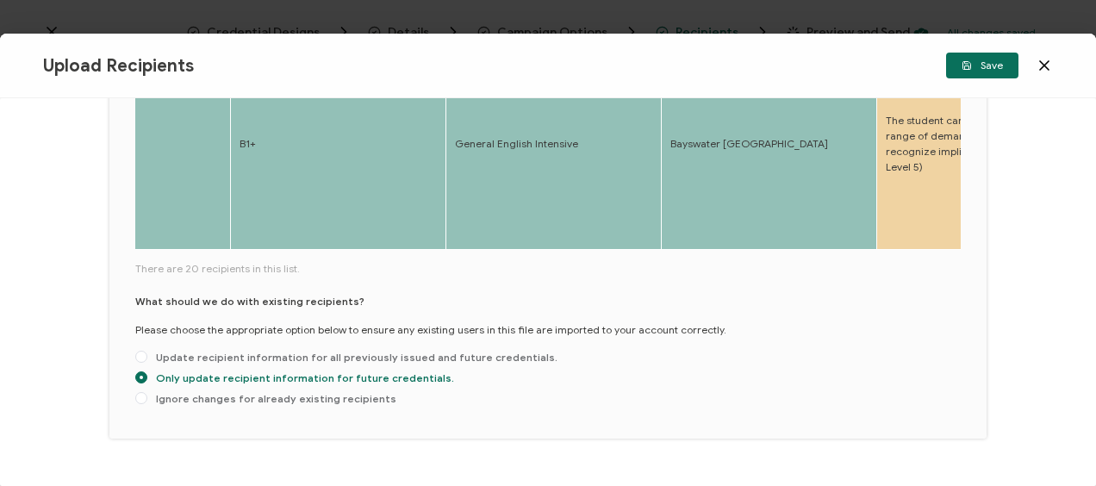
drag, startPoint x: 215, startPoint y: 250, endPoint x: 257, endPoint y: 253, distance: 41.5
drag, startPoint x: 229, startPoint y: 255, endPoint x: 248, endPoint y: 257, distance: 19.0
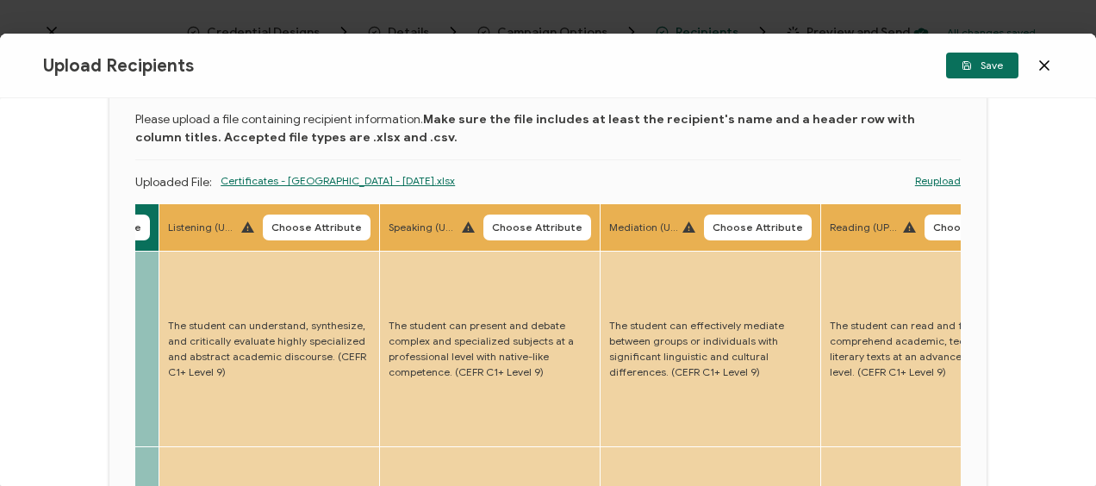
scroll to position [86, 0]
click at [344, 228] on span "Choose Attribute" at bounding box center [316, 227] width 90 height 10
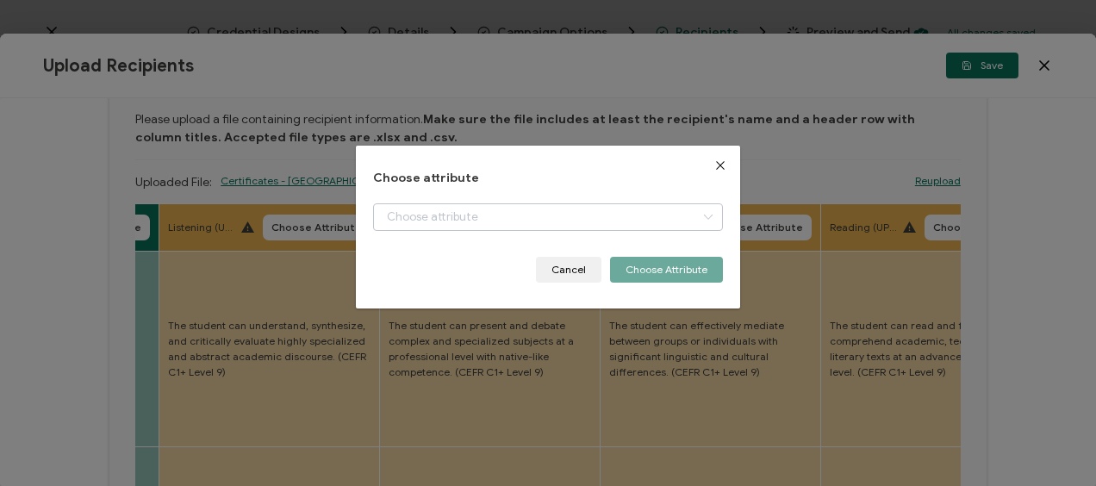
click at [702, 210] on icon "dialog" at bounding box center [708, 217] width 22 height 28
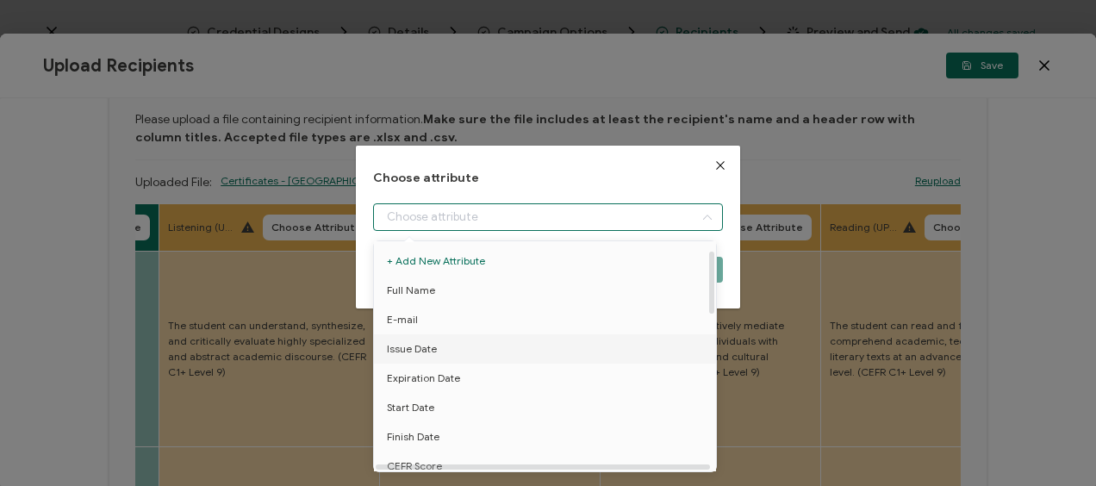
scroll to position [259, 0]
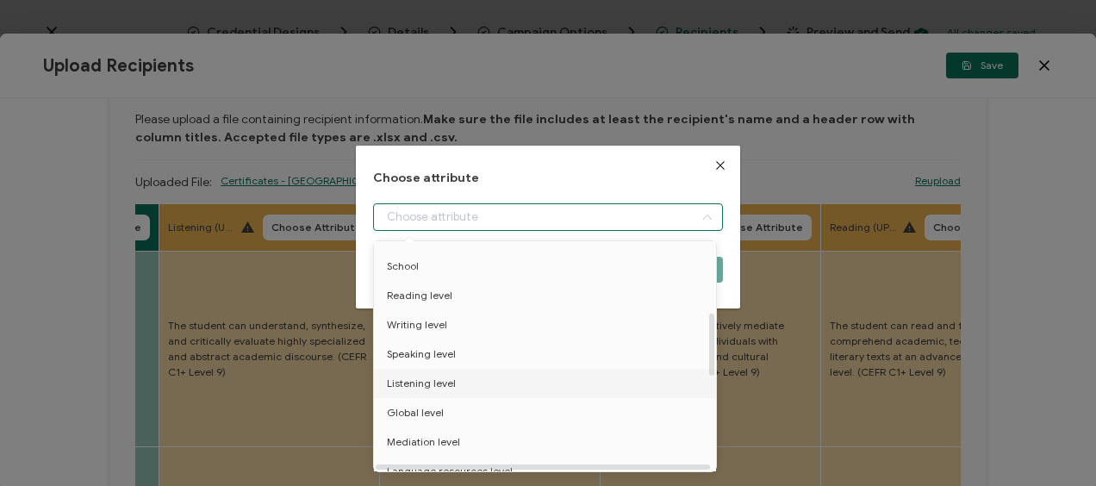
click at [424, 379] on span "Listening level" at bounding box center [421, 383] width 69 height 29
type input "Listening level"
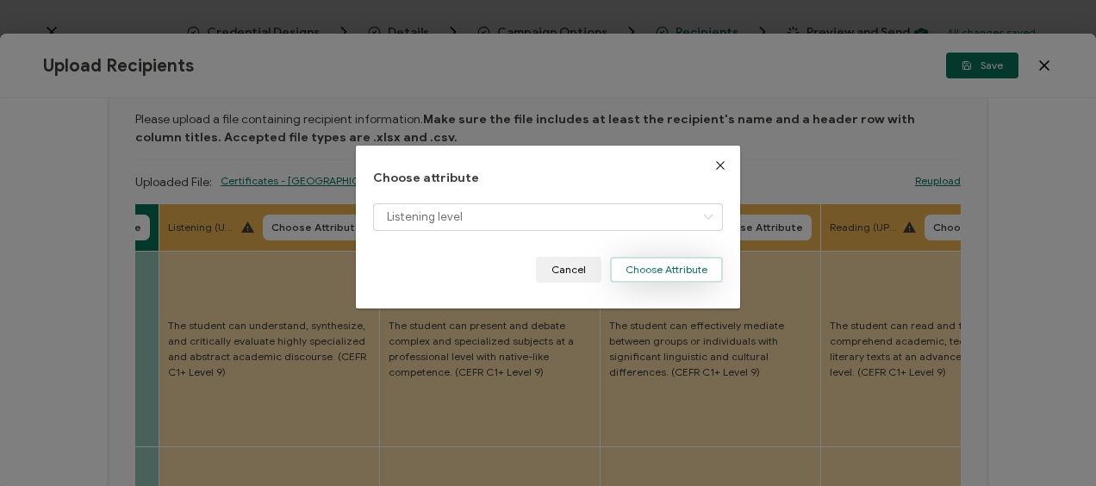
click at [643, 267] on button "Choose Attribute" at bounding box center [666, 270] width 113 height 26
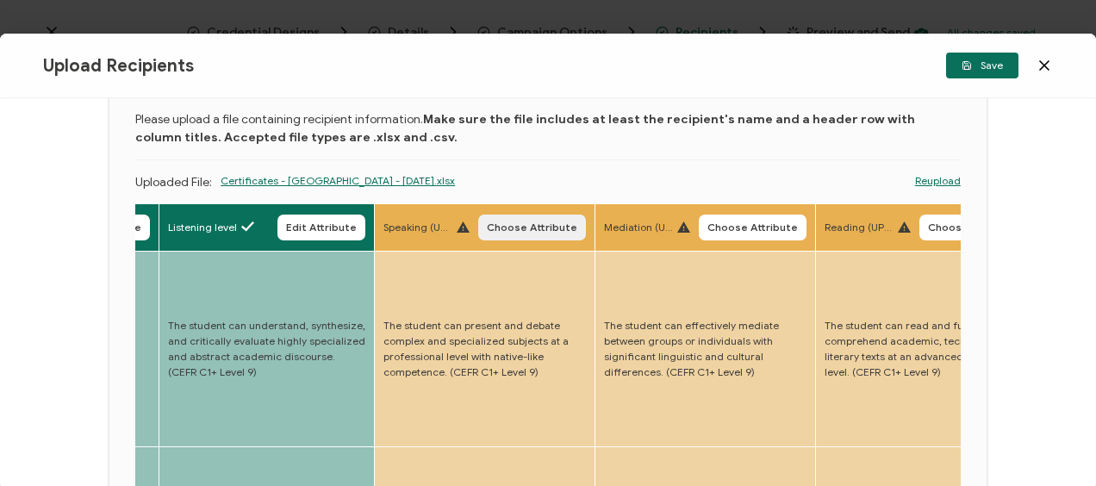
click at [559, 230] on span "Choose Attribute" at bounding box center [532, 227] width 90 height 10
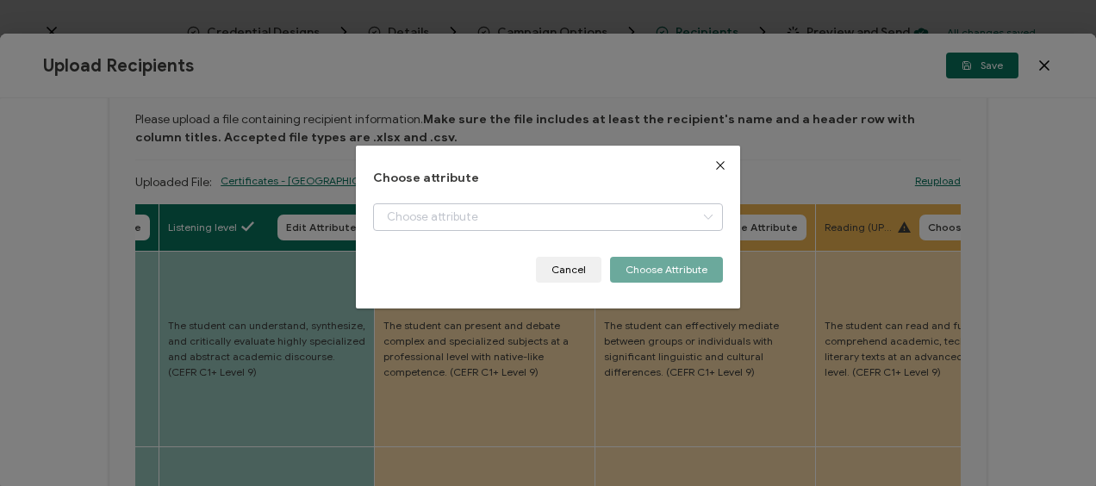
click at [703, 216] on icon "dialog" at bounding box center [708, 217] width 22 height 28
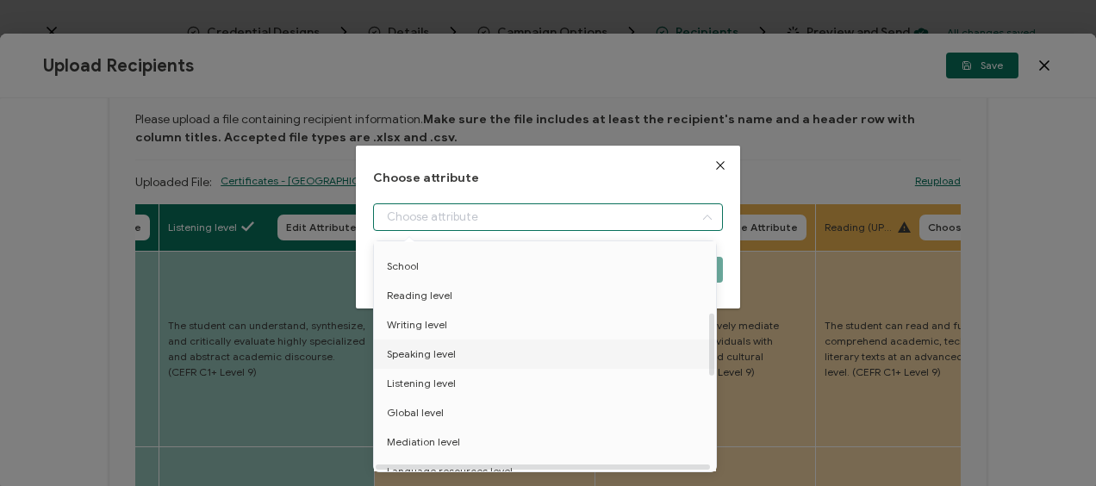
click at [409, 354] on span "Speaking level" at bounding box center [421, 354] width 69 height 29
type input "Speaking level"
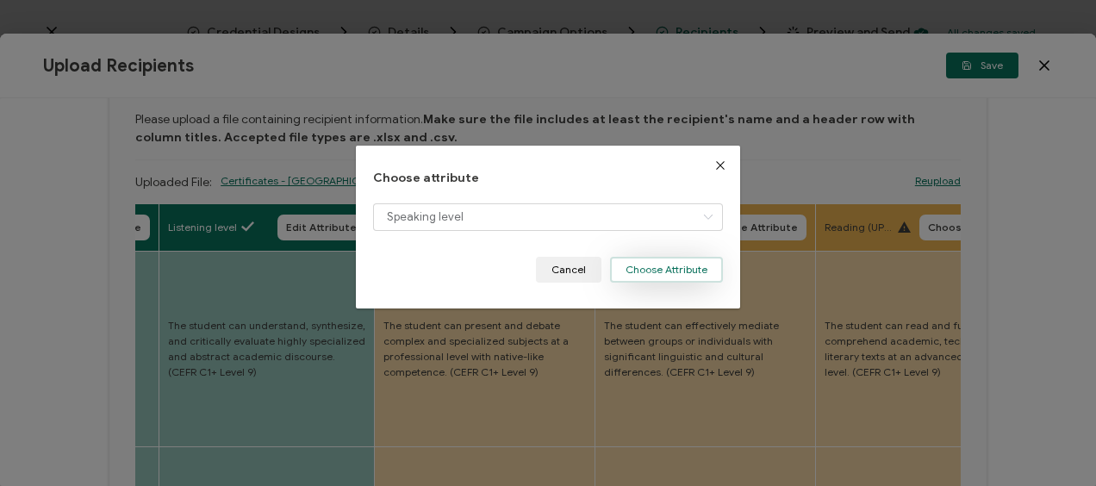
click at [636, 271] on button "Choose Attribute" at bounding box center [666, 270] width 113 height 26
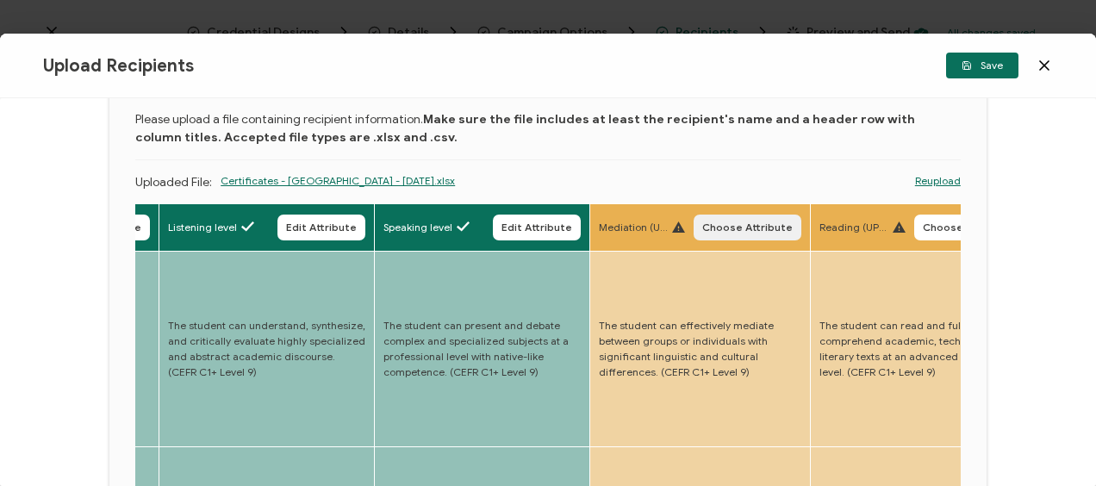
click at [752, 222] on span "Choose Attribute" at bounding box center [747, 227] width 90 height 10
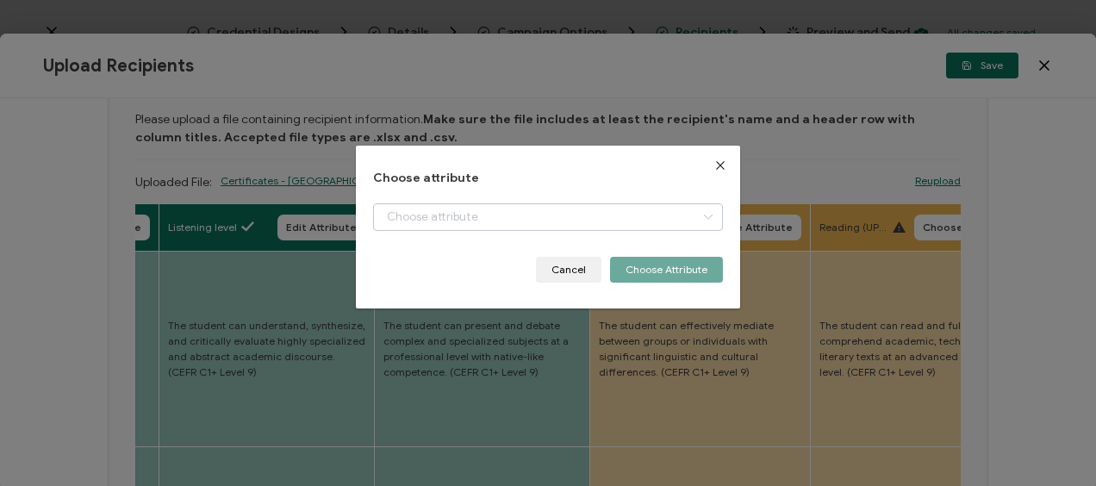
click at [703, 218] on icon "dialog" at bounding box center [708, 217] width 22 height 28
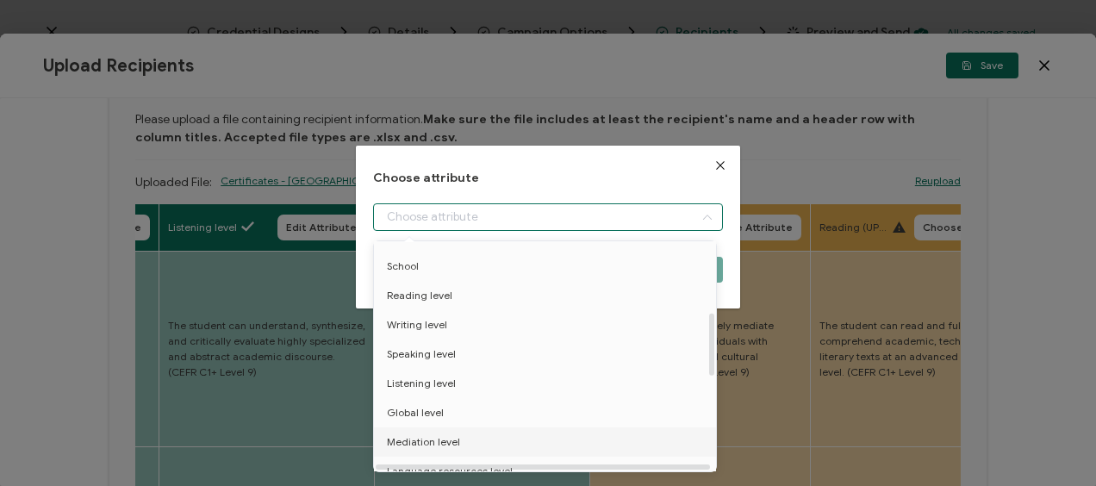
click at [416, 439] on span "Mediation level" at bounding box center [423, 441] width 73 height 29
type input "Mediation level"
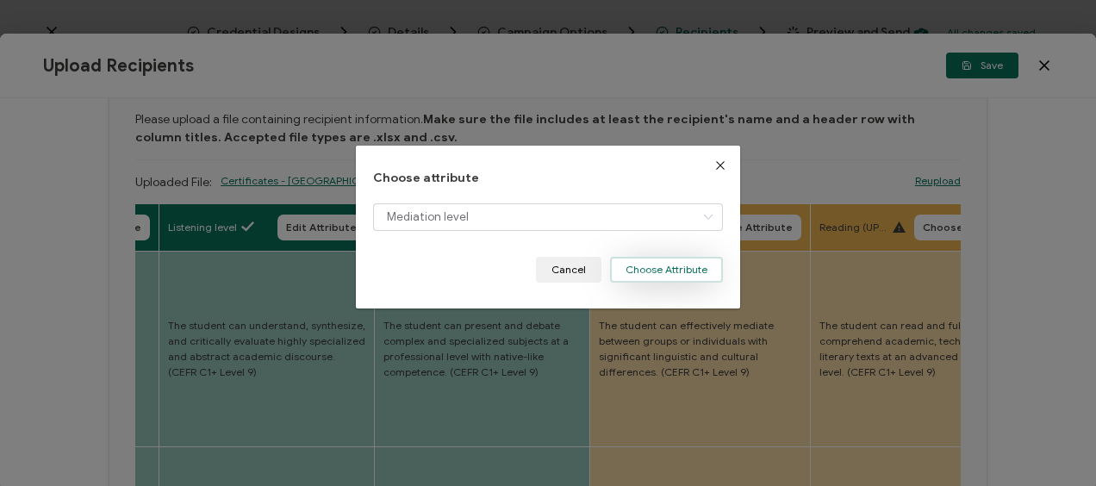
click at [645, 271] on button "Choose Attribute" at bounding box center [666, 270] width 113 height 26
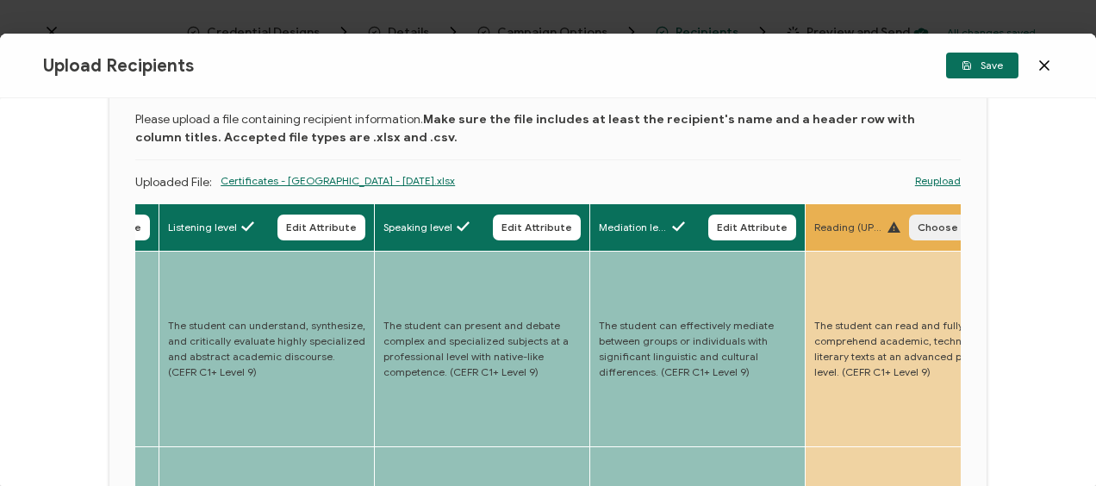
click at [926, 228] on span "Choose Attribute" at bounding box center [963, 227] width 90 height 10
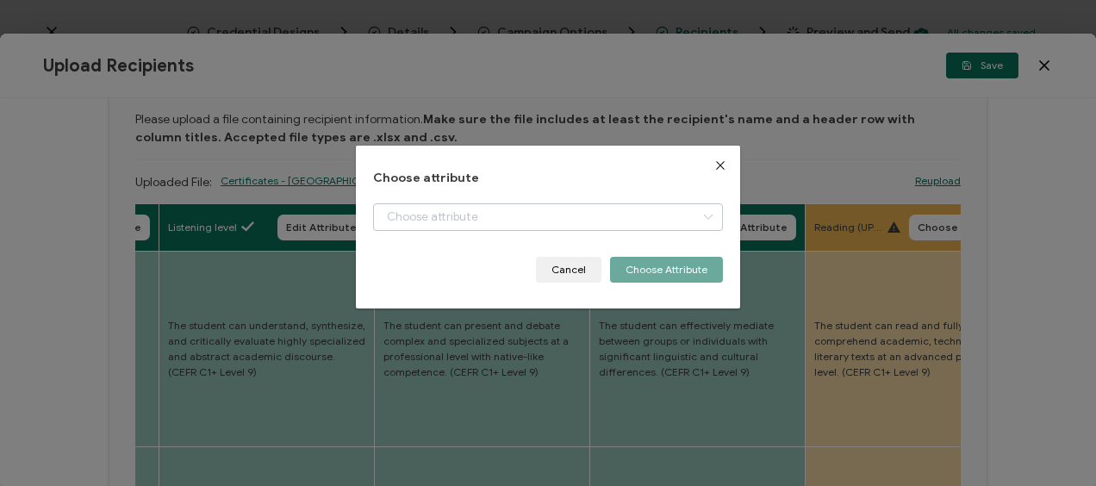
click at [702, 215] on icon "dialog" at bounding box center [708, 217] width 22 height 28
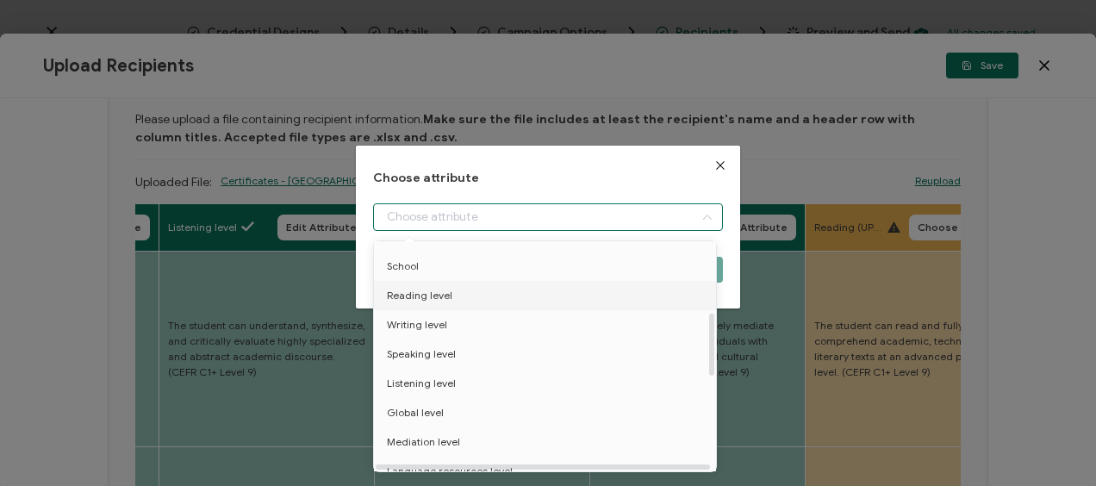
click at [418, 294] on span "Reading level" at bounding box center [420, 295] width 66 height 29
type input "Reading level"
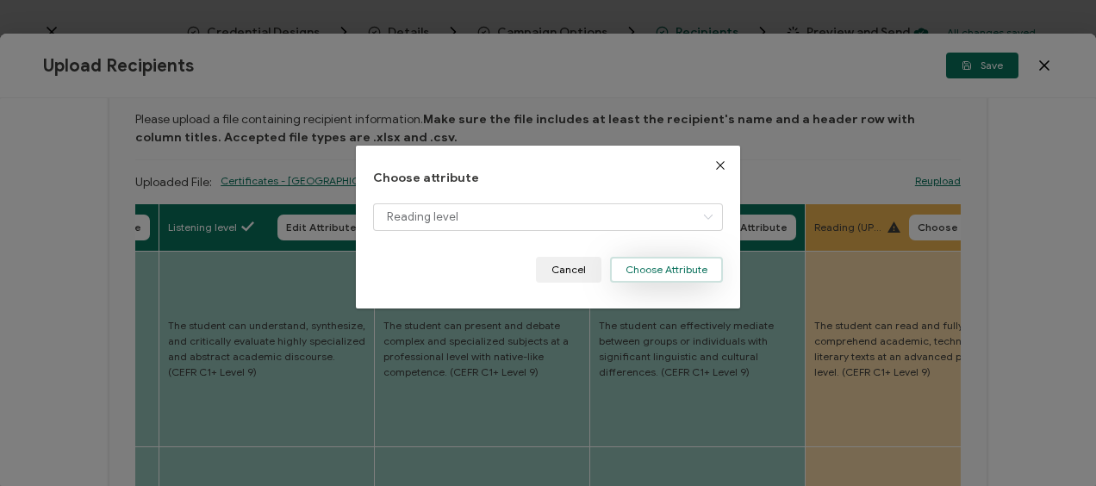
click at [646, 265] on button "Choose Attribute" at bounding box center [666, 270] width 113 height 26
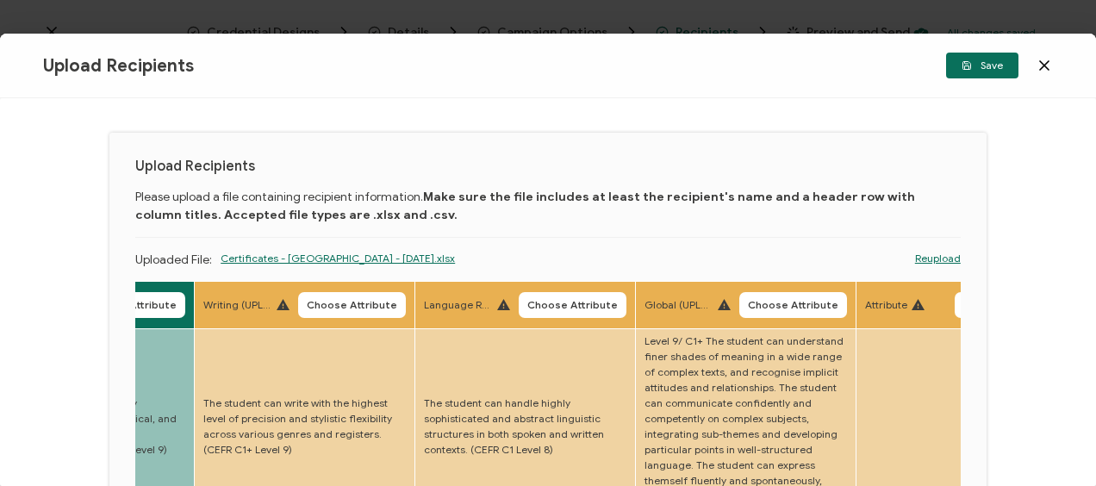
scroll to position [0, 0]
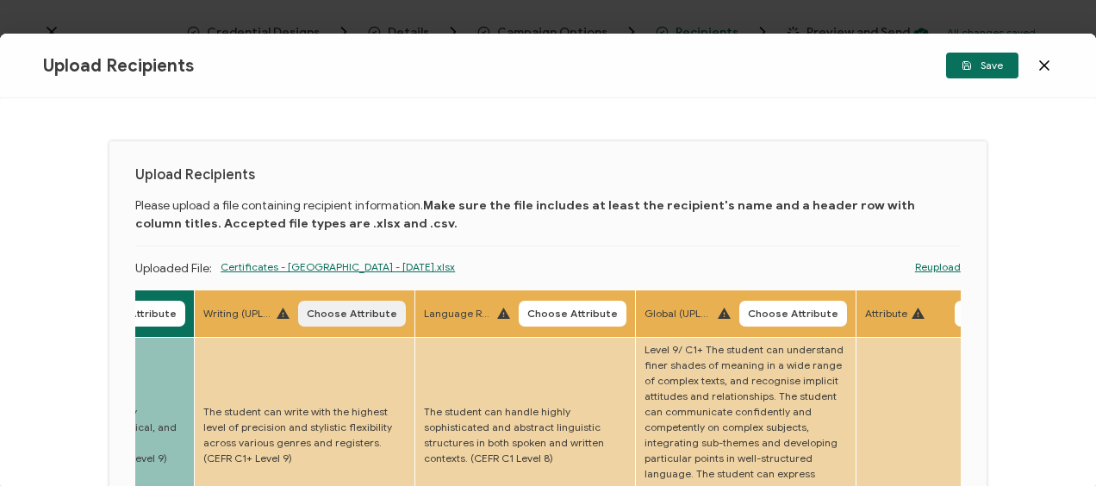
click at [357, 309] on span "Choose Attribute" at bounding box center [352, 314] width 90 height 10
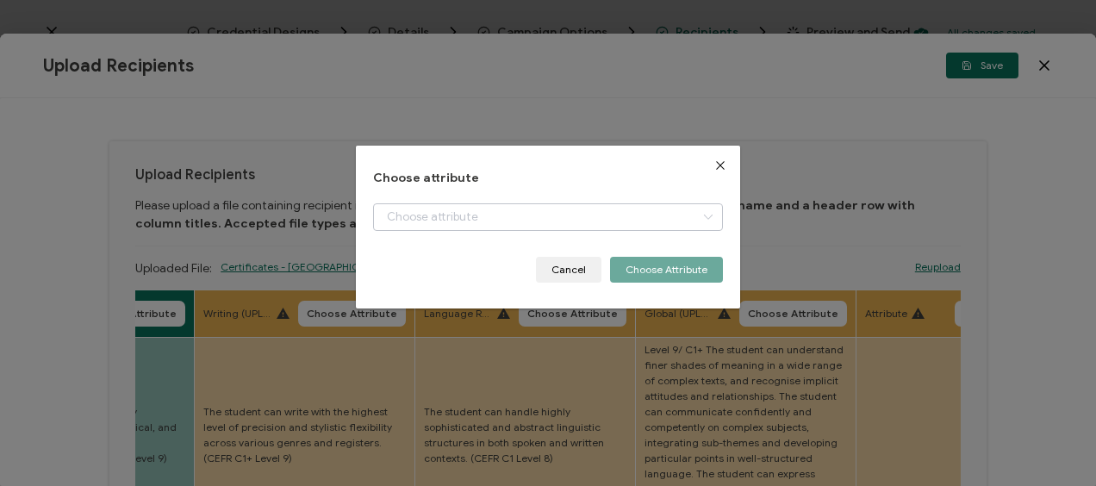
click at [697, 212] on icon "dialog" at bounding box center [708, 217] width 22 height 28
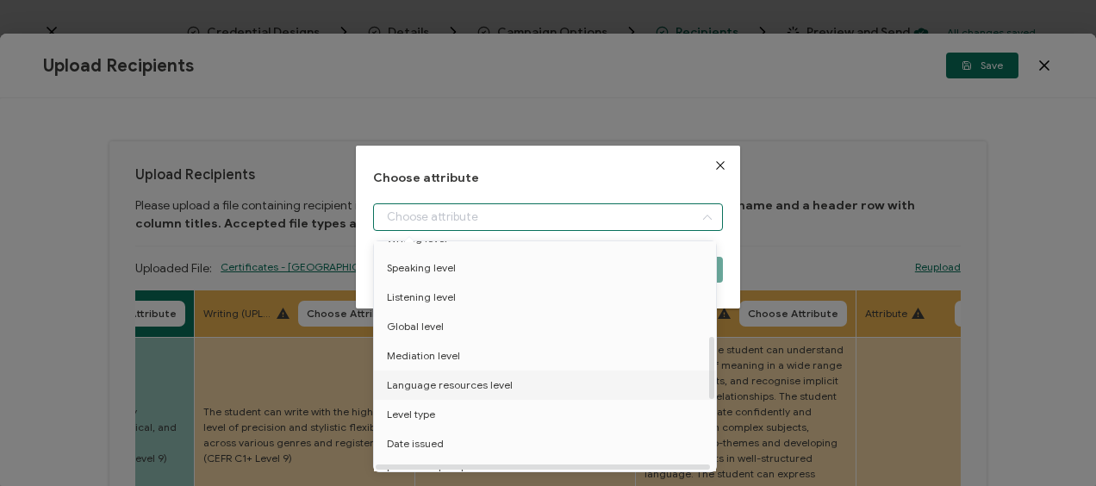
scroll to position [259, 0]
click at [419, 324] on span "Writing level" at bounding box center [417, 324] width 60 height 29
type input "Writing level"
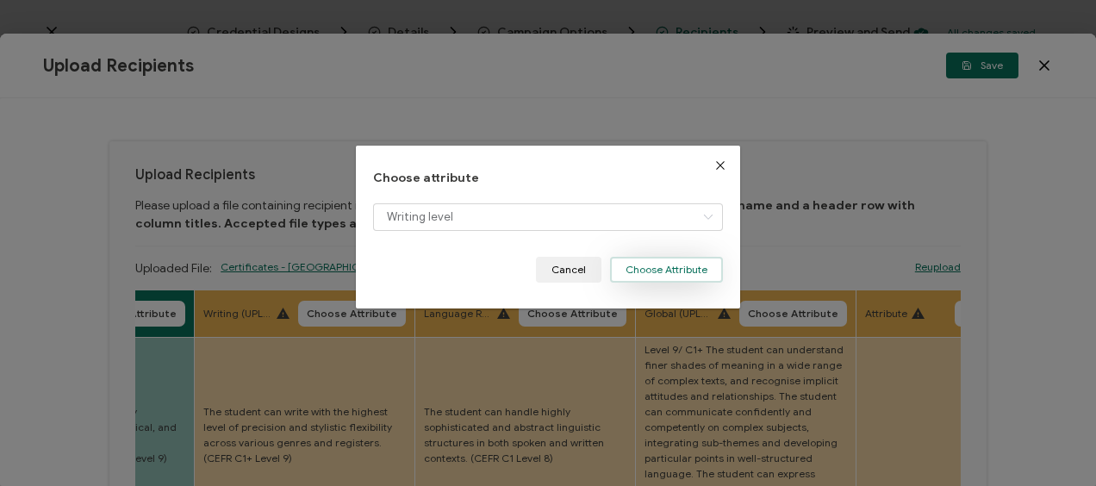
click at [634, 265] on button "Choose Attribute" at bounding box center [666, 270] width 113 height 26
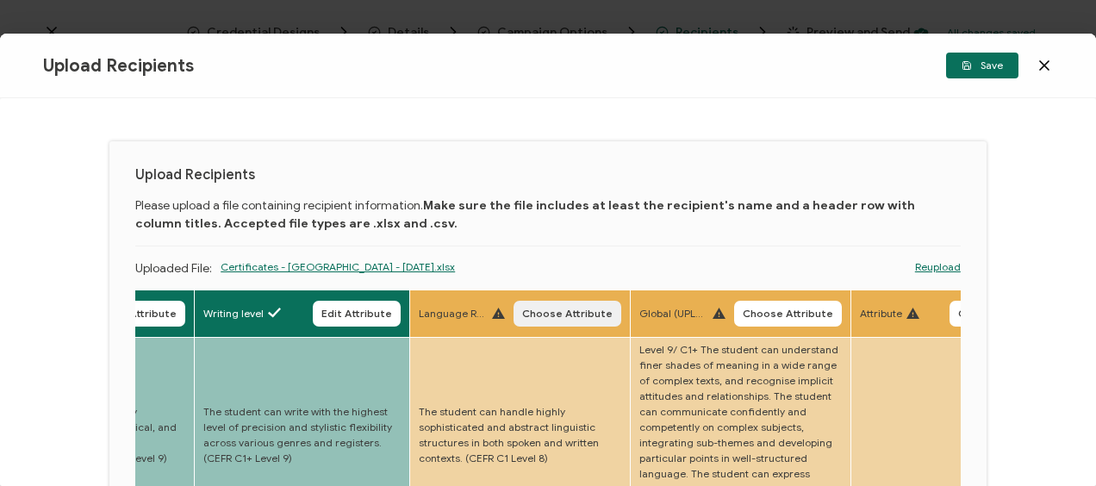
click at [583, 315] on span "Choose Attribute" at bounding box center [567, 314] width 90 height 10
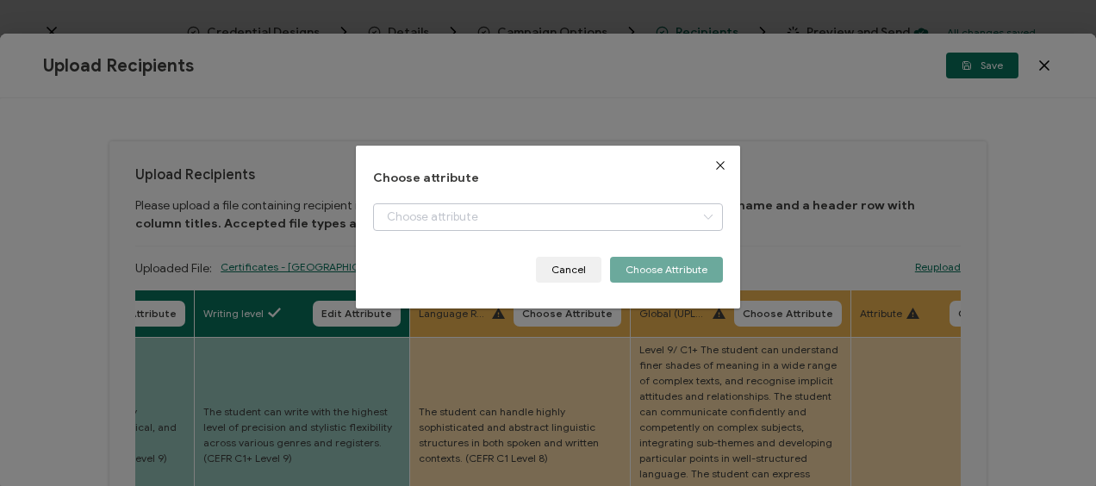
click at [703, 209] on icon "dialog" at bounding box center [708, 217] width 22 height 28
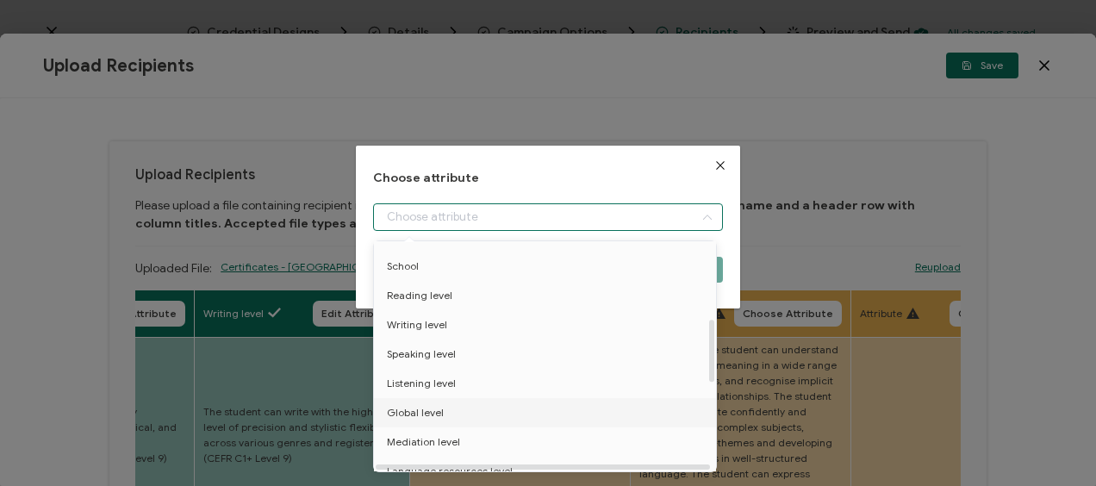
scroll to position [345, 0]
click at [459, 384] on span "Language resources level" at bounding box center [450, 385] width 126 height 29
type input "Language resources level"
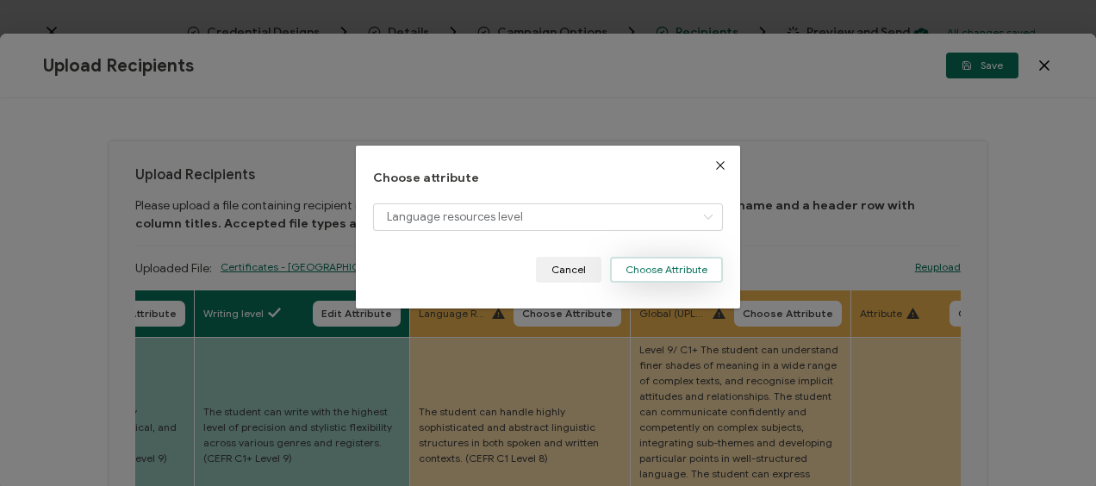
click at [659, 269] on button "Choose Attribute" at bounding box center [666, 270] width 113 height 26
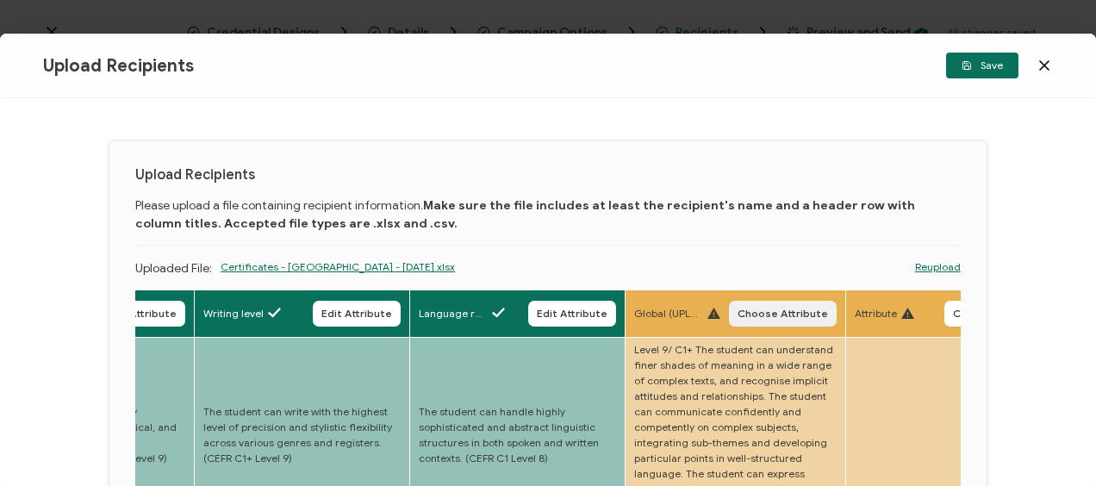
click at [757, 315] on span "Choose Attribute" at bounding box center [783, 314] width 90 height 10
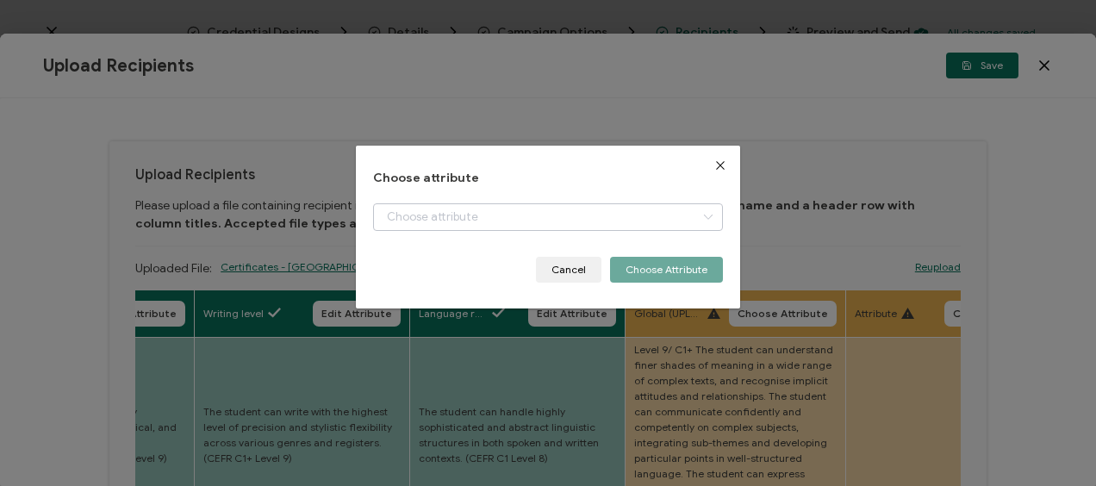
click at [702, 216] on icon "dialog" at bounding box center [708, 217] width 22 height 28
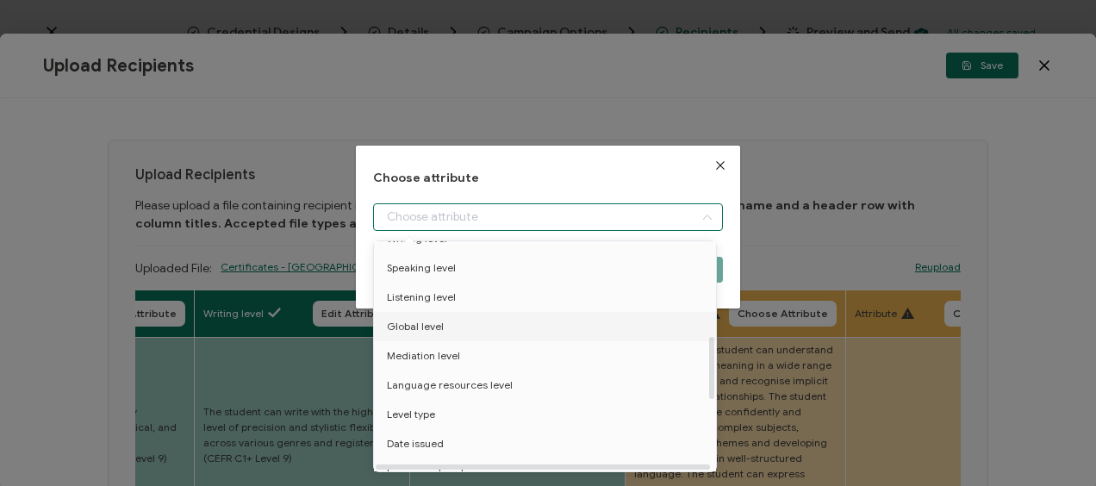
click at [427, 329] on span "Global level" at bounding box center [415, 326] width 57 height 29
type input "Global level"
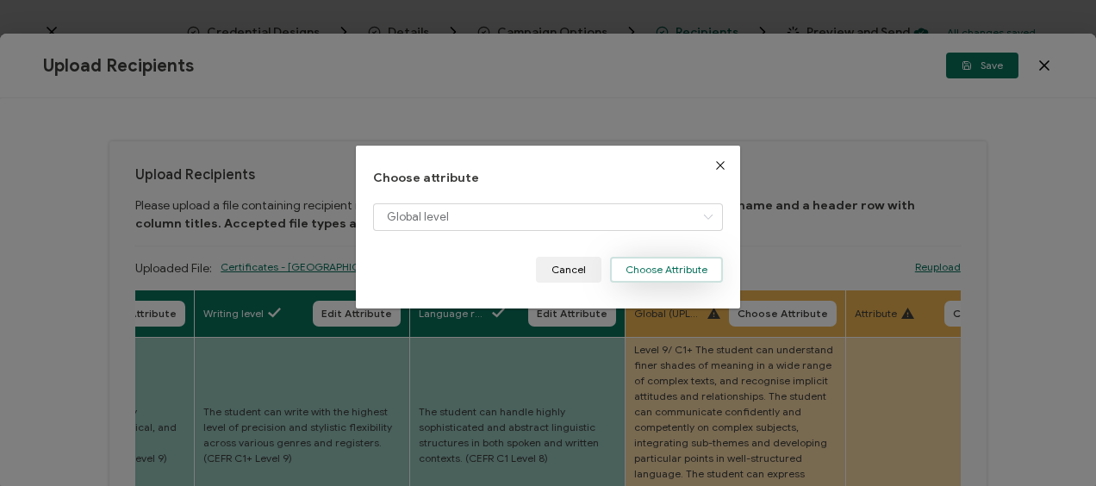
click at [660, 267] on button "Choose Attribute" at bounding box center [666, 270] width 113 height 26
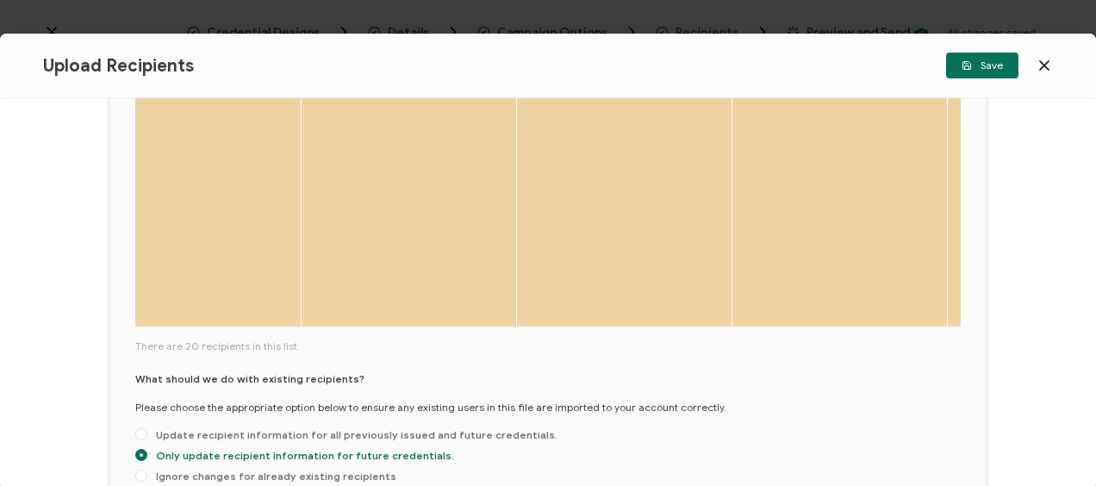
scroll to position [0, 5314]
click at [990, 59] on button "Save" at bounding box center [982, 66] width 72 height 26
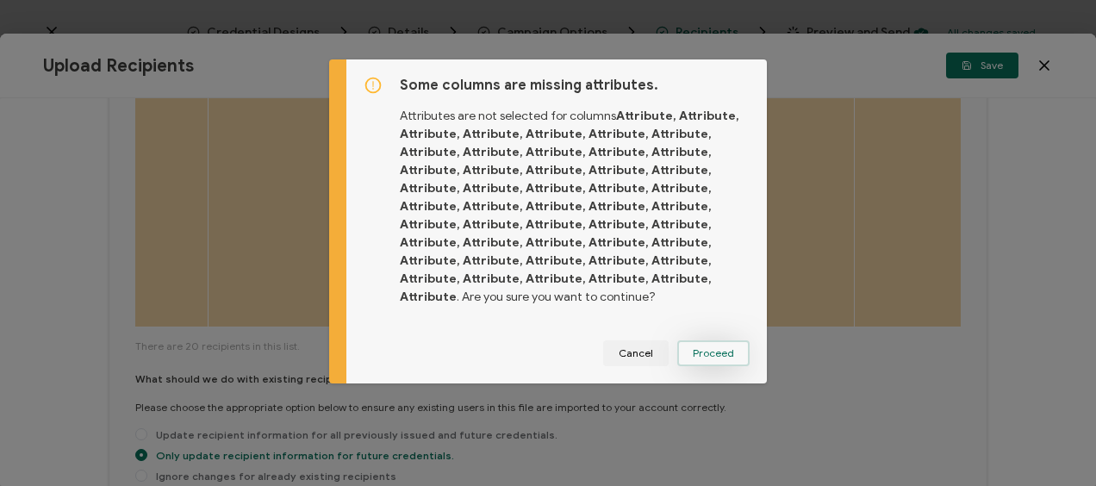
click at [686, 361] on button "Proceed" at bounding box center [713, 353] width 72 height 26
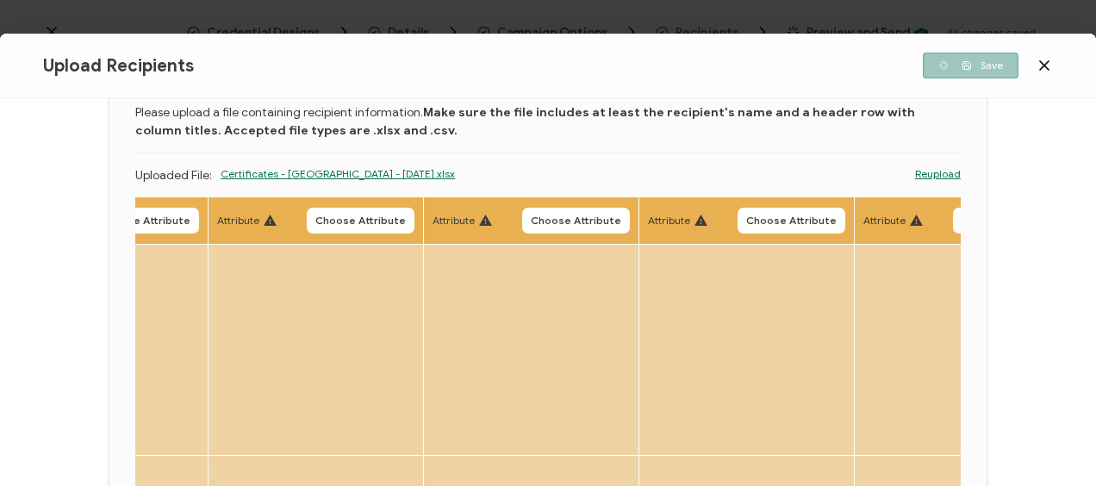
scroll to position [0, 0]
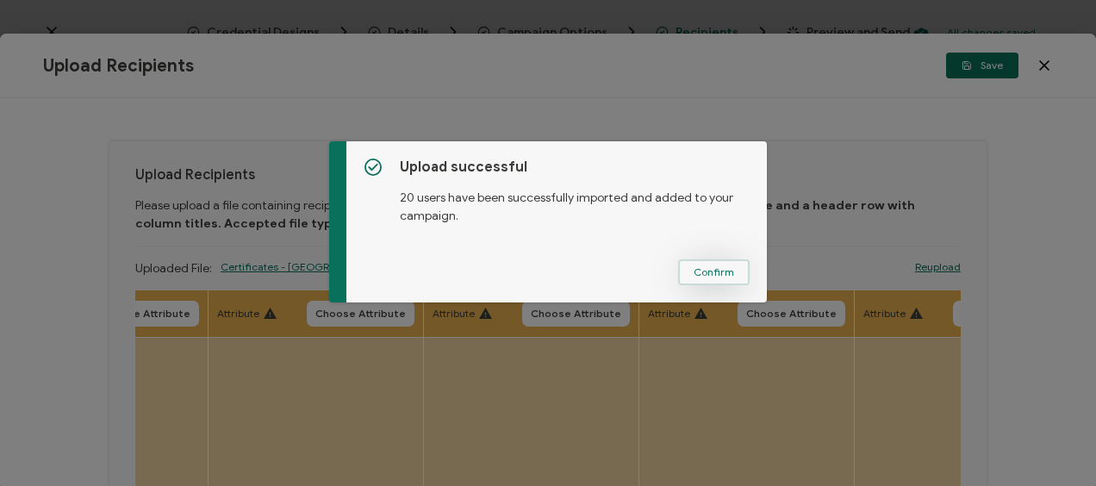
click at [710, 267] on span "Confirm" at bounding box center [714, 272] width 41 height 10
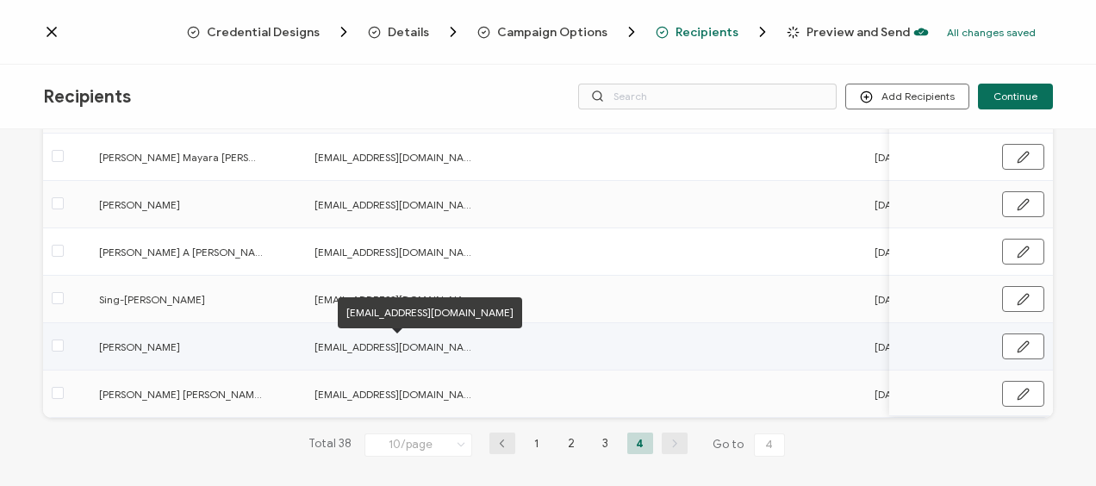
scroll to position [270, 0]
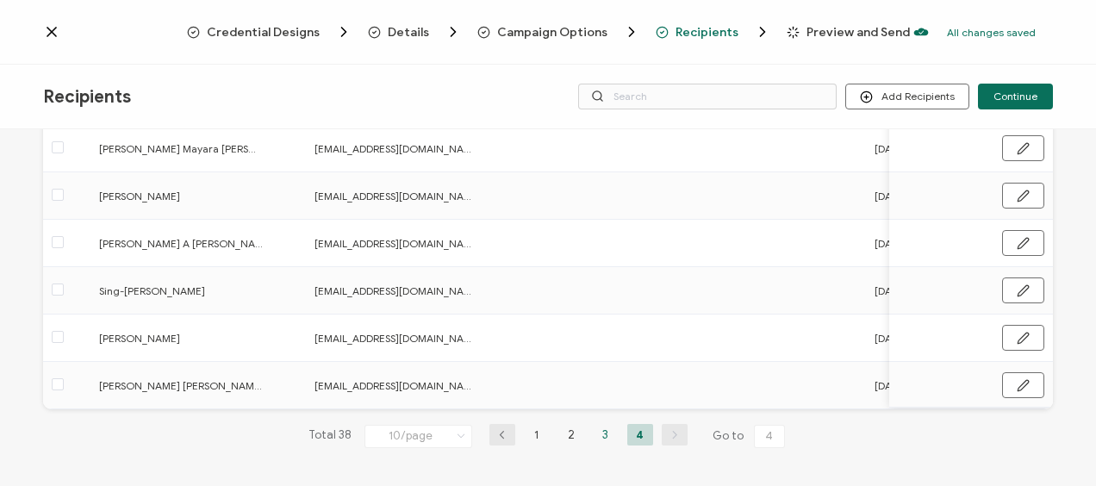
click at [606, 439] on li "3" at bounding box center [606, 435] width 26 height 22
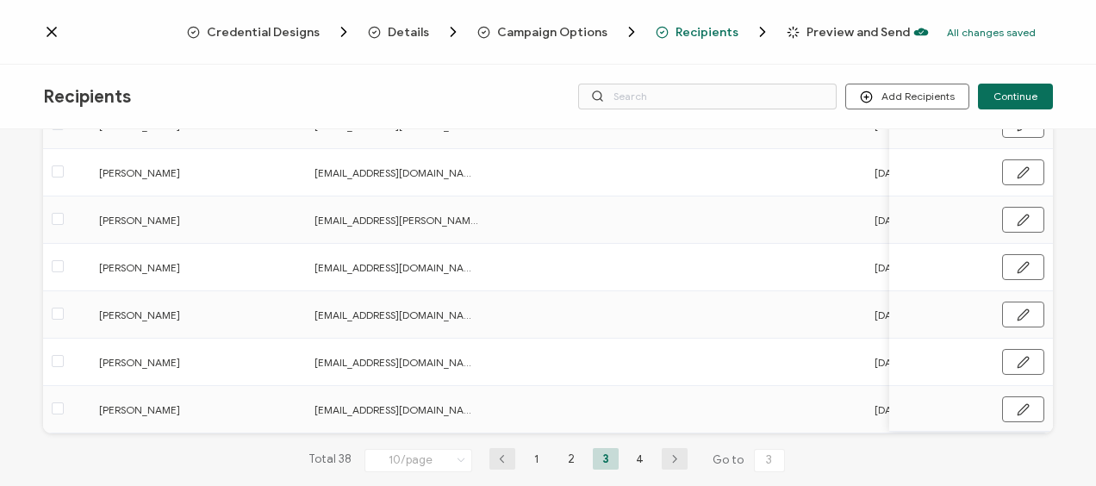
scroll to position [345, 0]
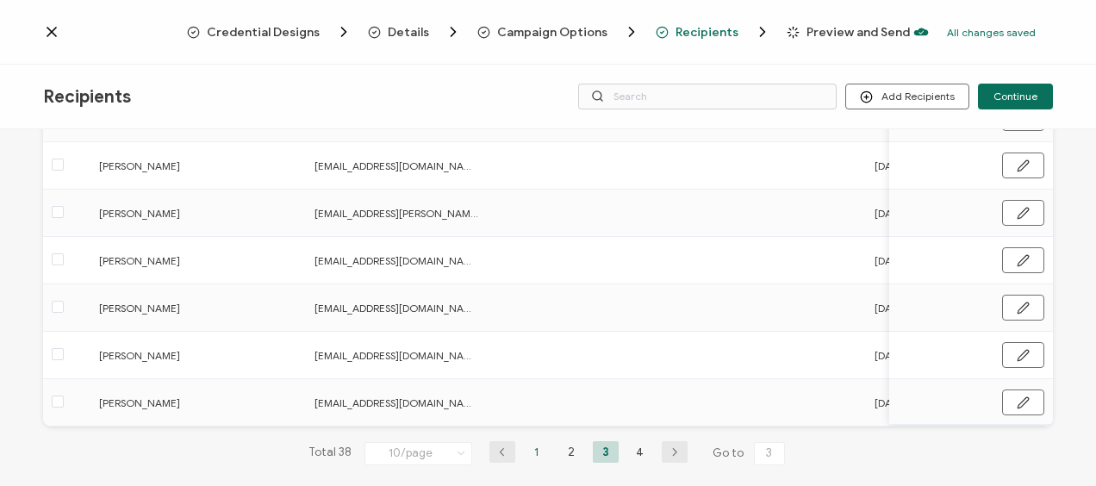
click at [527, 456] on li "1" at bounding box center [537, 452] width 26 height 22
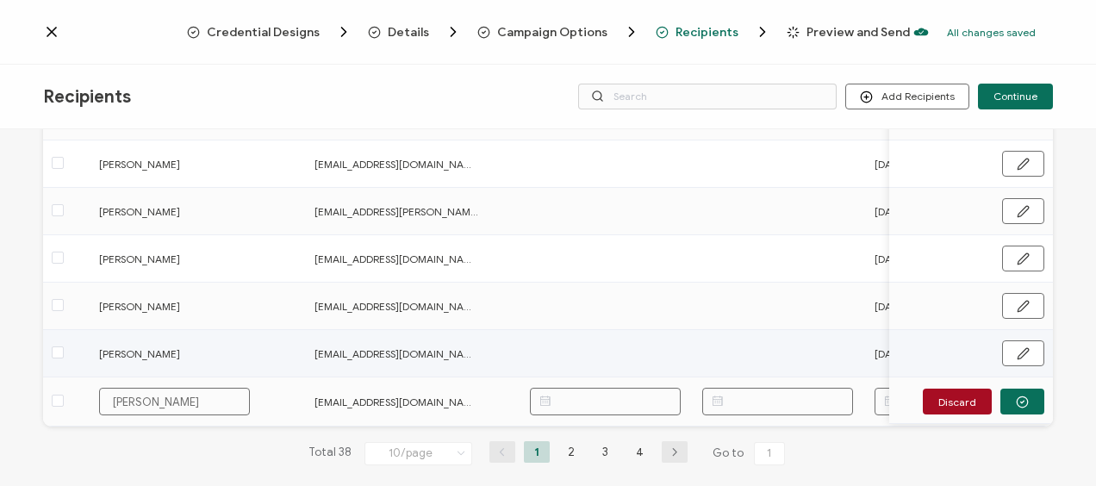
scroll to position [366, 0]
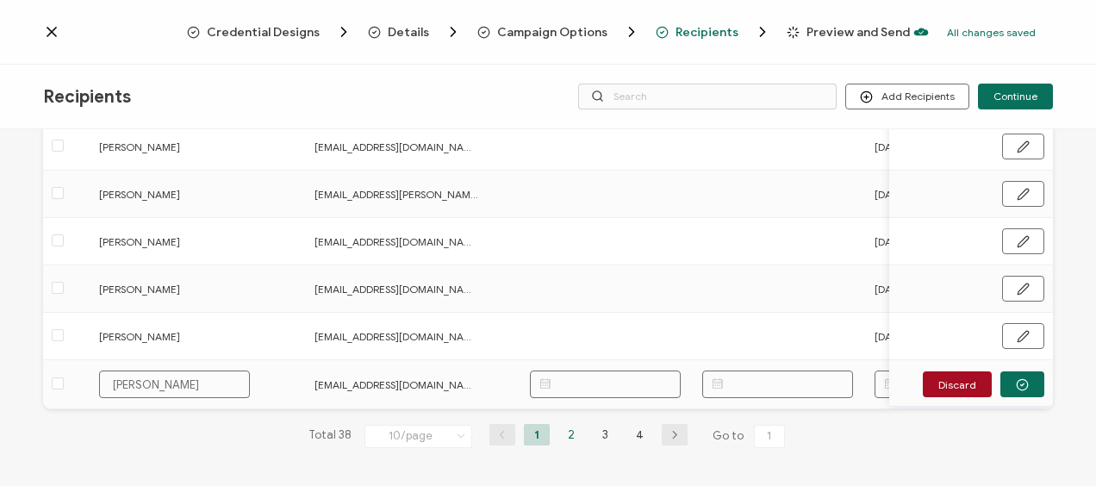
click at [562, 431] on li "2" at bounding box center [571, 435] width 26 height 22
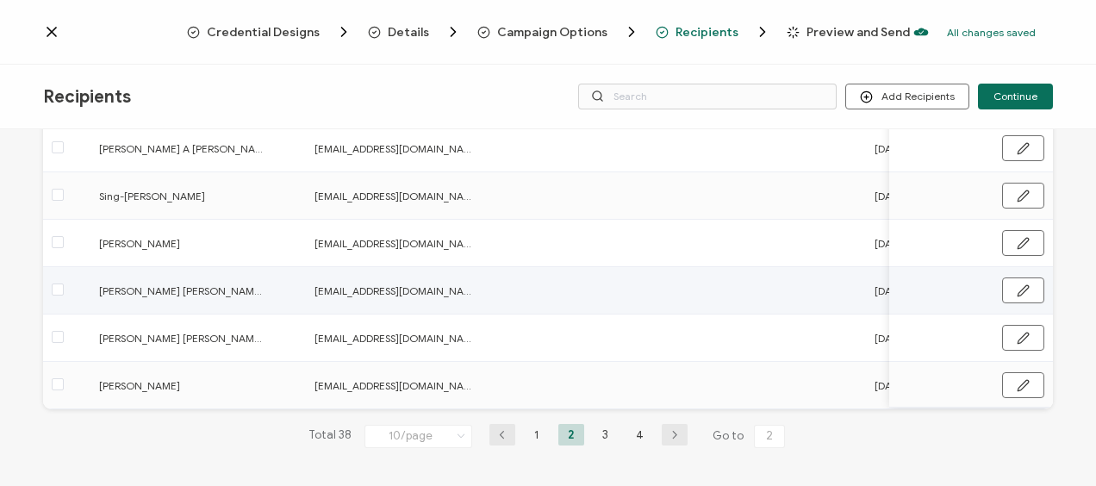
scroll to position [365, 0]
click at [603, 435] on li "3" at bounding box center [606, 435] width 26 height 22
click at [637, 434] on li "4" at bounding box center [640, 435] width 26 height 22
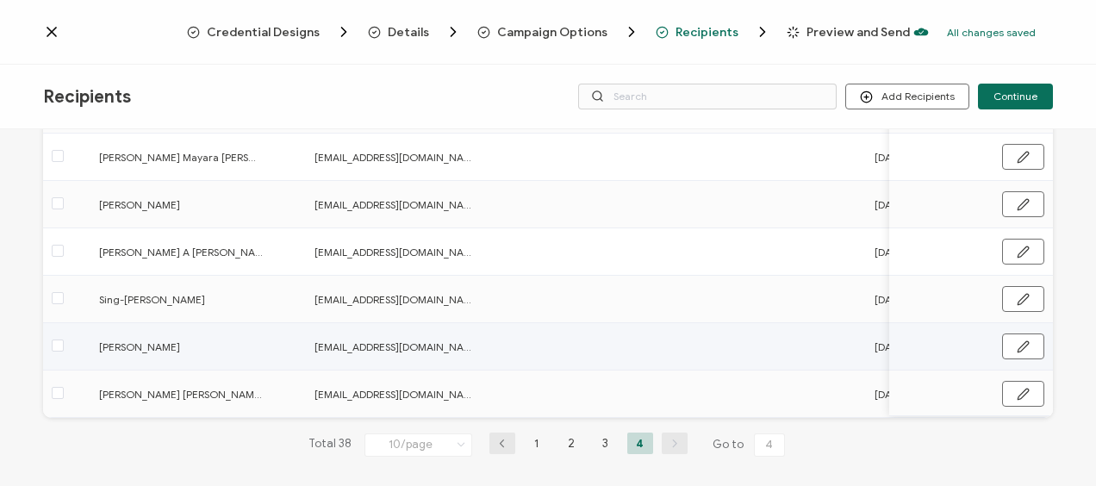
scroll to position [270, 0]
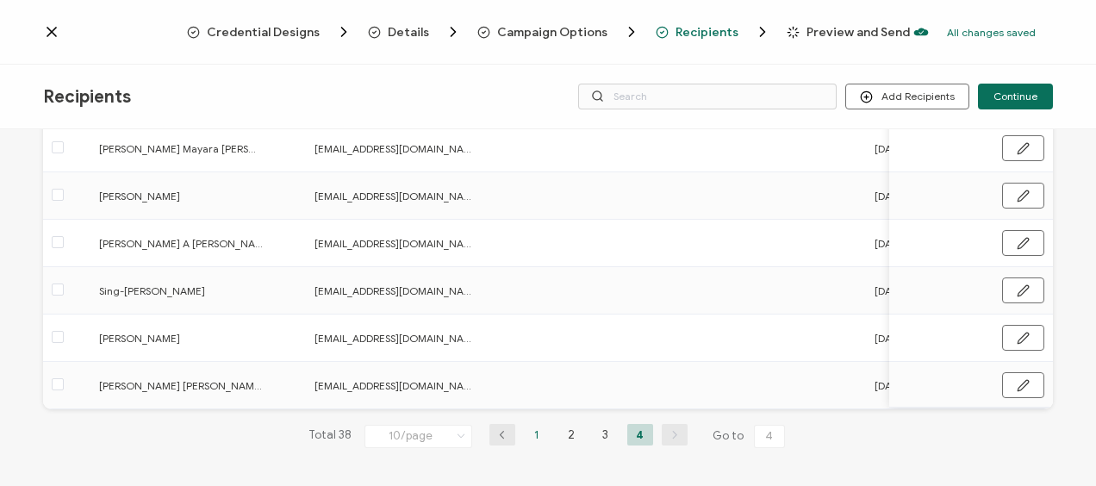
click at [533, 434] on li "1" at bounding box center [537, 435] width 26 height 22
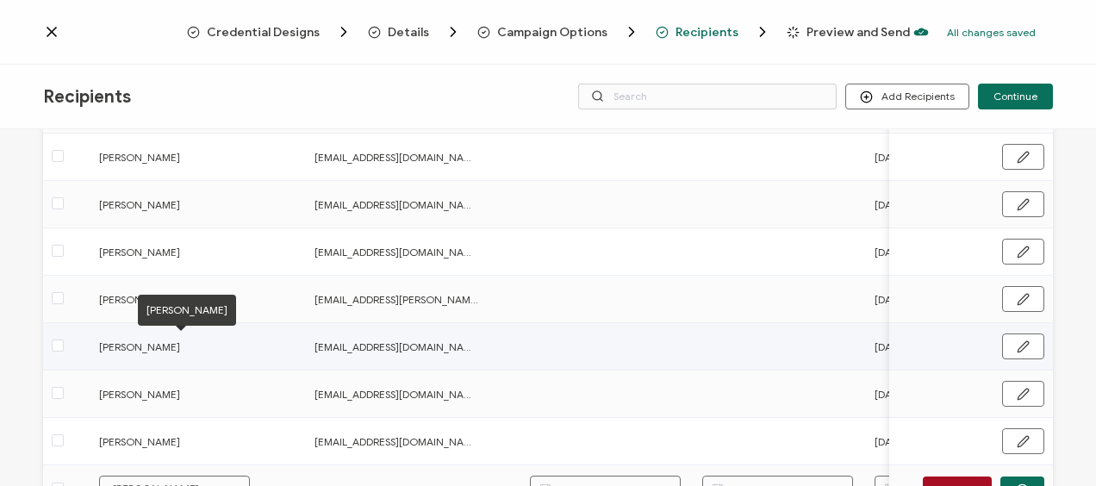
scroll to position [345, 0]
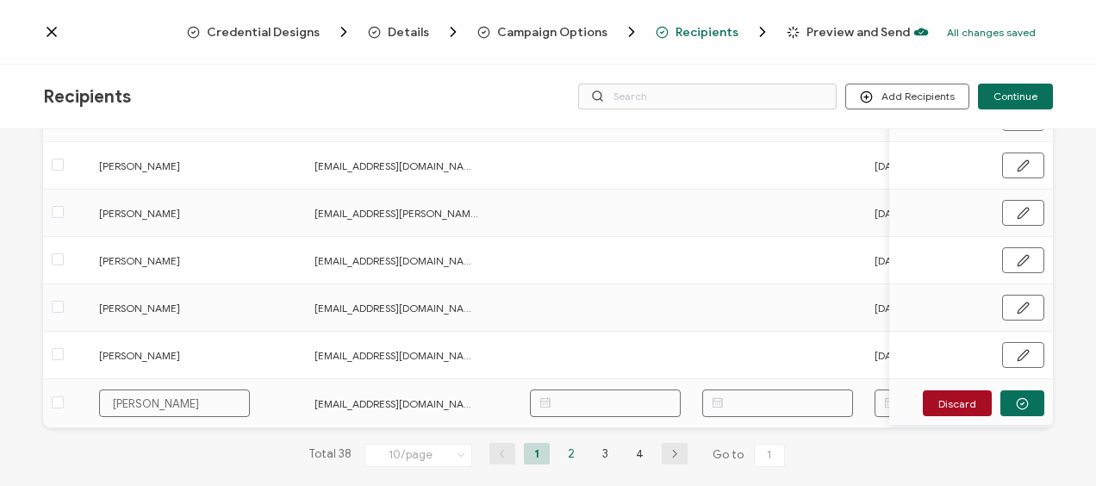
click at [565, 457] on li "2" at bounding box center [571, 454] width 26 height 22
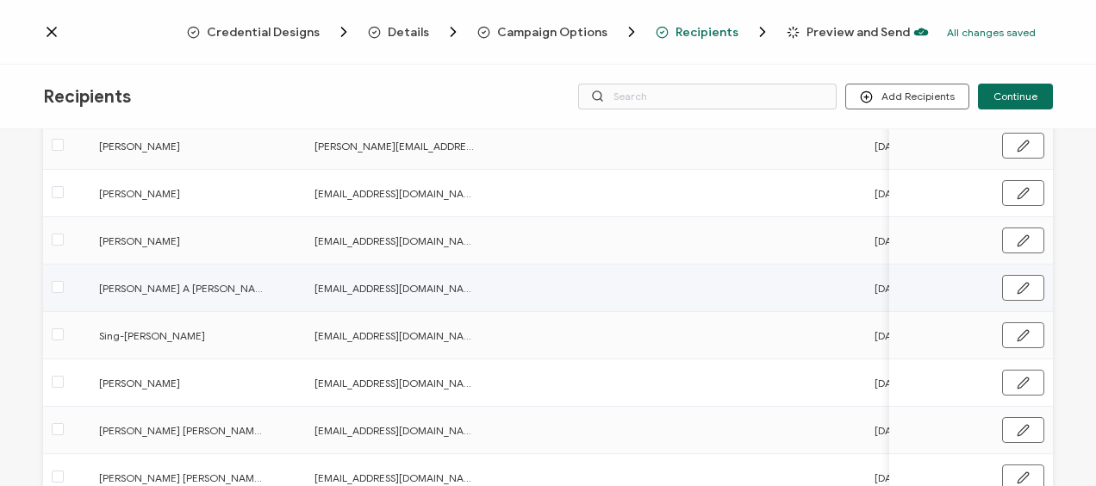
scroll to position [259, 0]
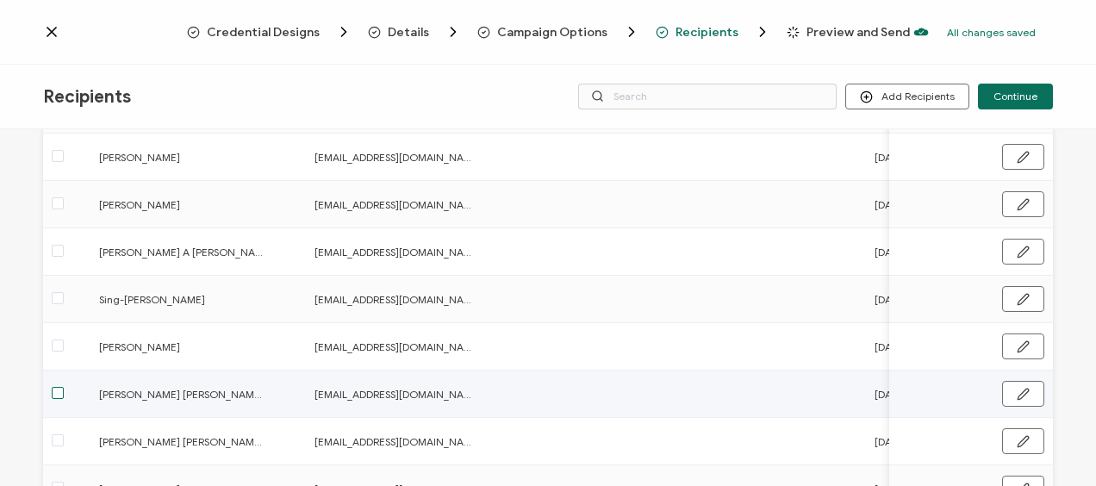
click at [53, 396] on span at bounding box center [58, 393] width 12 height 12
click at [64, 387] on input "checkbox" at bounding box center [64, 387] width 0 height 0
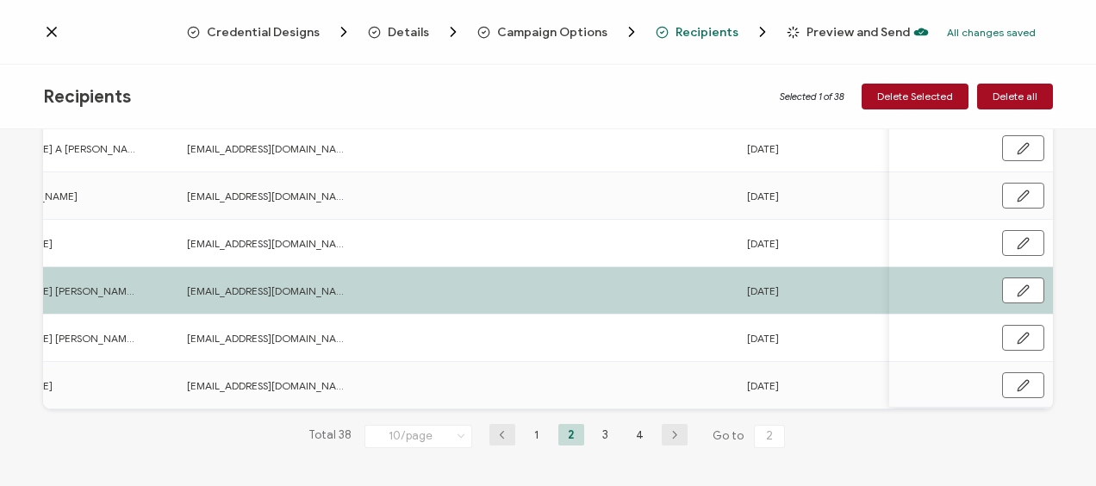
scroll to position [0, 0]
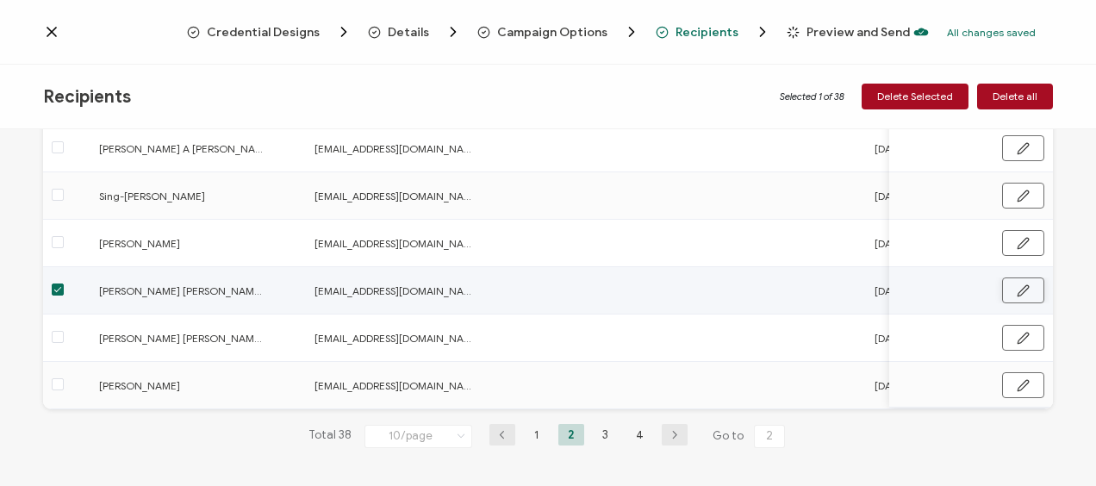
click at [1017, 284] on icon "button" at bounding box center [1023, 290] width 13 height 13
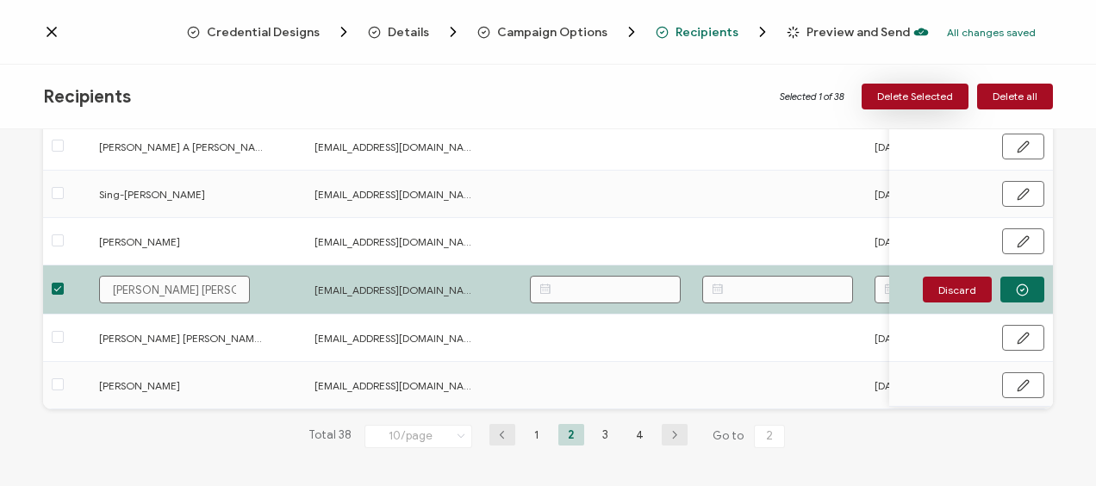
click at [933, 93] on span "Delete Selected" at bounding box center [915, 96] width 76 height 10
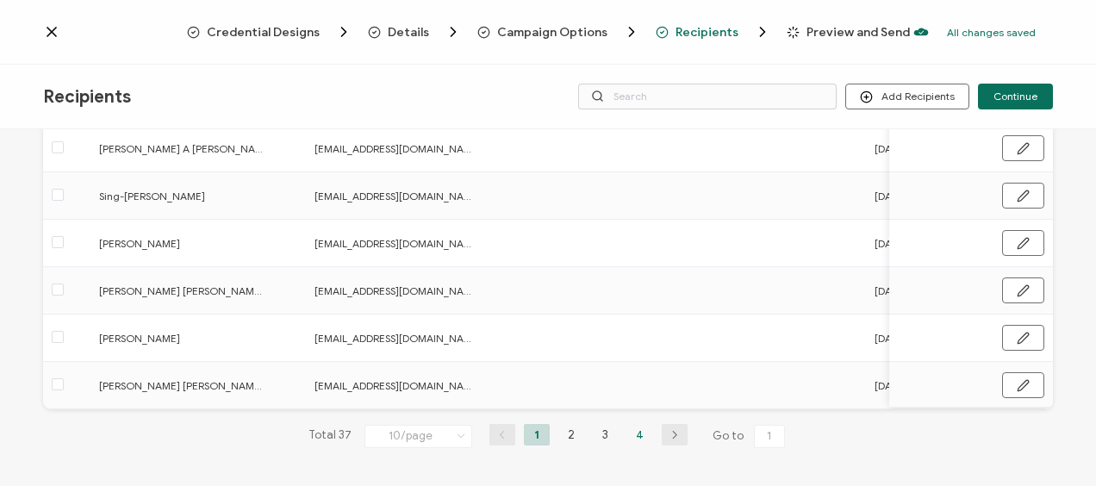
click at [631, 433] on li "4" at bounding box center [640, 435] width 26 height 22
click at [563, 430] on li "2" at bounding box center [571, 435] width 26 height 22
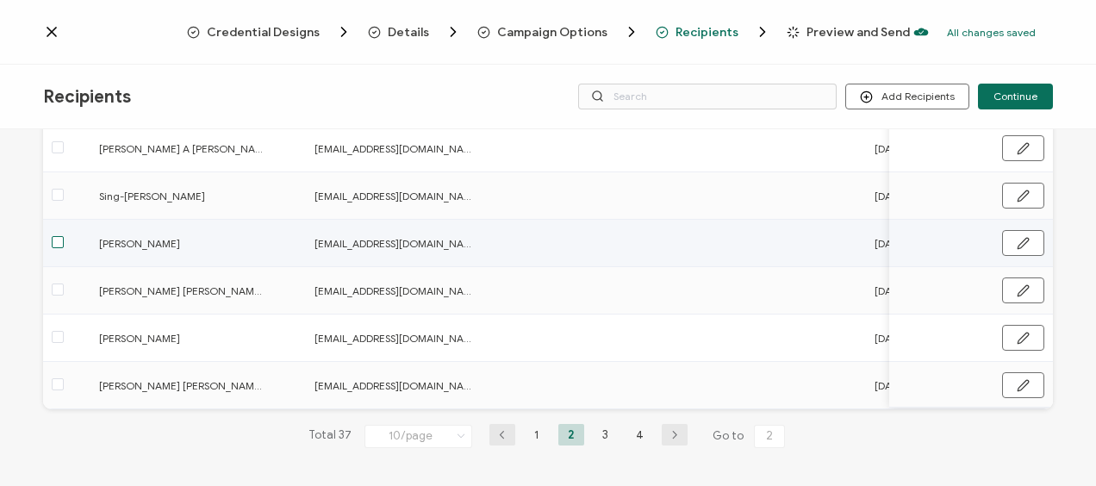
click at [58, 240] on span at bounding box center [58, 242] width 12 height 12
click at [64, 236] on input "checkbox" at bounding box center [64, 236] width 0 height 0
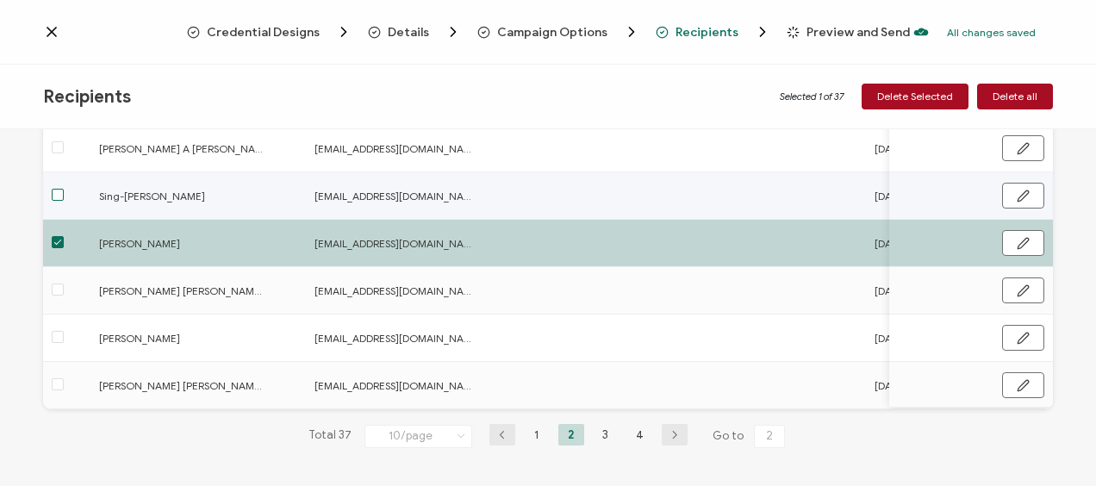
click at [59, 189] on span at bounding box center [58, 195] width 12 height 12
click at [64, 189] on input "checkbox" at bounding box center [64, 189] width 0 height 0
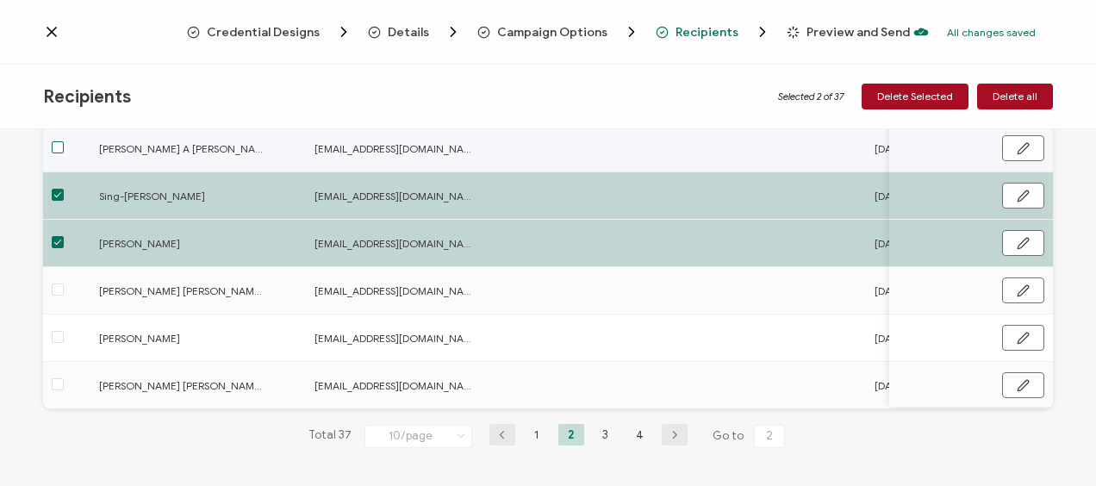
click at [63, 147] on span at bounding box center [58, 147] width 12 height 12
click at [64, 141] on input "checkbox" at bounding box center [64, 141] width 0 height 0
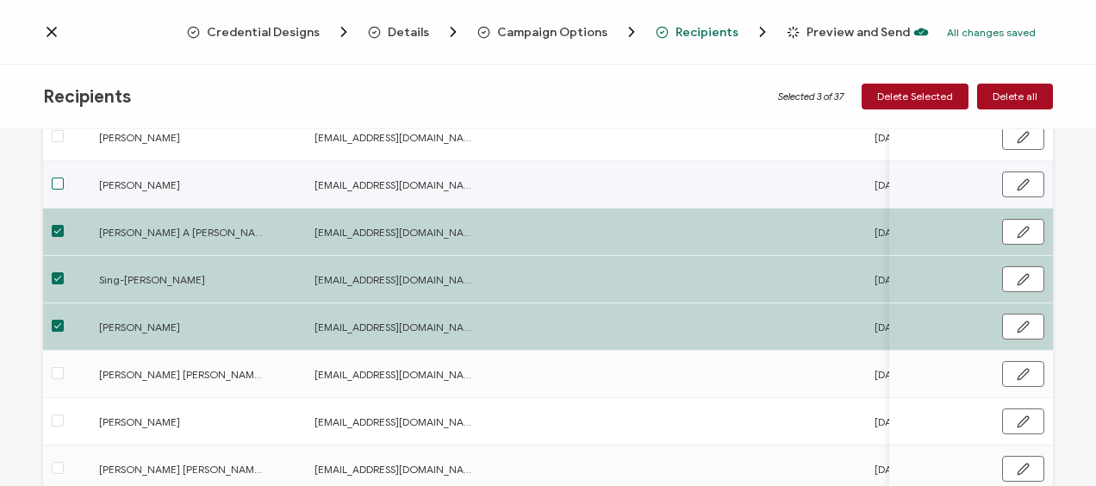
click at [53, 186] on span at bounding box center [58, 184] width 12 height 12
click at [64, 178] on input "checkbox" at bounding box center [64, 178] width 0 height 0
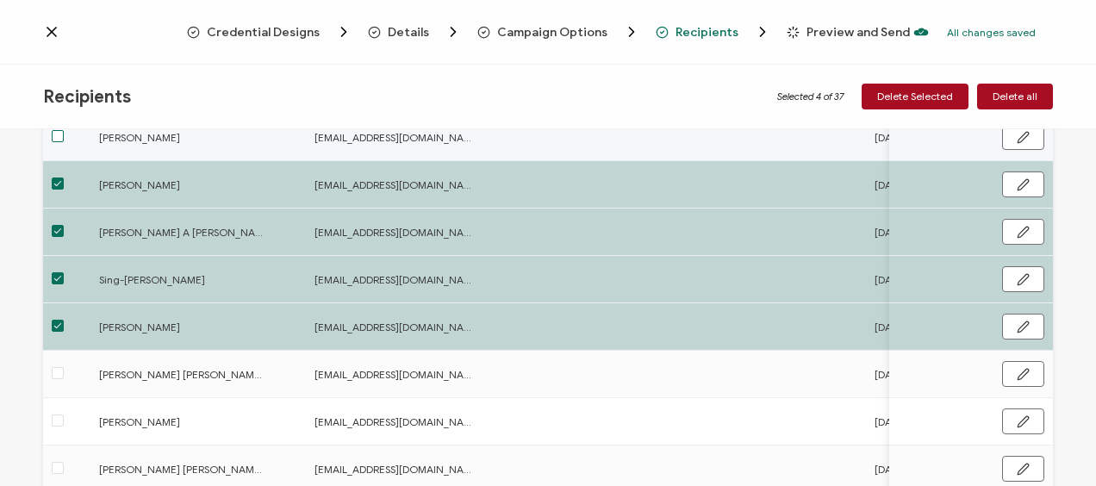
click at [56, 134] on span at bounding box center [58, 136] width 12 height 12
click at [64, 130] on input "checkbox" at bounding box center [64, 130] width 0 height 0
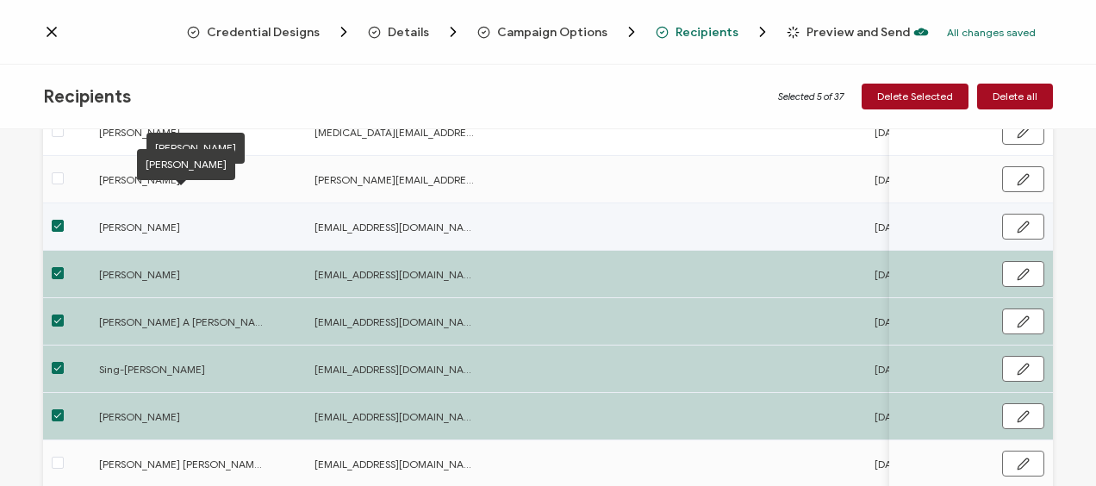
scroll to position [106, 0]
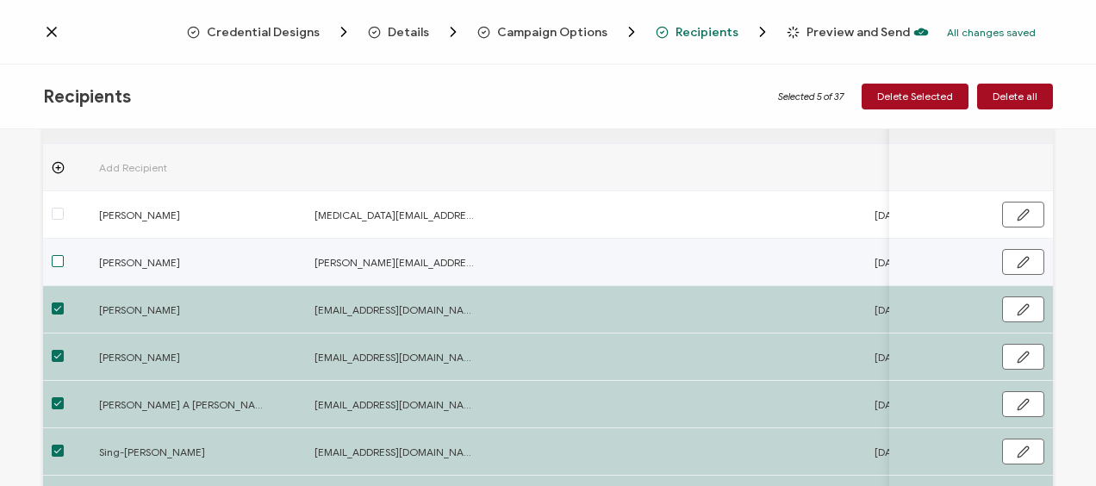
click at [55, 264] on span at bounding box center [58, 261] width 12 height 12
click at [64, 255] on input "checkbox" at bounding box center [64, 255] width 0 height 0
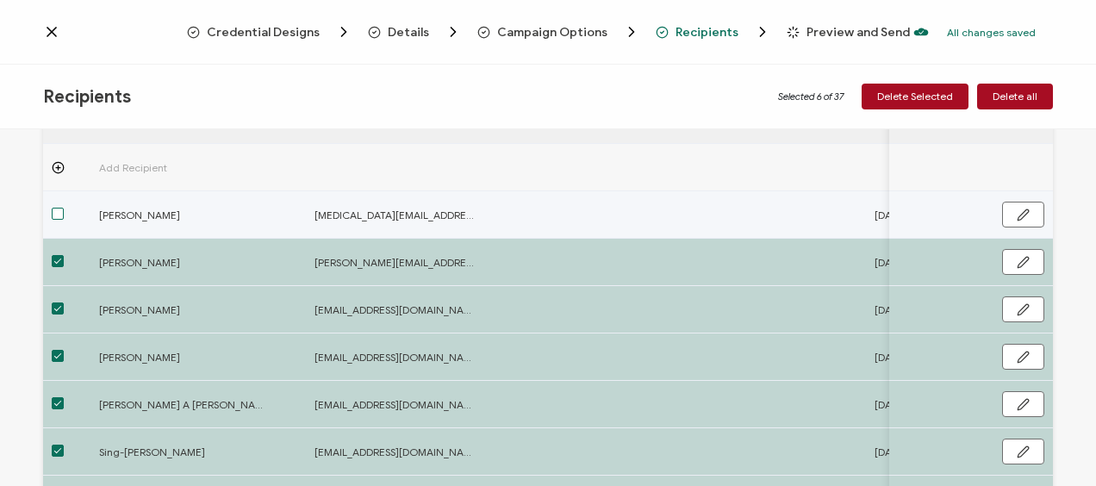
click at [59, 210] on span at bounding box center [58, 214] width 12 height 12
click at [64, 208] on input "checkbox" at bounding box center [64, 208] width 0 height 0
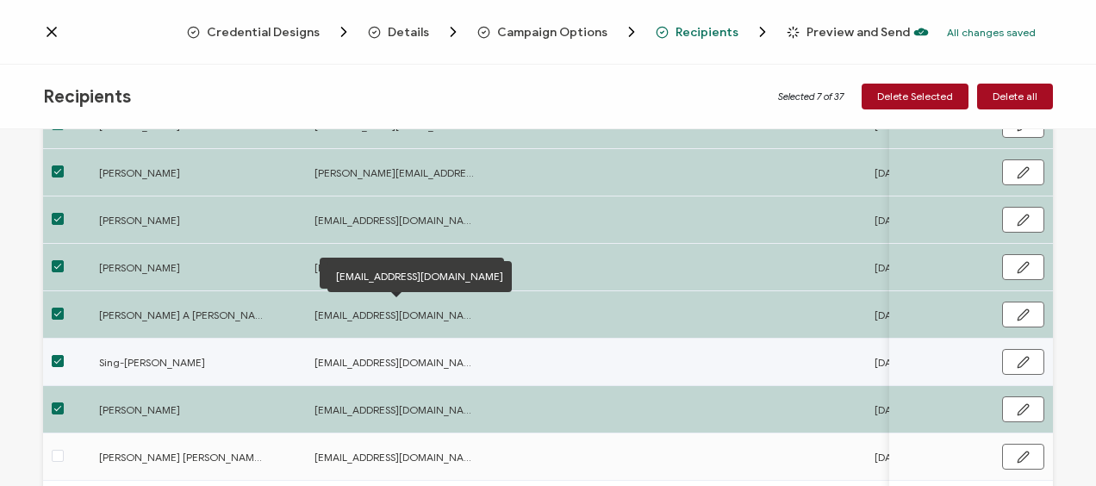
scroll to position [278, 0]
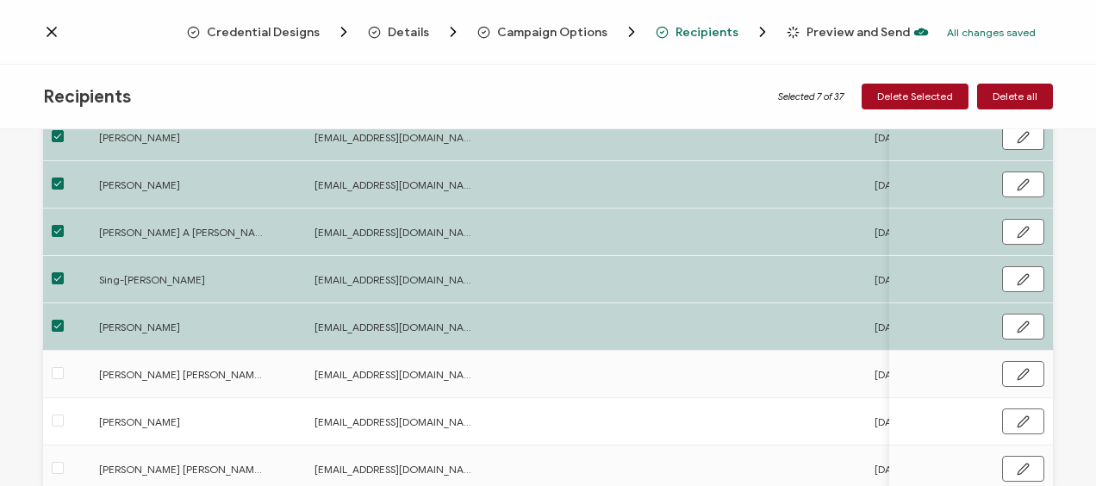
click at [924, 91] on span "Delete Selected" at bounding box center [915, 96] width 76 height 10
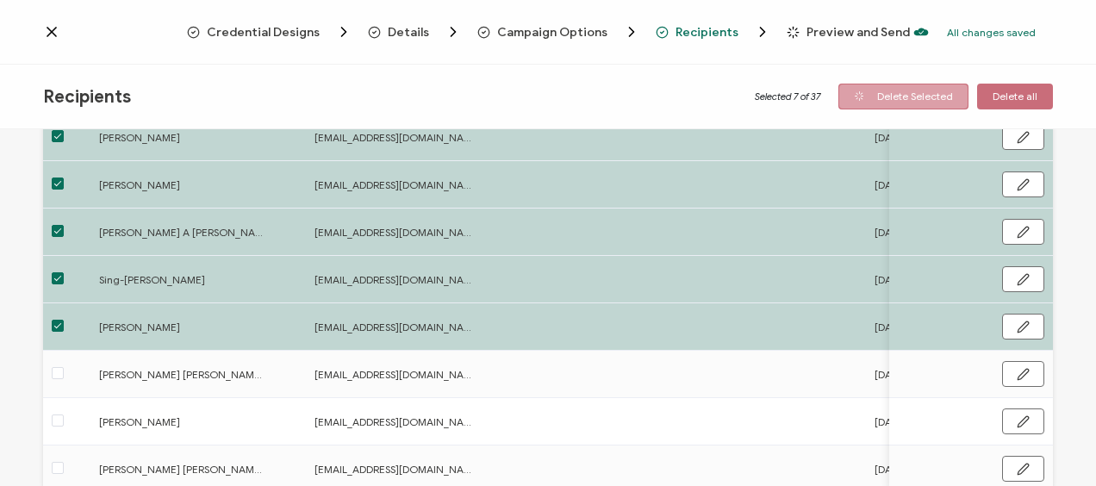
scroll to position [0, 0]
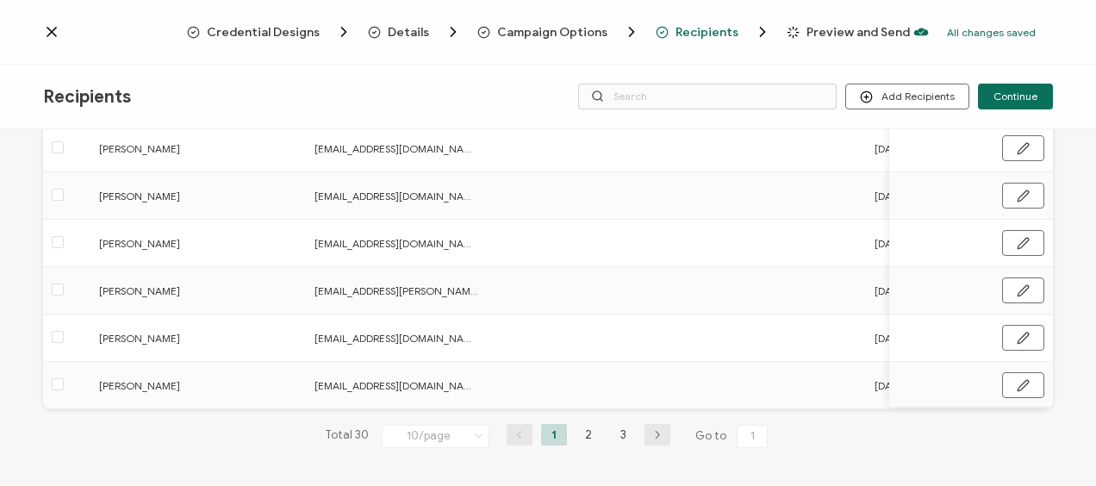
click at [557, 437] on li "1" at bounding box center [554, 435] width 26 height 22
click at [579, 438] on li "2" at bounding box center [589, 435] width 26 height 22
click at [556, 436] on li "1" at bounding box center [554, 435] width 26 height 22
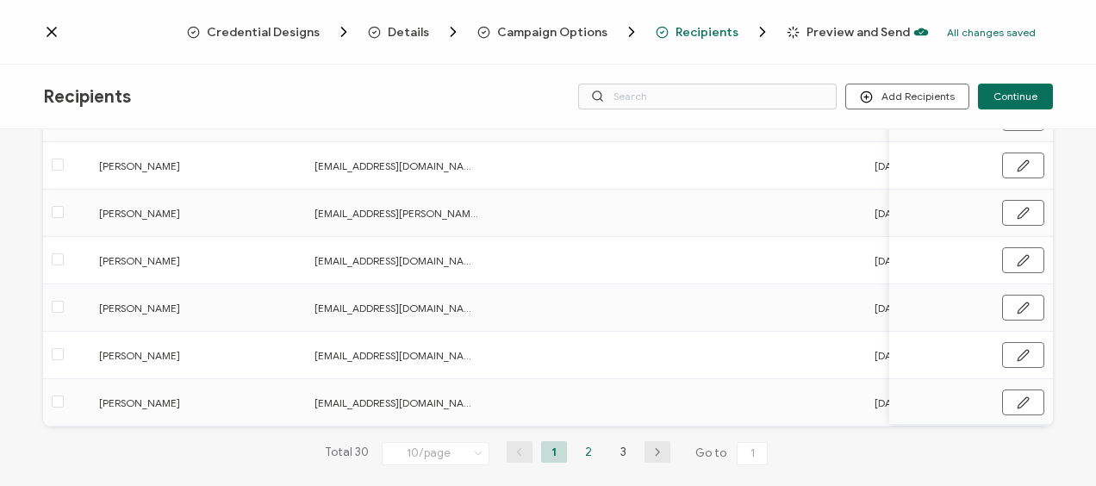
click at [583, 457] on li "2" at bounding box center [589, 452] width 26 height 22
click at [619, 453] on li "3" at bounding box center [623, 452] width 26 height 22
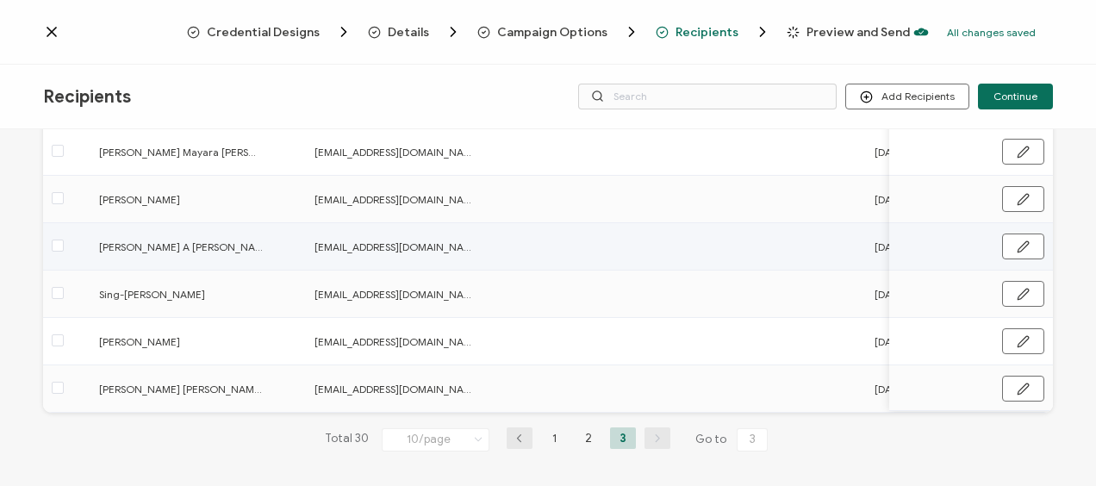
scroll to position [365, 0]
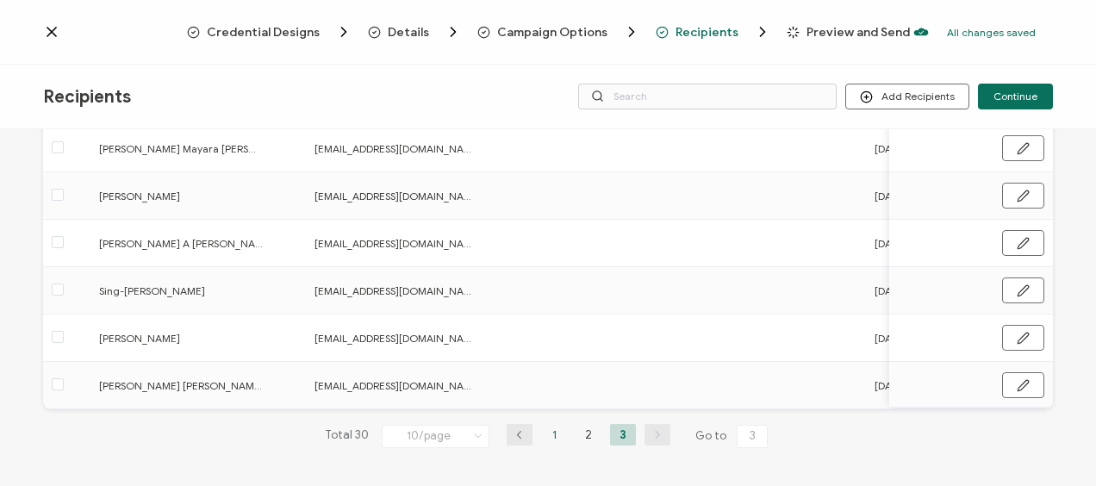
click at [545, 439] on li "1" at bounding box center [554, 435] width 26 height 22
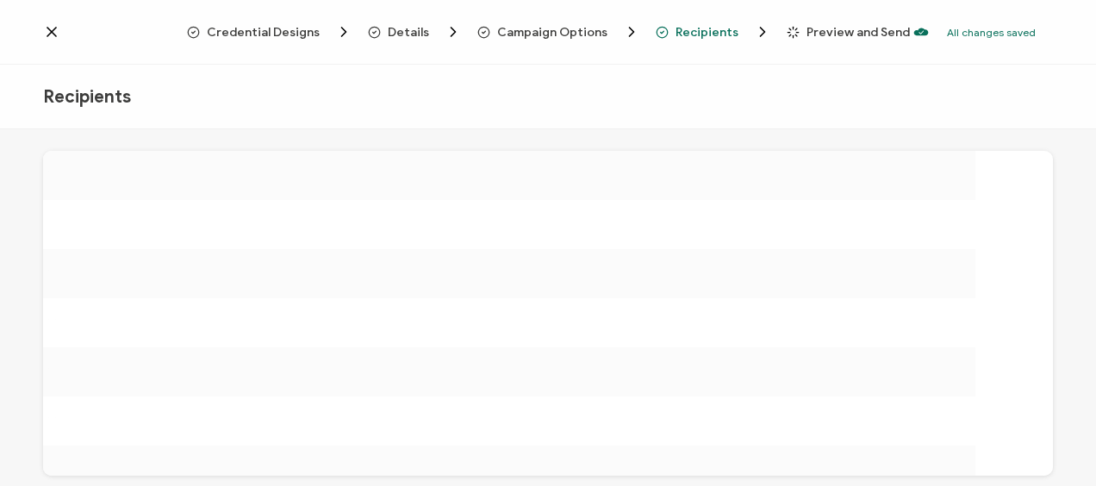
scroll to position [0, 0]
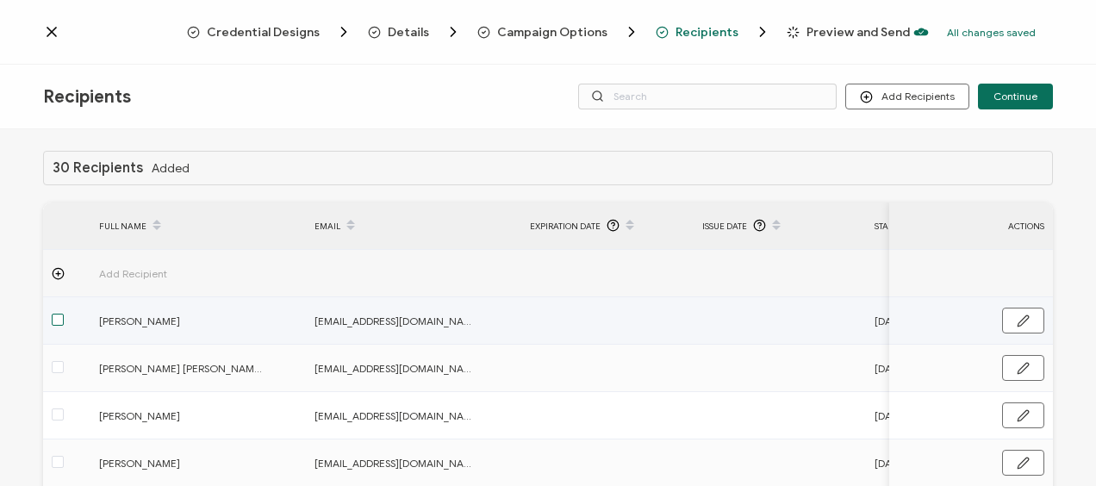
click at [62, 319] on span at bounding box center [58, 320] width 12 height 12
click at [64, 314] on input "checkbox" at bounding box center [64, 314] width 0 height 0
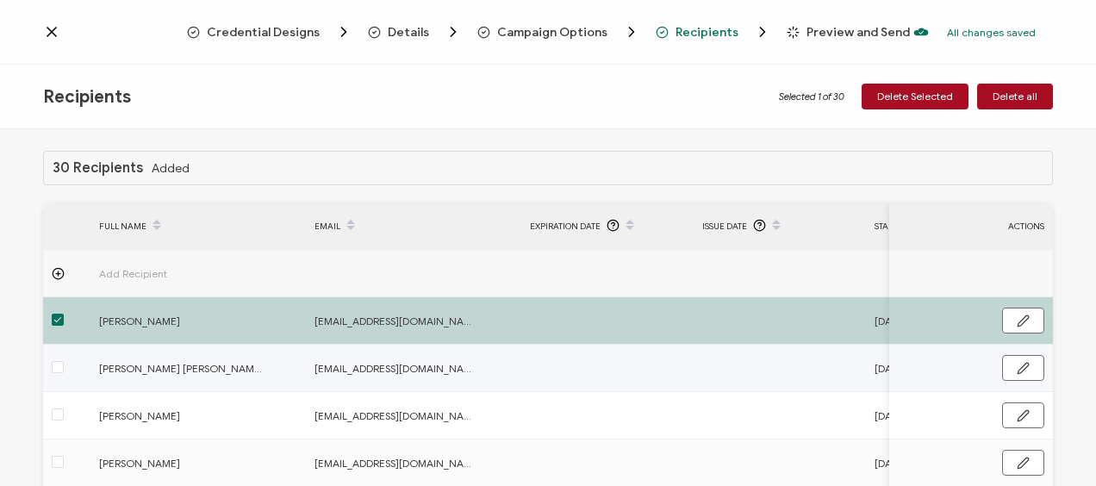
click at [97, 376] on div "[PERSON_NAME] [PERSON_NAME]" at bounding box center [197, 369] width 214 height 20
click at [50, 365] on div at bounding box center [66, 369] width 47 height 20
click at [57, 368] on span at bounding box center [58, 367] width 12 height 12
click at [64, 361] on input "checkbox" at bounding box center [64, 361] width 0 height 0
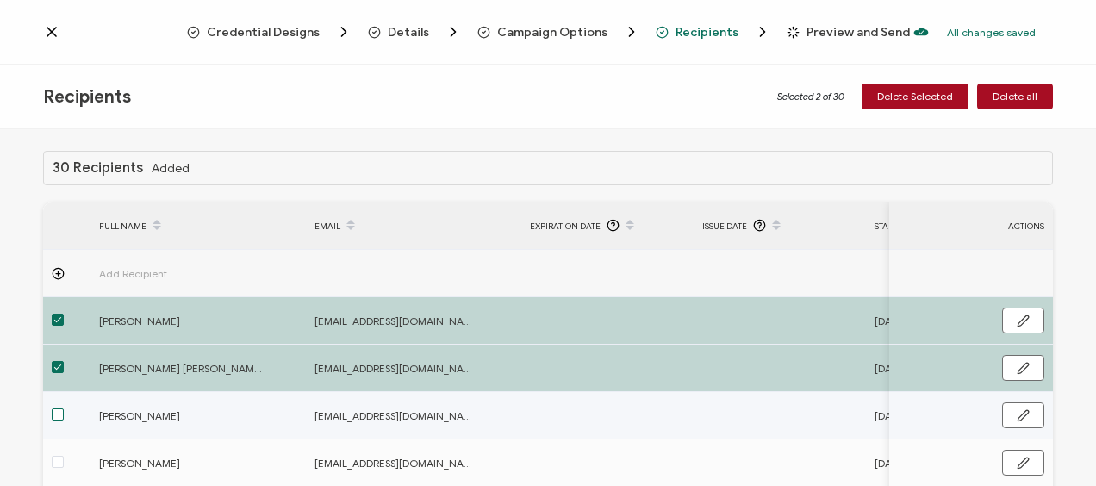
click at [52, 420] on span at bounding box center [58, 415] width 12 height 12
click at [64, 409] on input "checkbox" at bounding box center [64, 409] width 0 height 0
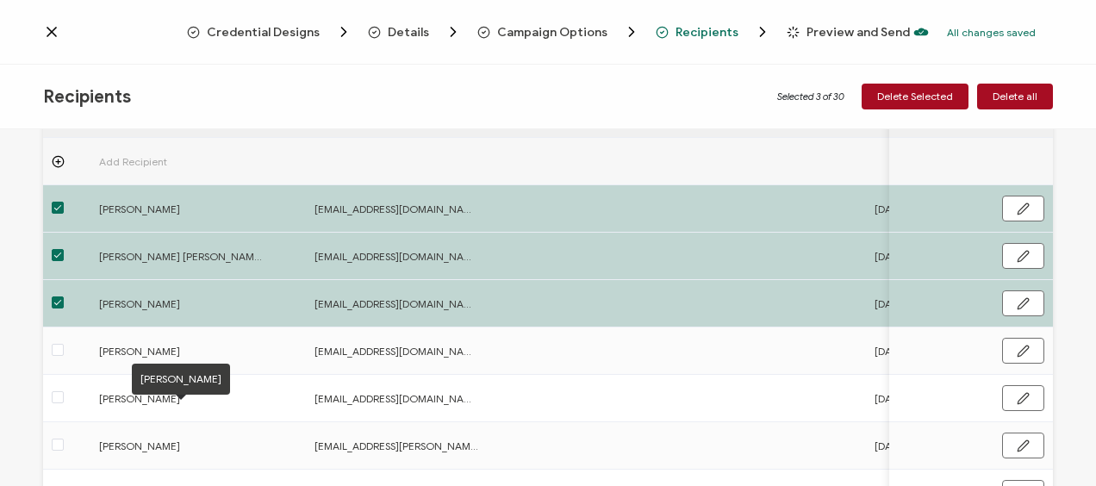
scroll to position [259, 0]
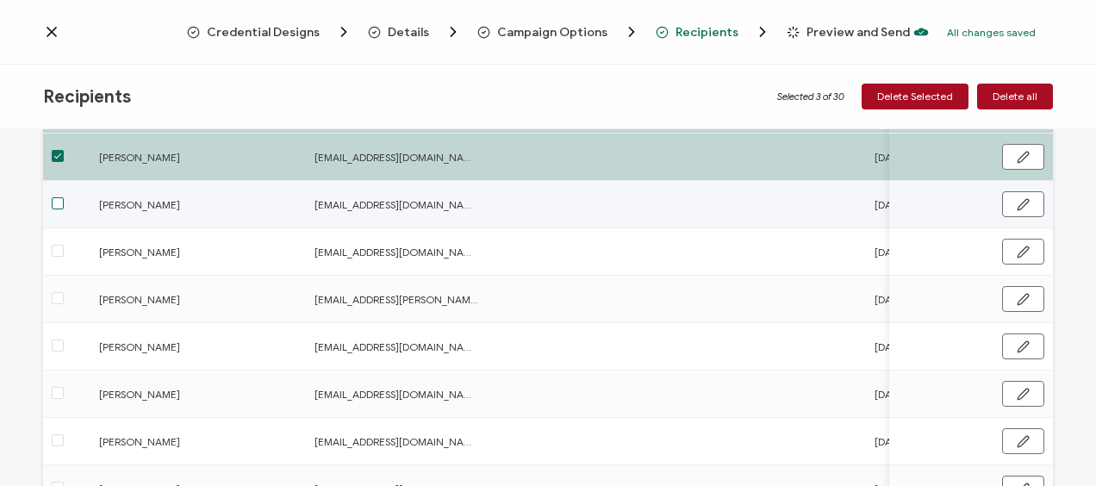
click at [63, 203] on span at bounding box center [58, 203] width 12 height 12
click at [64, 197] on input "checkbox" at bounding box center [64, 197] width 0 height 0
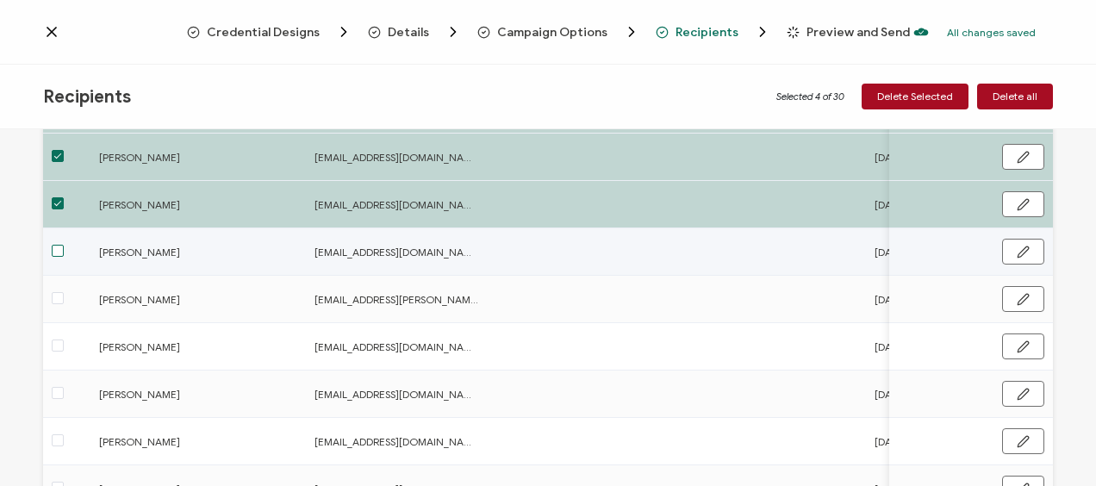
click at [60, 251] on span at bounding box center [58, 251] width 12 height 12
click at [64, 245] on input "checkbox" at bounding box center [64, 245] width 0 height 0
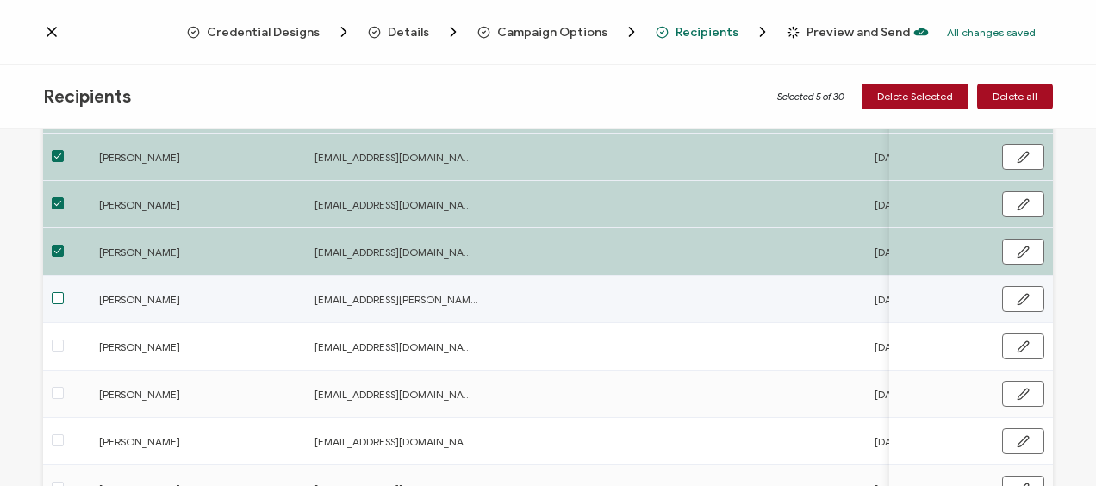
click at [58, 298] on span at bounding box center [58, 298] width 12 height 12
click at [64, 292] on input "checkbox" at bounding box center [64, 292] width 0 height 0
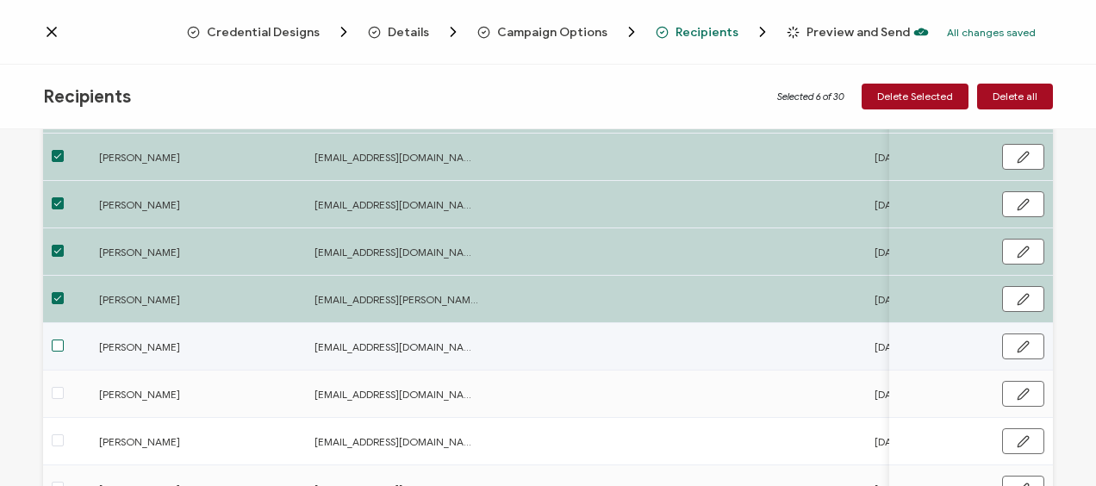
click at [57, 346] on span at bounding box center [58, 346] width 12 height 12
click at [64, 340] on input "checkbox" at bounding box center [64, 340] width 0 height 0
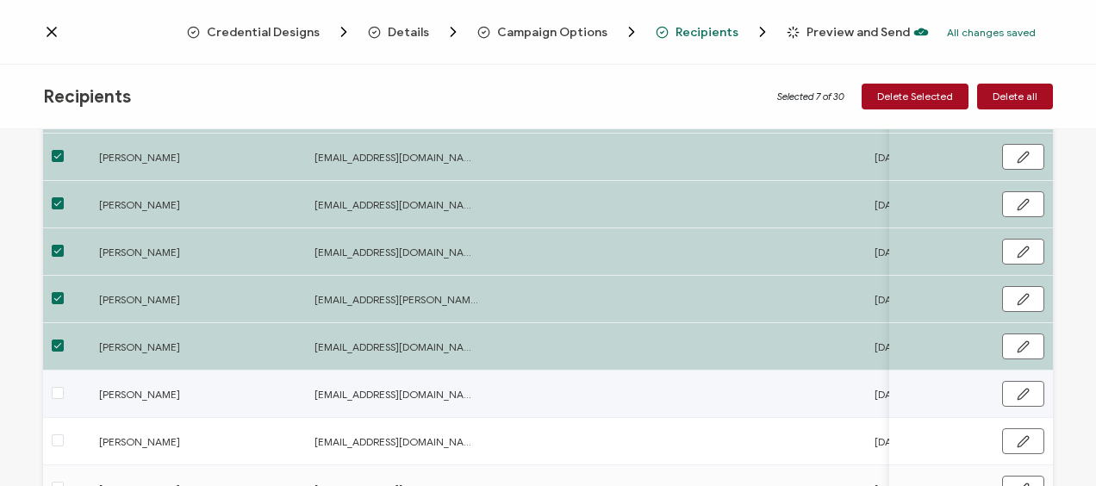
click at [64, 398] on div at bounding box center [66, 394] width 47 height 20
click at [56, 395] on span at bounding box center [58, 393] width 12 height 12
click at [64, 387] on input "checkbox" at bounding box center [64, 387] width 0 height 0
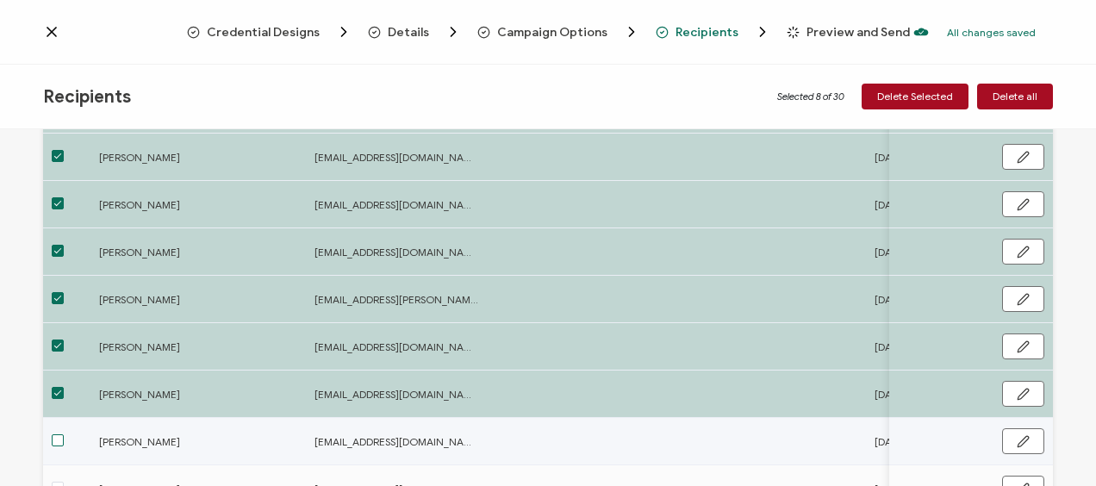
click at [53, 435] on span at bounding box center [58, 440] width 12 height 12
click at [64, 434] on input "checkbox" at bounding box center [64, 434] width 0 height 0
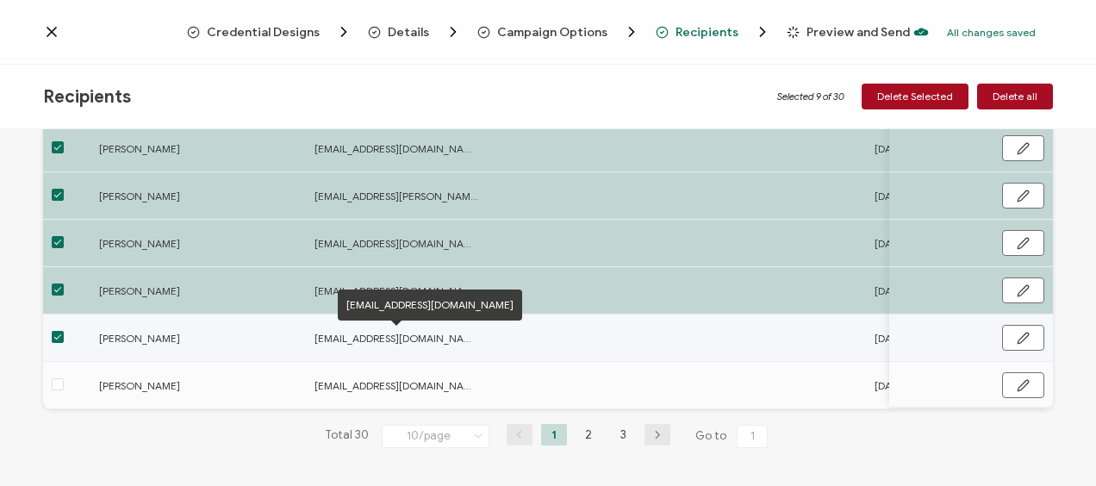
scroll to position [365, 0]
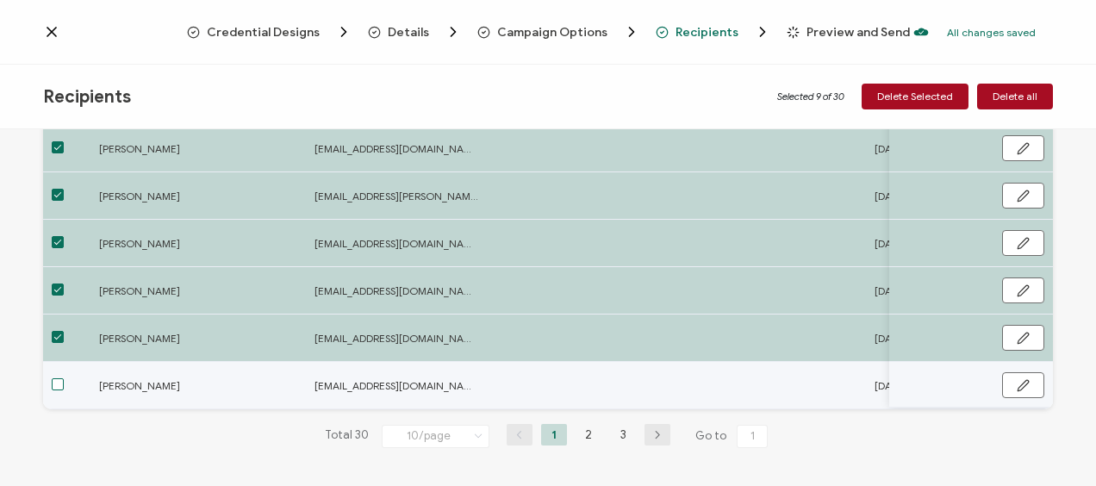
click at [59, 378] on span at bounding box center [58, 384] width 12 height 12
click at [64, 378] on input "checkbox" at bounding box center [64, 378] width 0 height 0
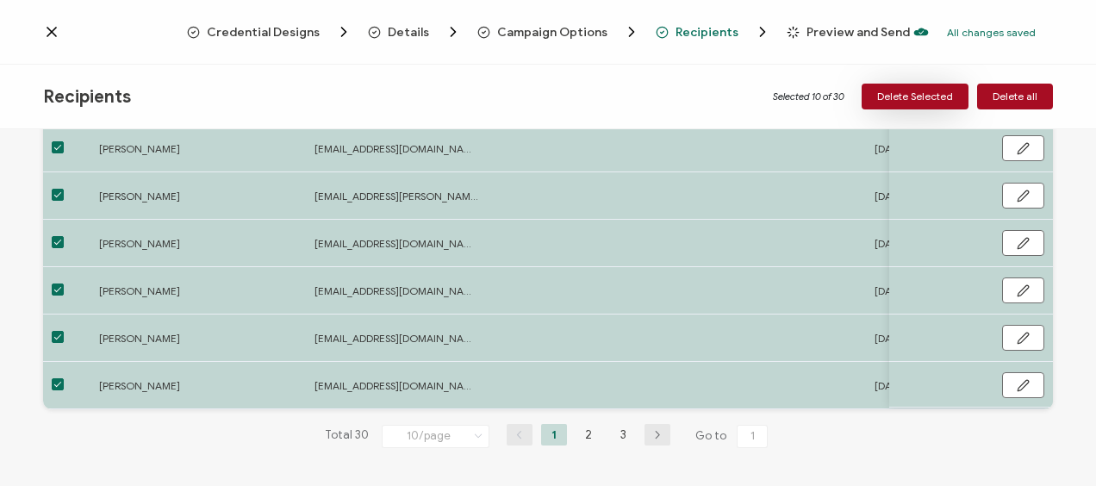
click at [911, 91] on span "Delete Selected" at bounding box center [915, 96] width 76 height 10
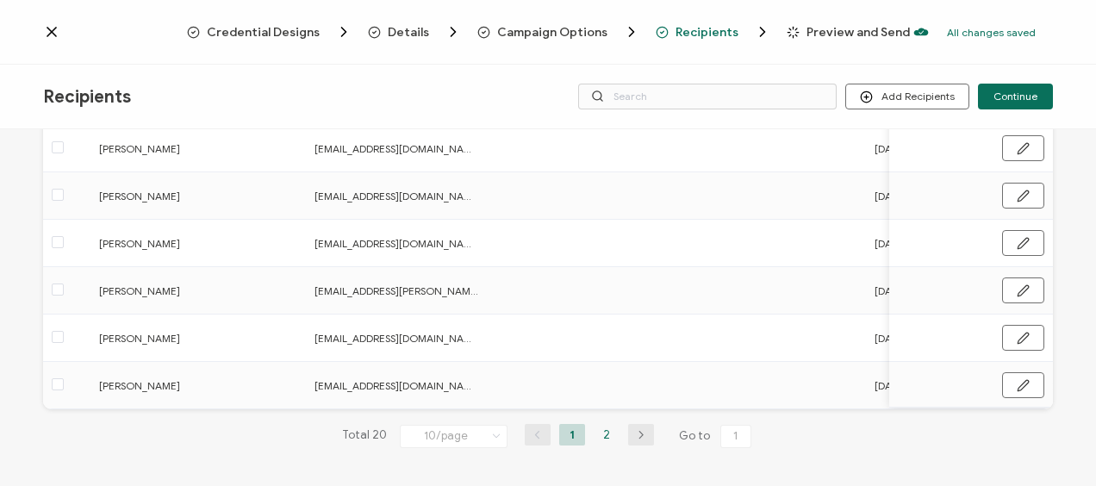
click at [602, 436] on li "2" at bounding box center [607, 435] width 26 height 22
click at [569, 434] on li "1" at bounding box center [572, 435] width 26 height 22
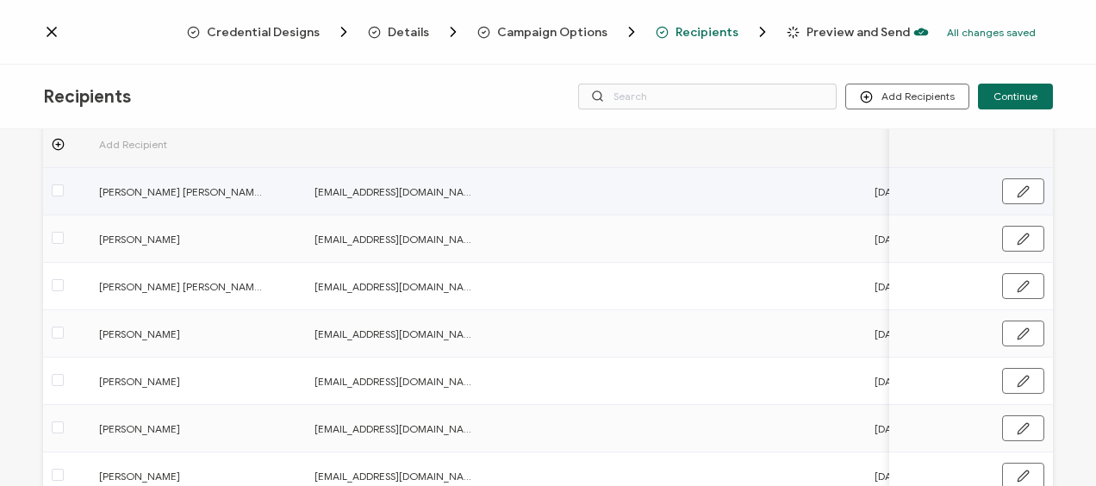
scroll to position [0, 0]
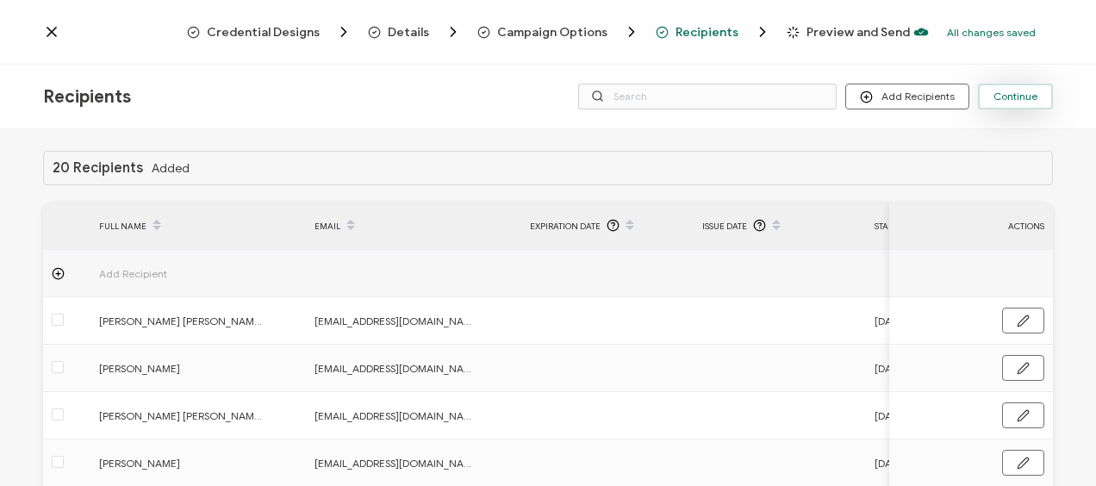
click at [1014, 91] on span "Continue" at bounding box center [1016, 96] width 44 height 10
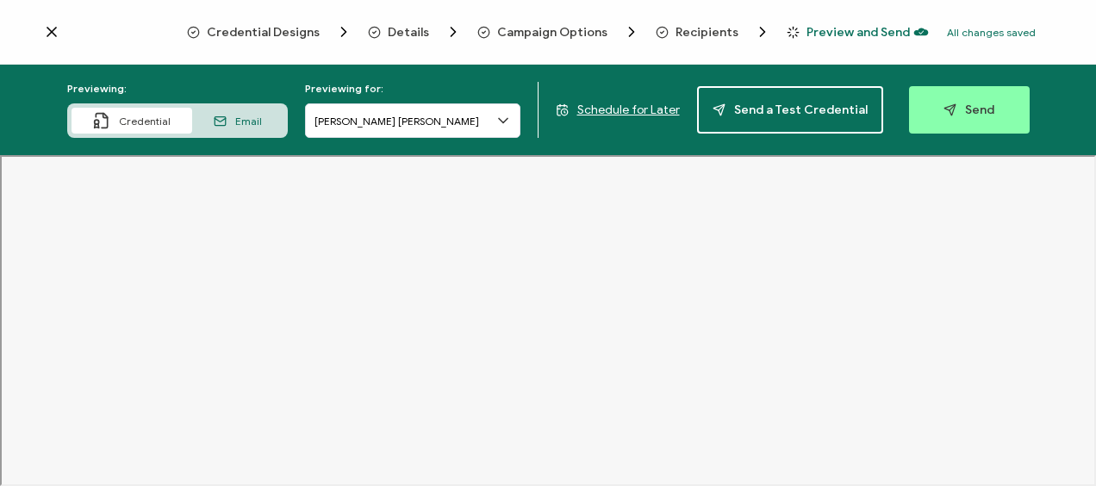
click at [639, 107] on span "Schedule for Later" at bounding box center [628, 110] width 103 height 15
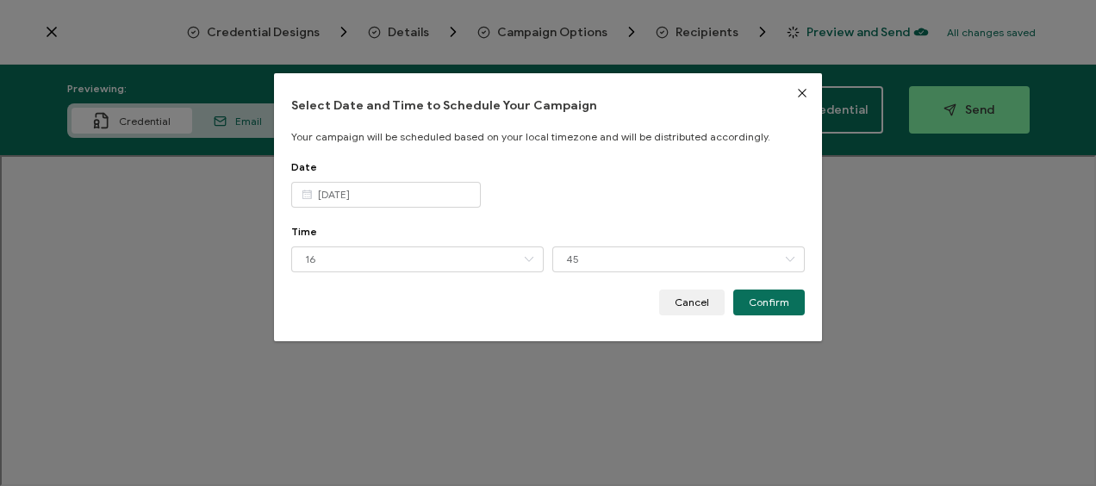
click at [309, 195] on icon "dialog" at bounding box center [307, 195] width 22 height 26
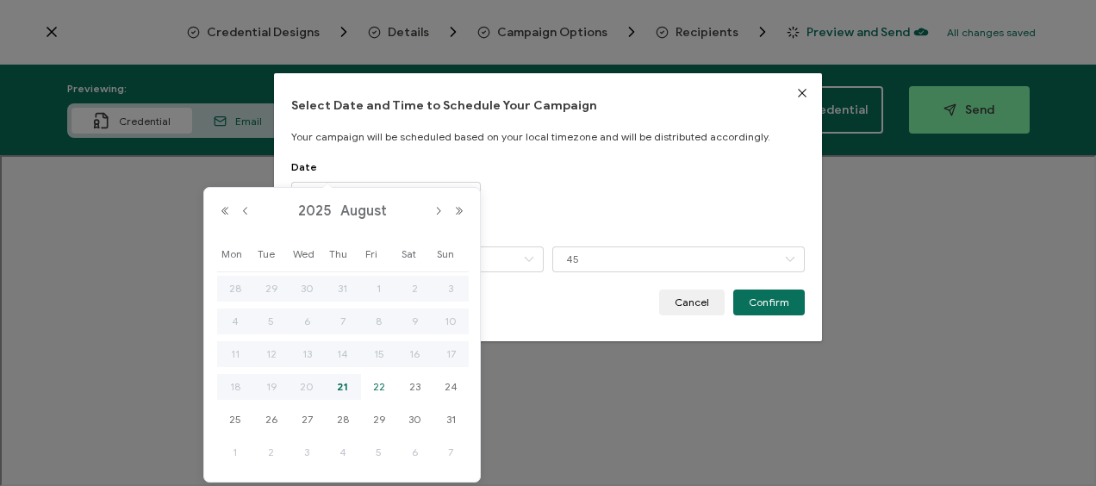
click at [377, 385] on span "22" at bounding box center [379, 387] width 21 height 21
type input "[DATE]"
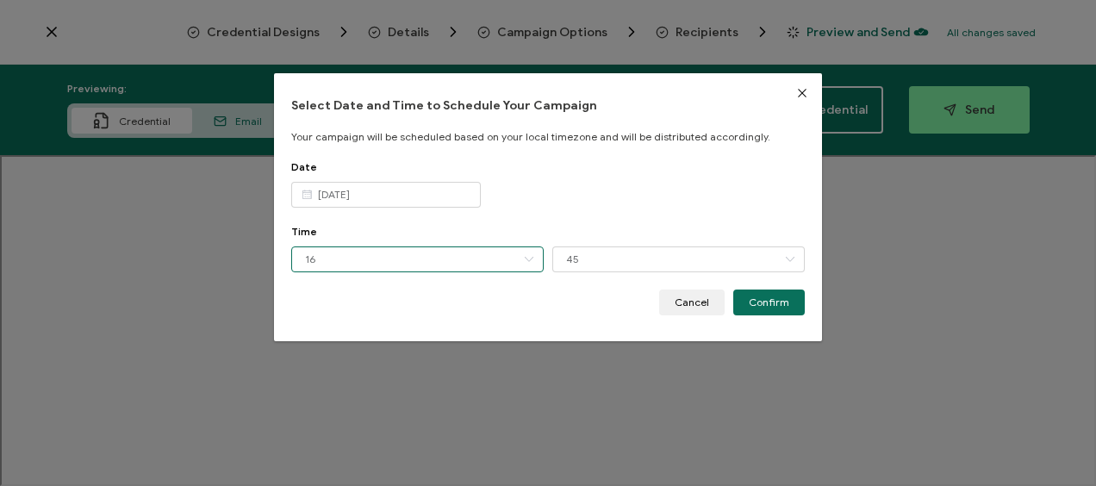
click at [331, 259] on input "16" at bounding box center [417, 259] width 253 height 26
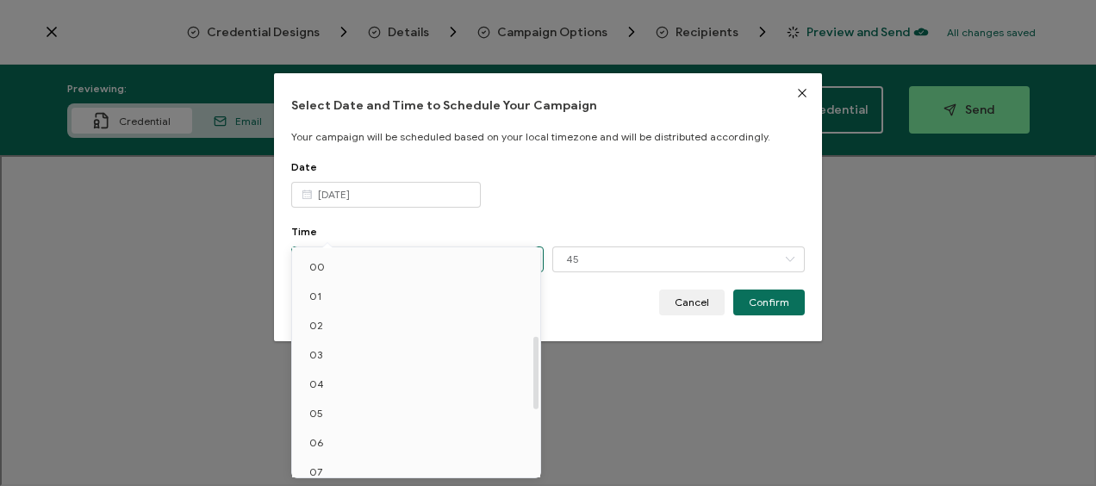
scroll to position [276, 0]
click at [316, 344] on span "12" at bounding box center [314, 342] width 10 height 13
type input "12"
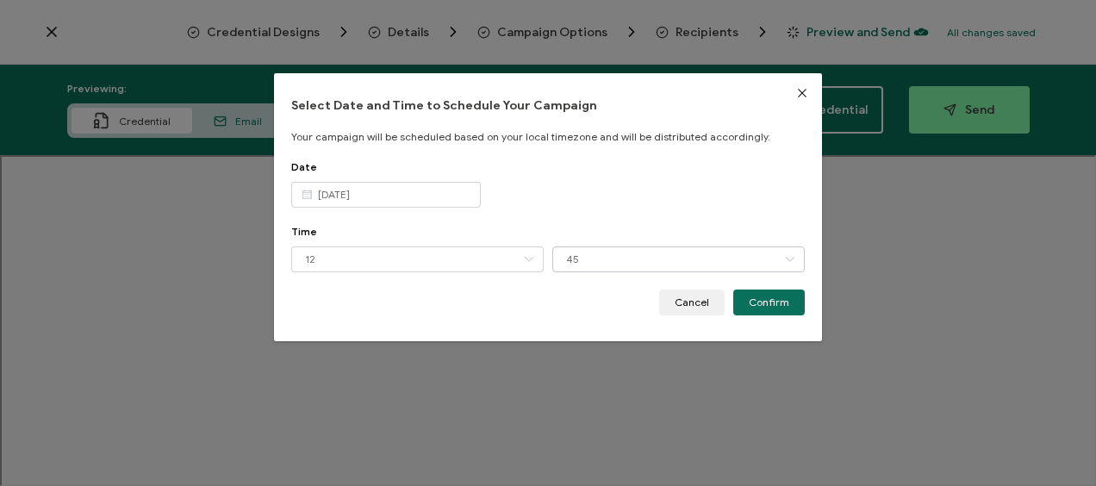
click at [782, 262] on icon "dialog" at bounding box center [790, 259] width 22 height 26
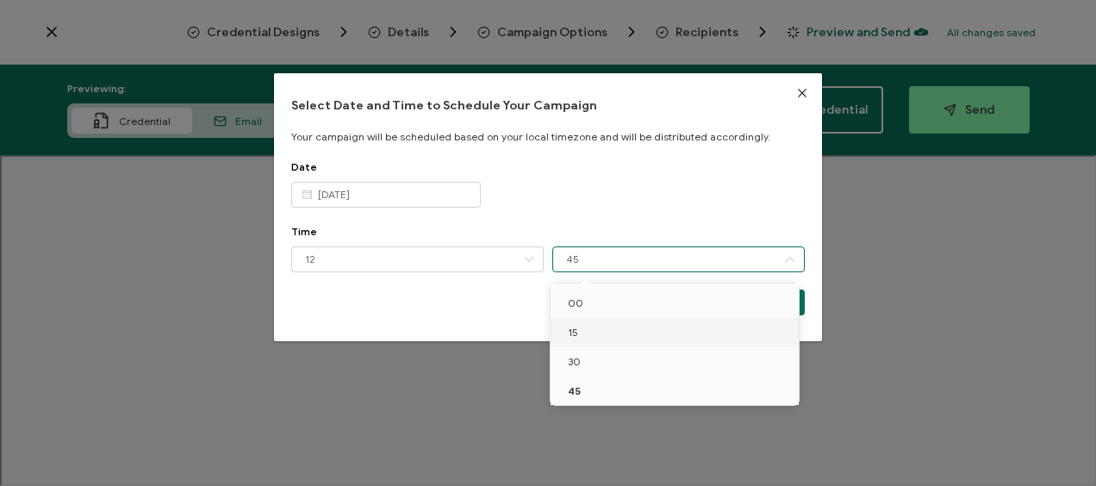
click at [577, 329] on span "15" at bounding box center [573, 332] width 10 height 13
type input "15"
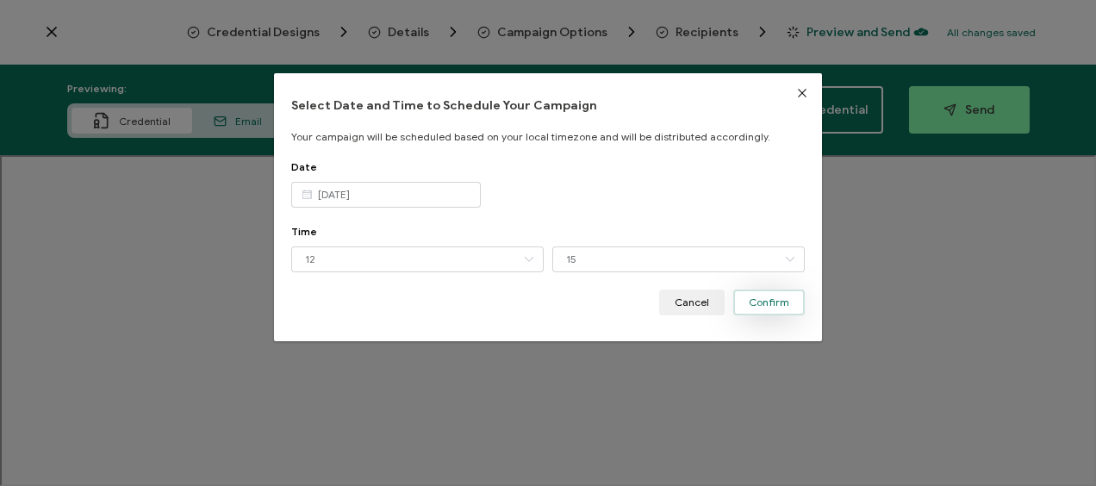
click at [788, 298] on button "Confirm" at bounding box center [769, 303] width 72 height 26
